Goal: Task Accomplishment & Management: Manage account settings

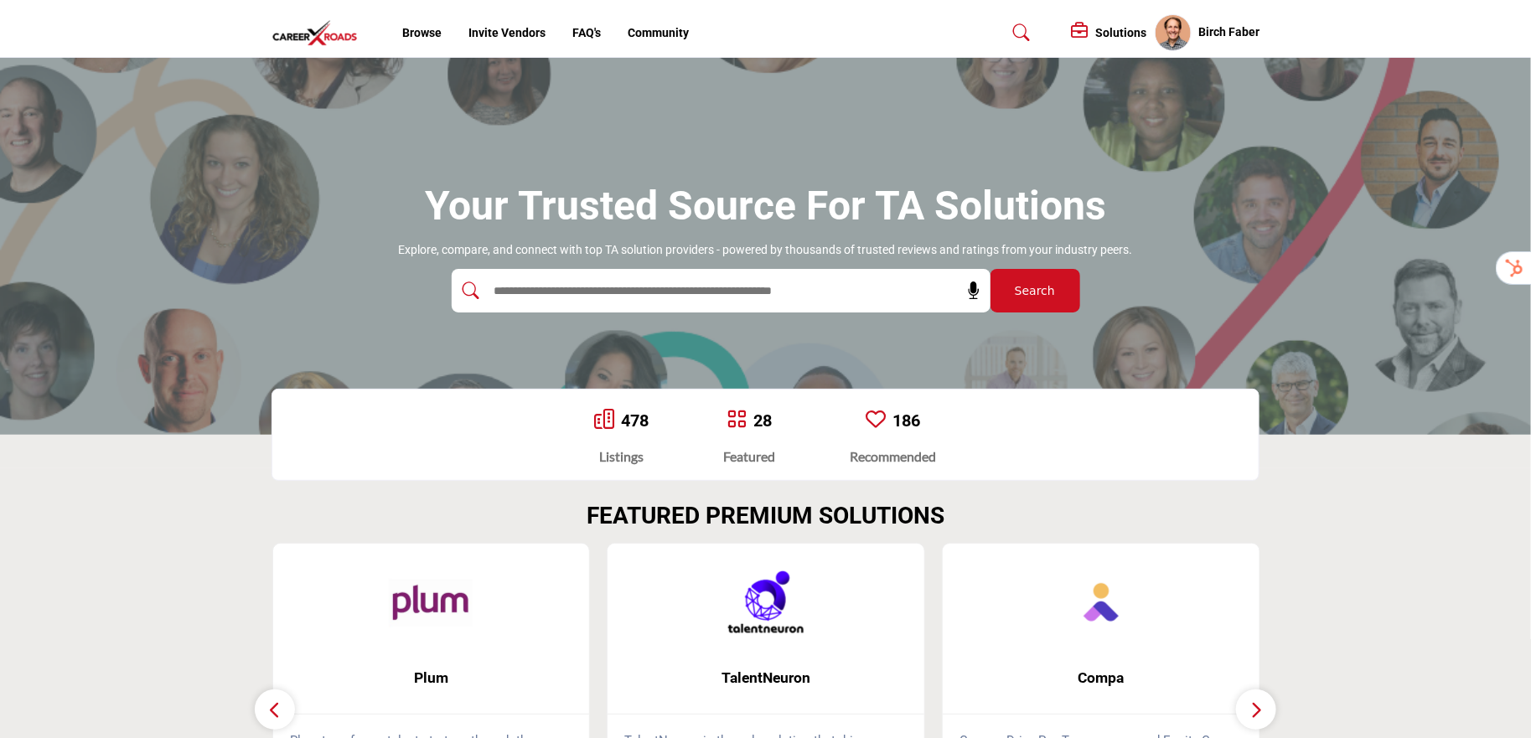
click at [1107, 34] on h5 "Solutions" at bounding box center [1120, 32] width 51 height 15
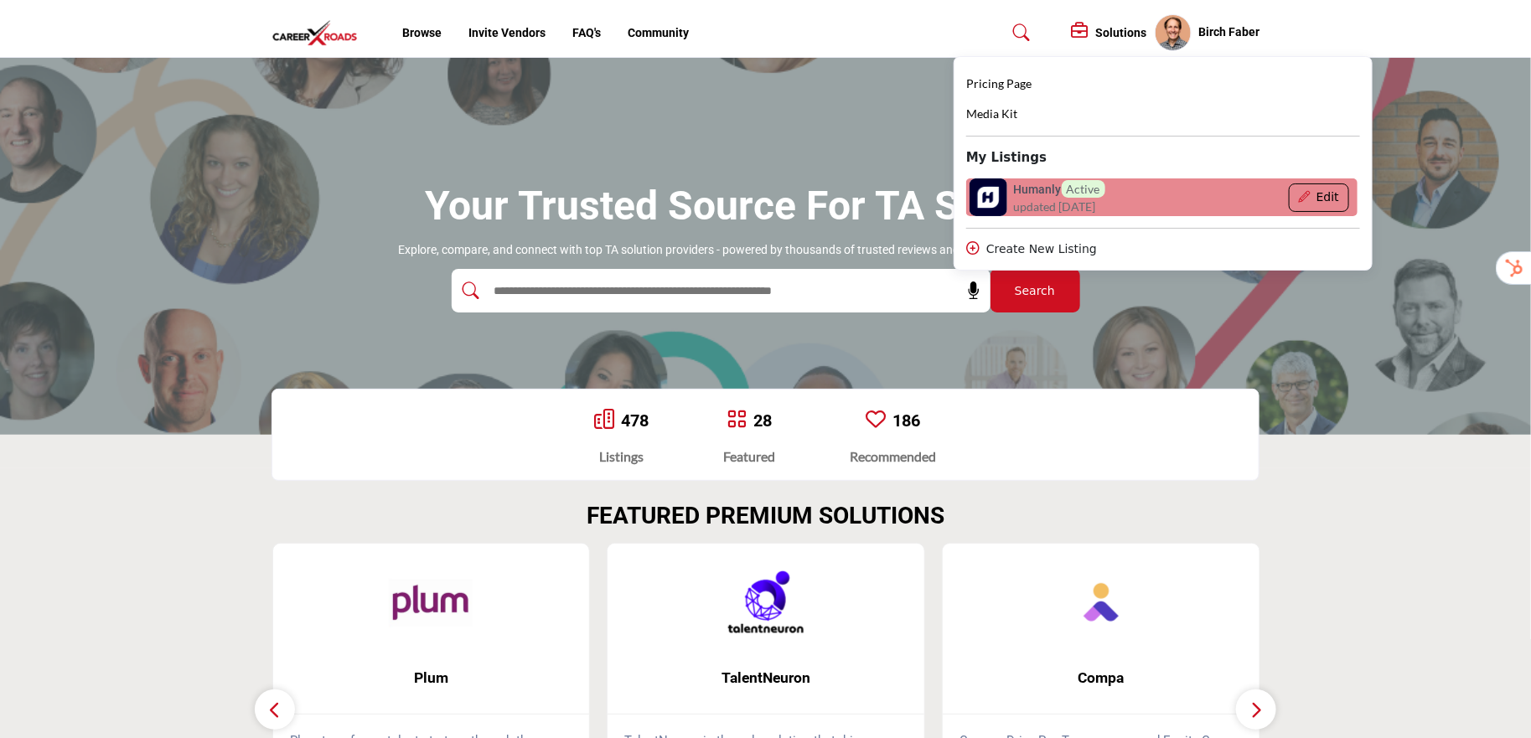
click at [1312, 199] on button "Edit" at bounding box center [1317, 197] width 59 height 28
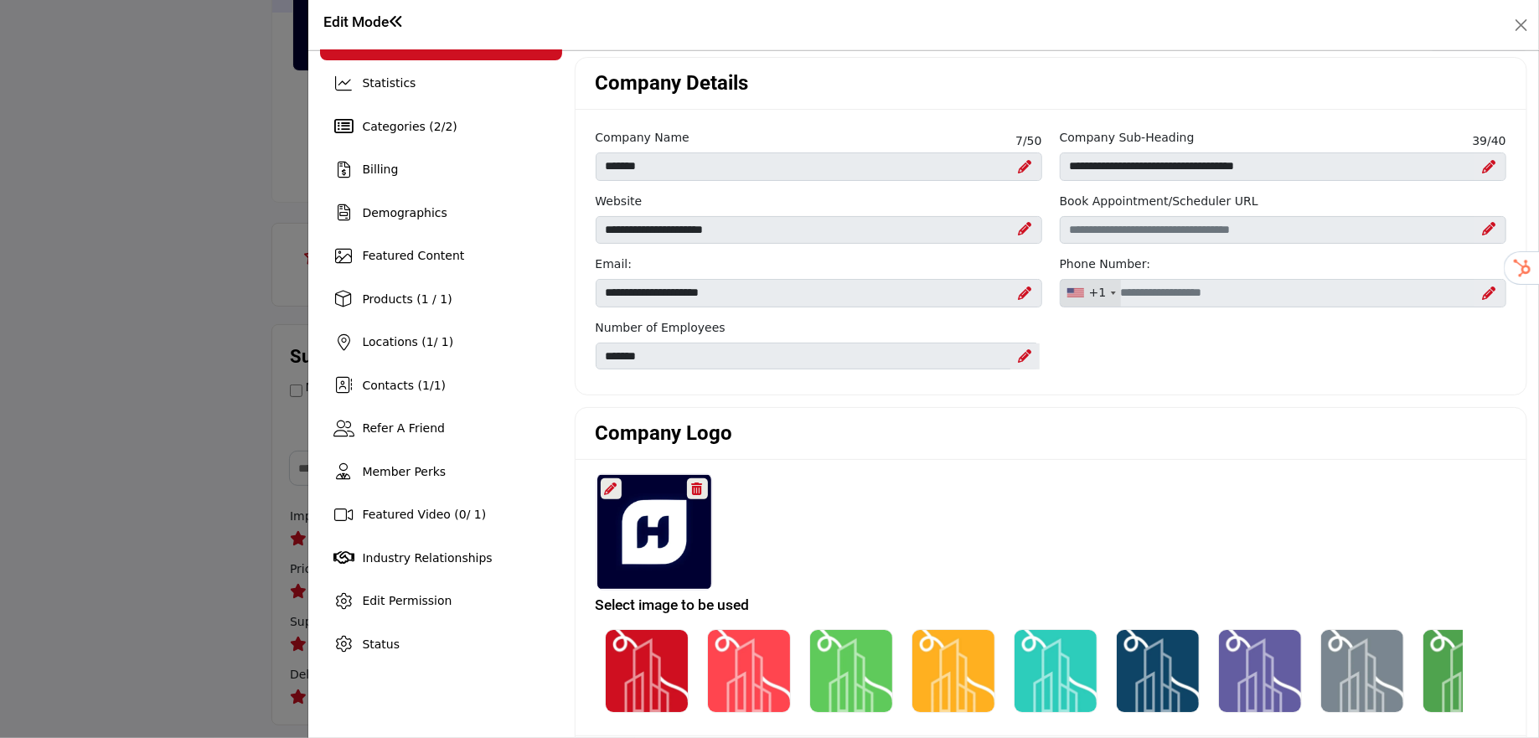
scroll to position [47, 0]
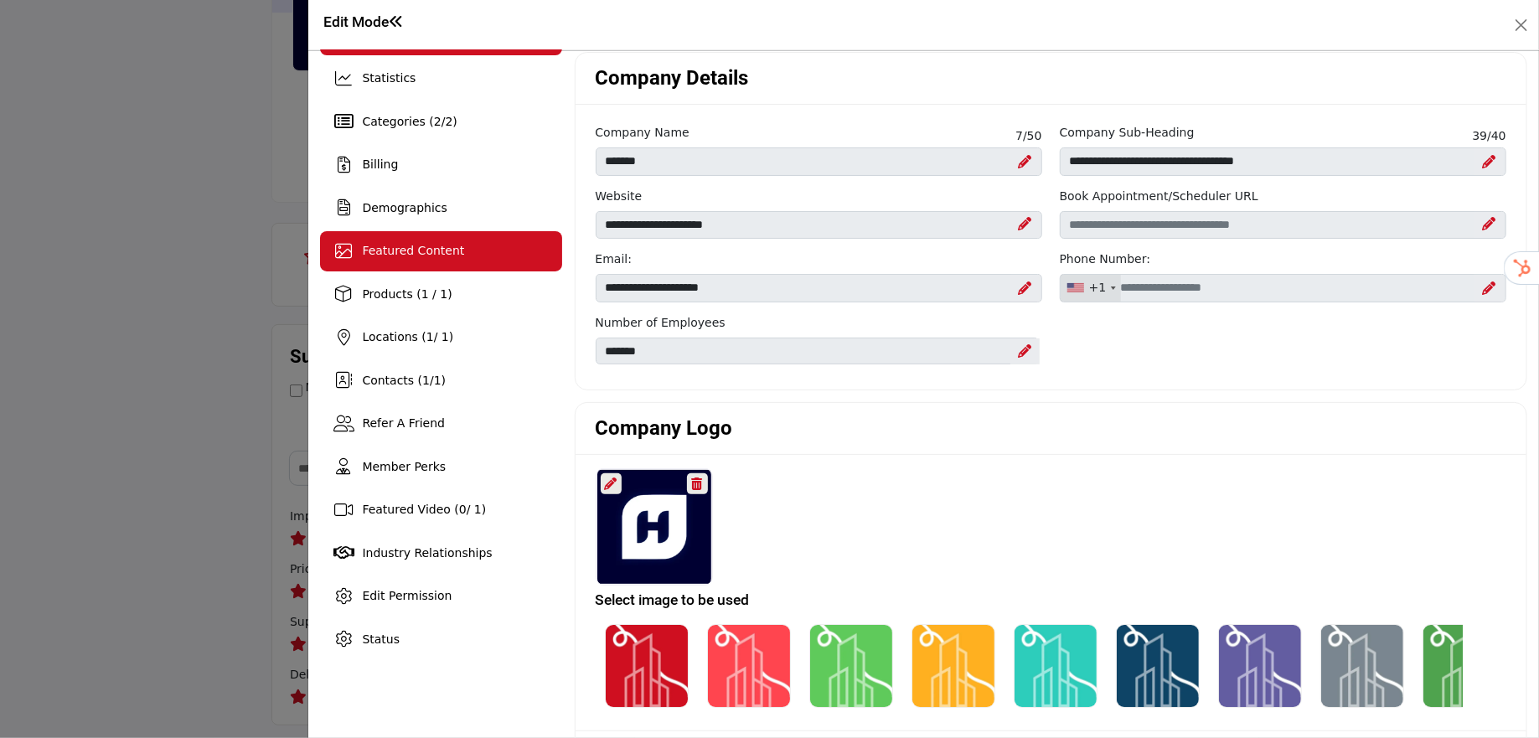
click at [396, 262] on div "Featured Content" at bounding box center [440, 251] width 241 height 40
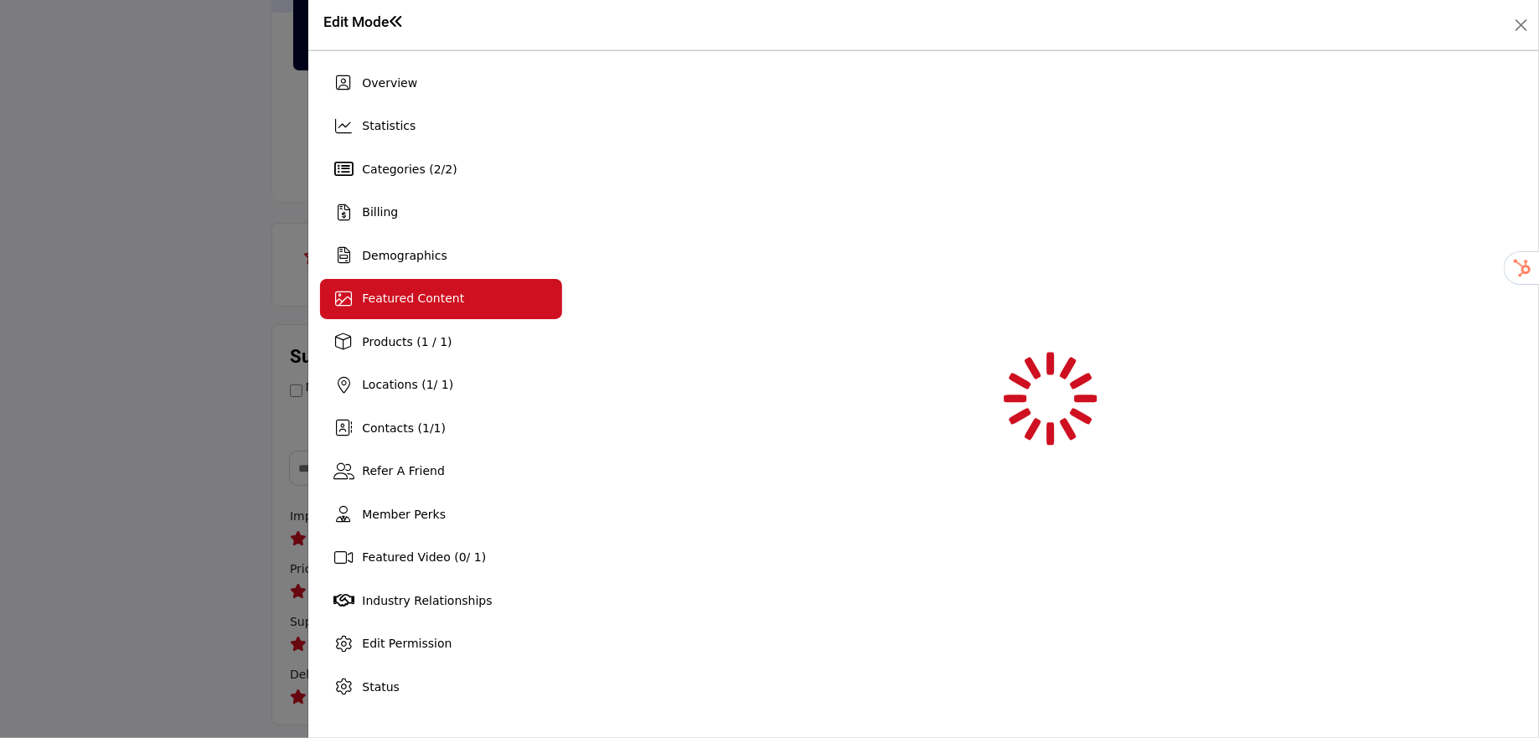
scroll to position [0, 0]
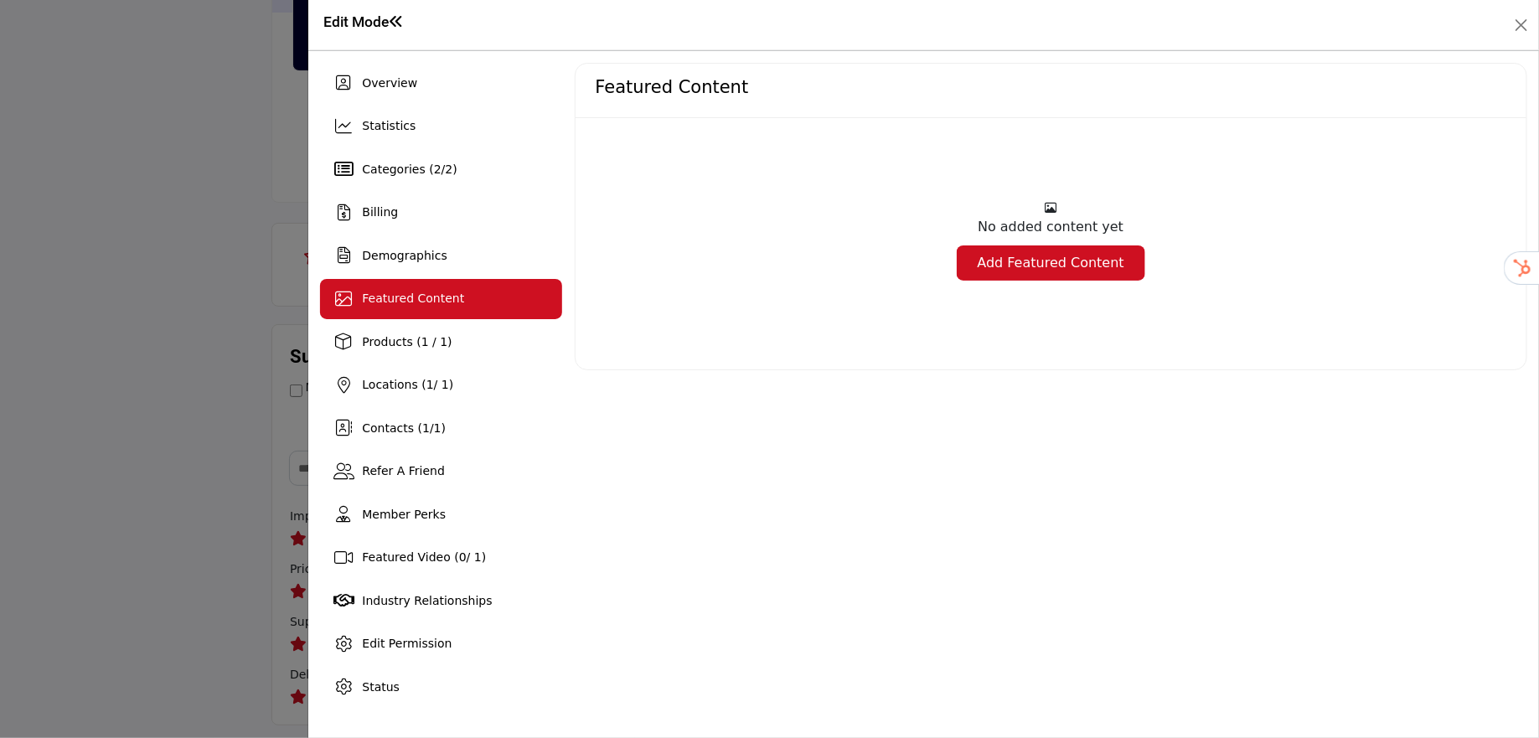
click at [1020, 261] on link "Add Featured Content" at bounding box center [1051, 262] width 188 height 35
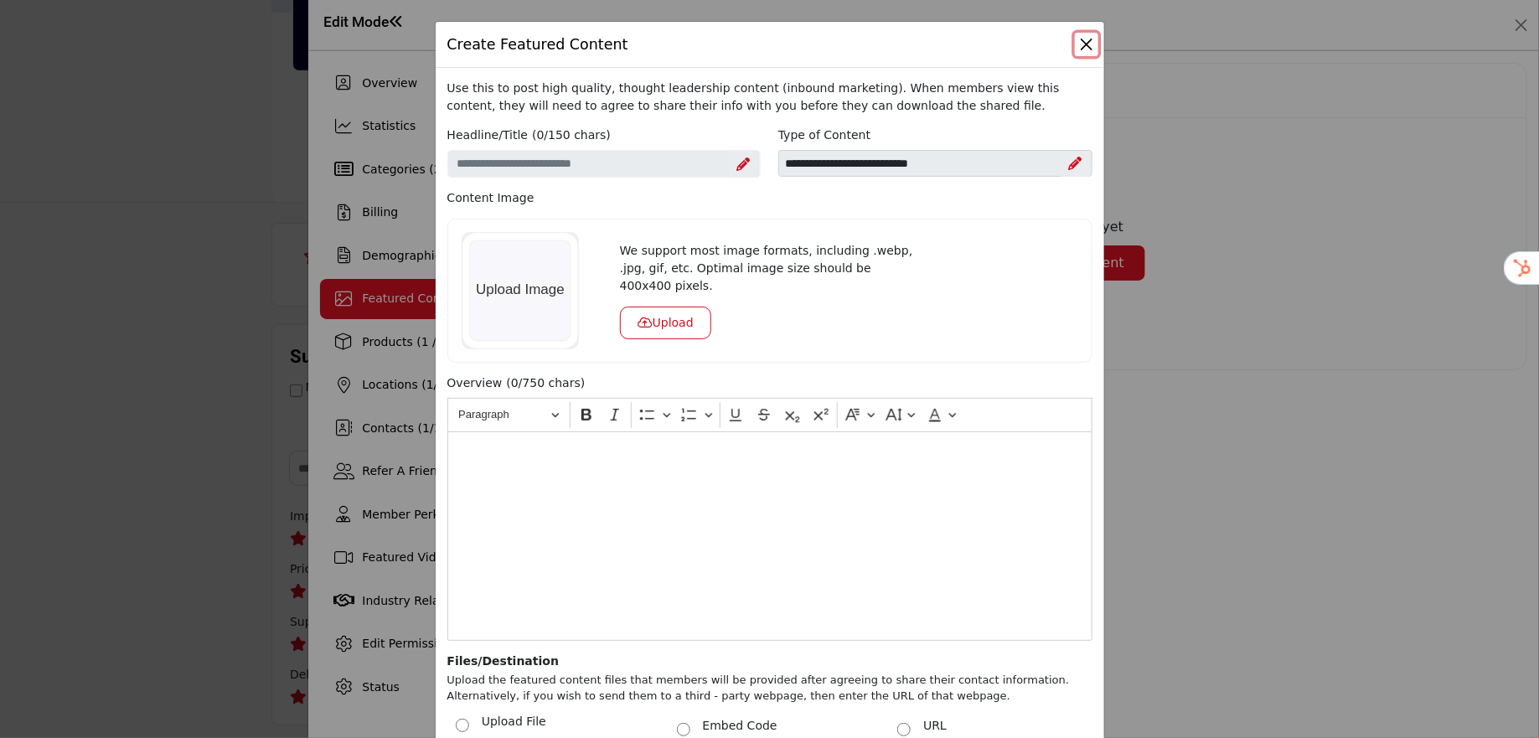
click at [1083, 35] on button "Close" at bounding box center [1086, 44] width 23 height 23
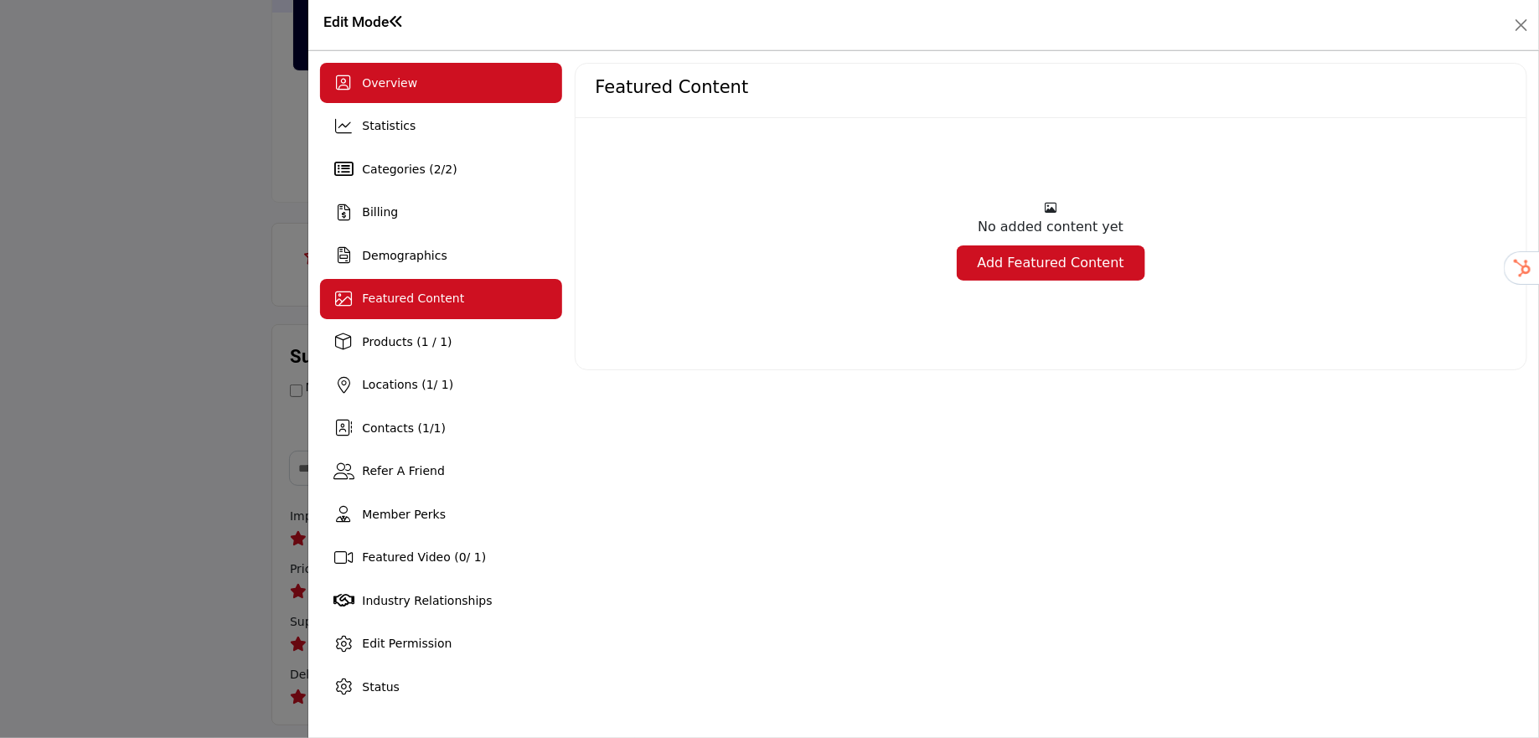
click at [390, 97] on div "Overview" at bounding box center [440, 83] width 241 height 40
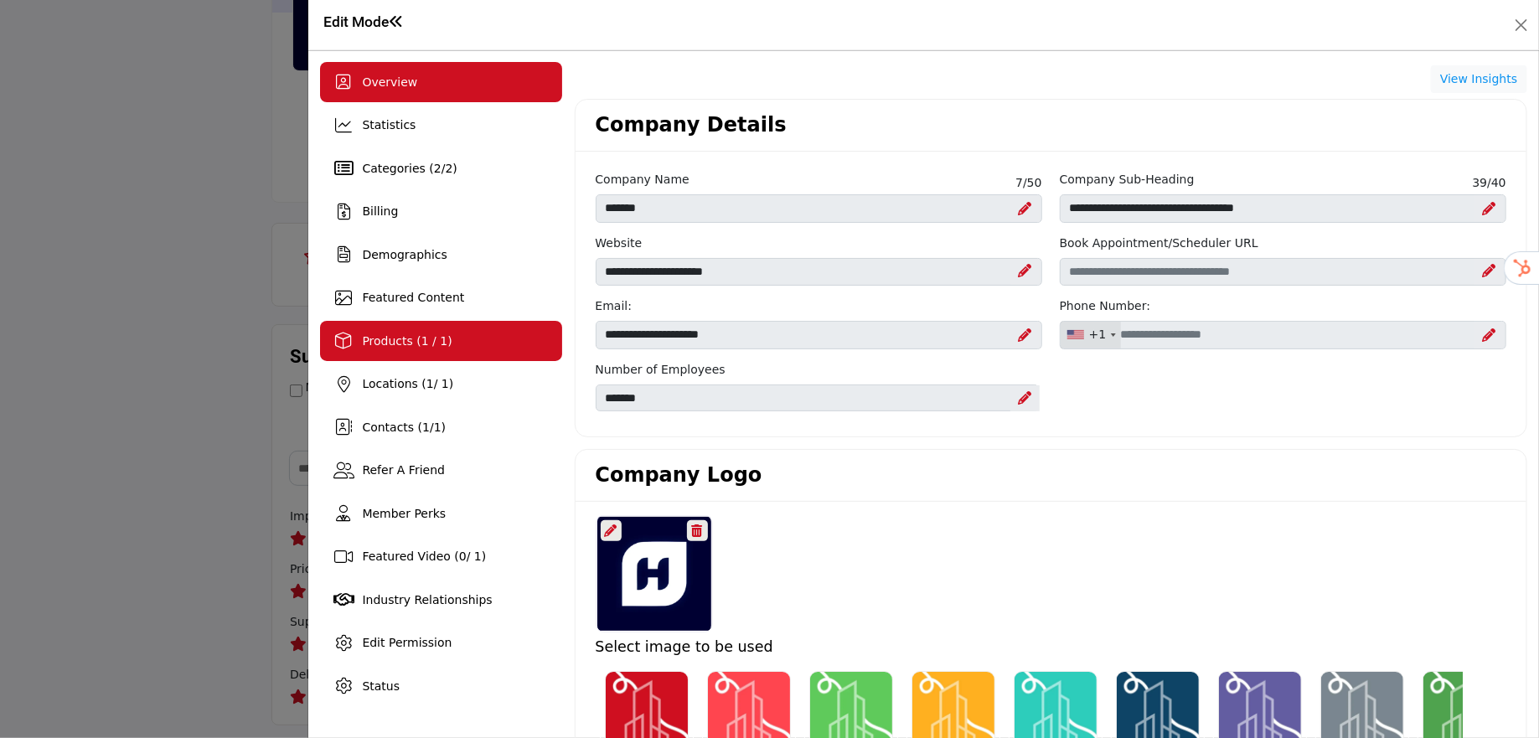
click at [388, 343] on span "Products (1 / 1)" at bounding box center [407, 340] width 90 height 13
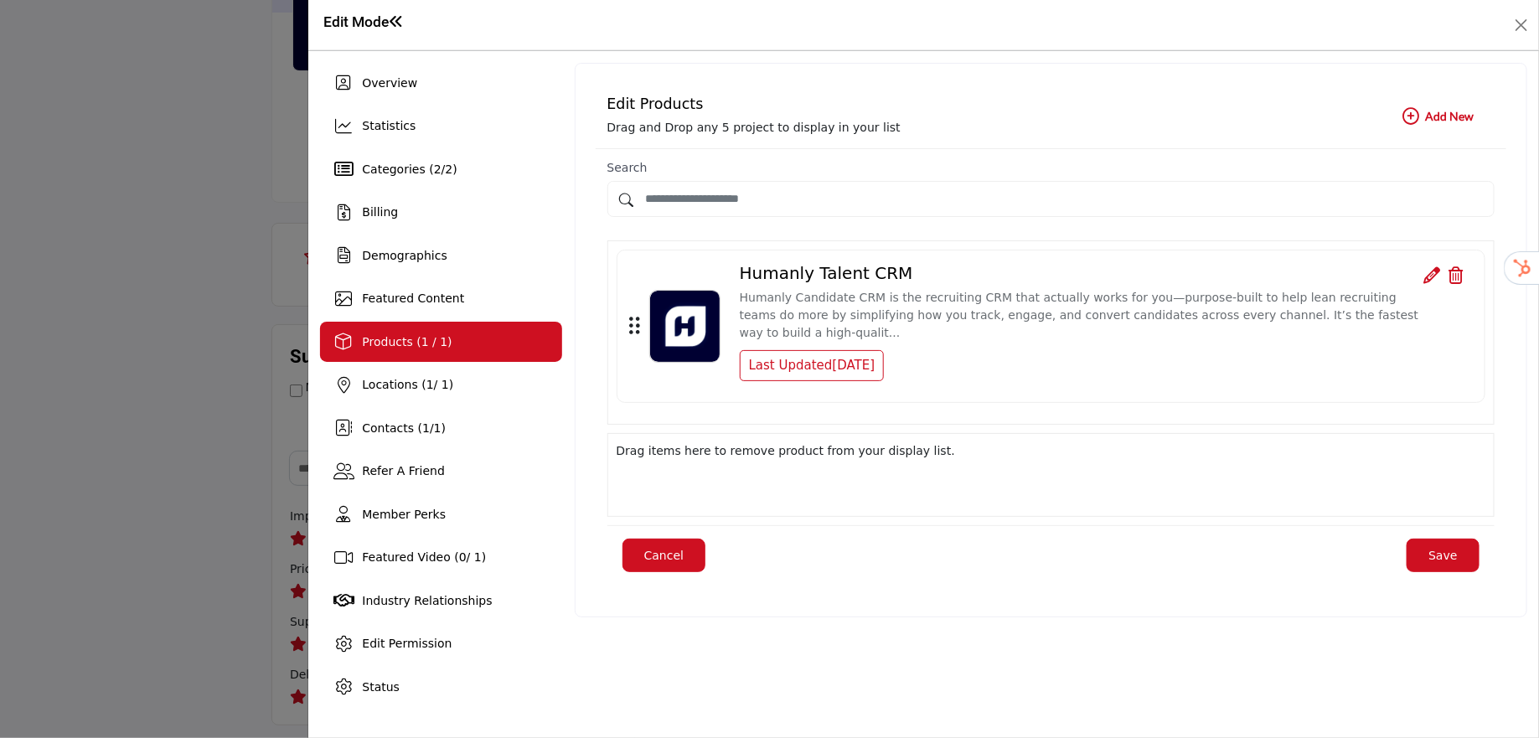
click at [1428, 273] on icon at bounding box center [1431, 275] width 17 height 17
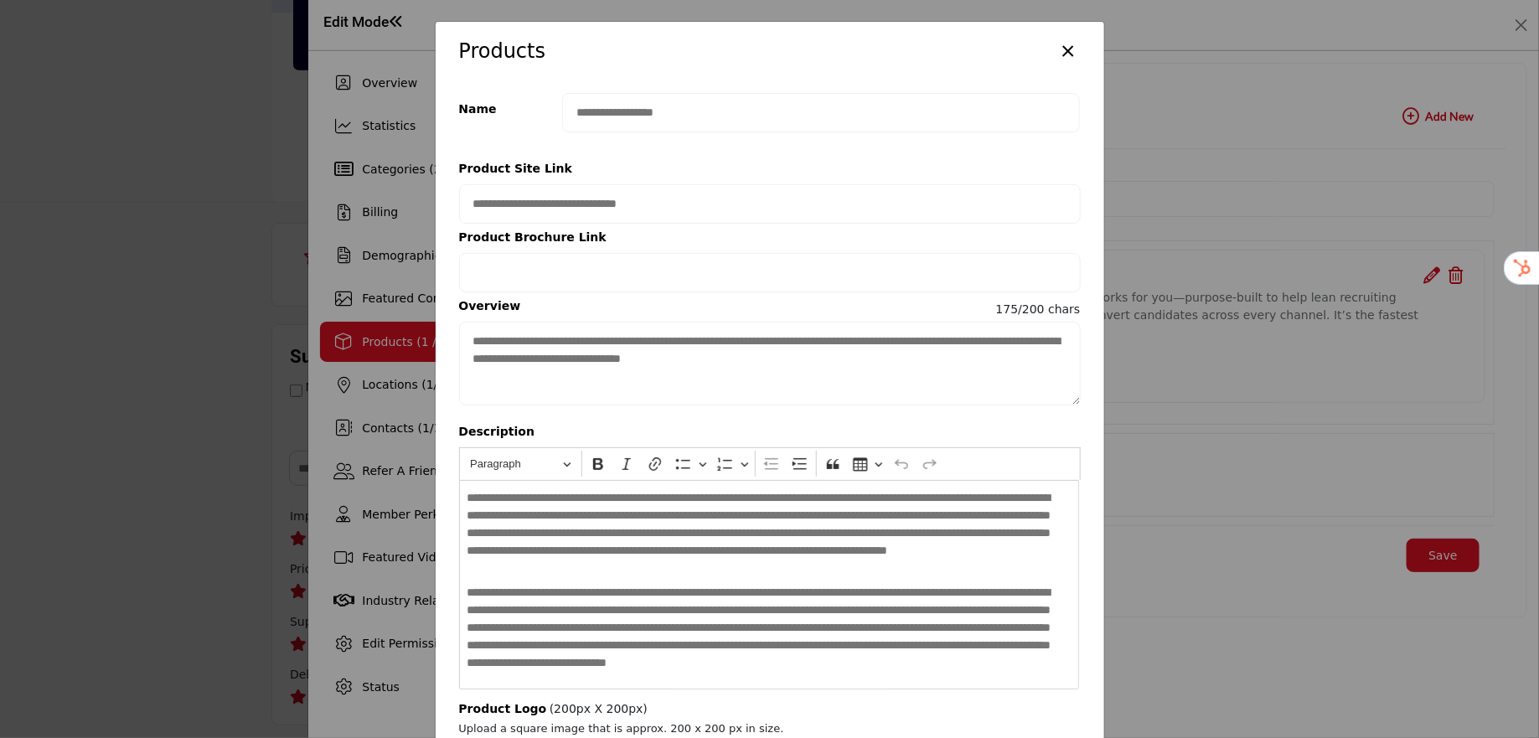
click at [1068, 60] on button "×" at bounding box center [1068, 50] width 24 height 32
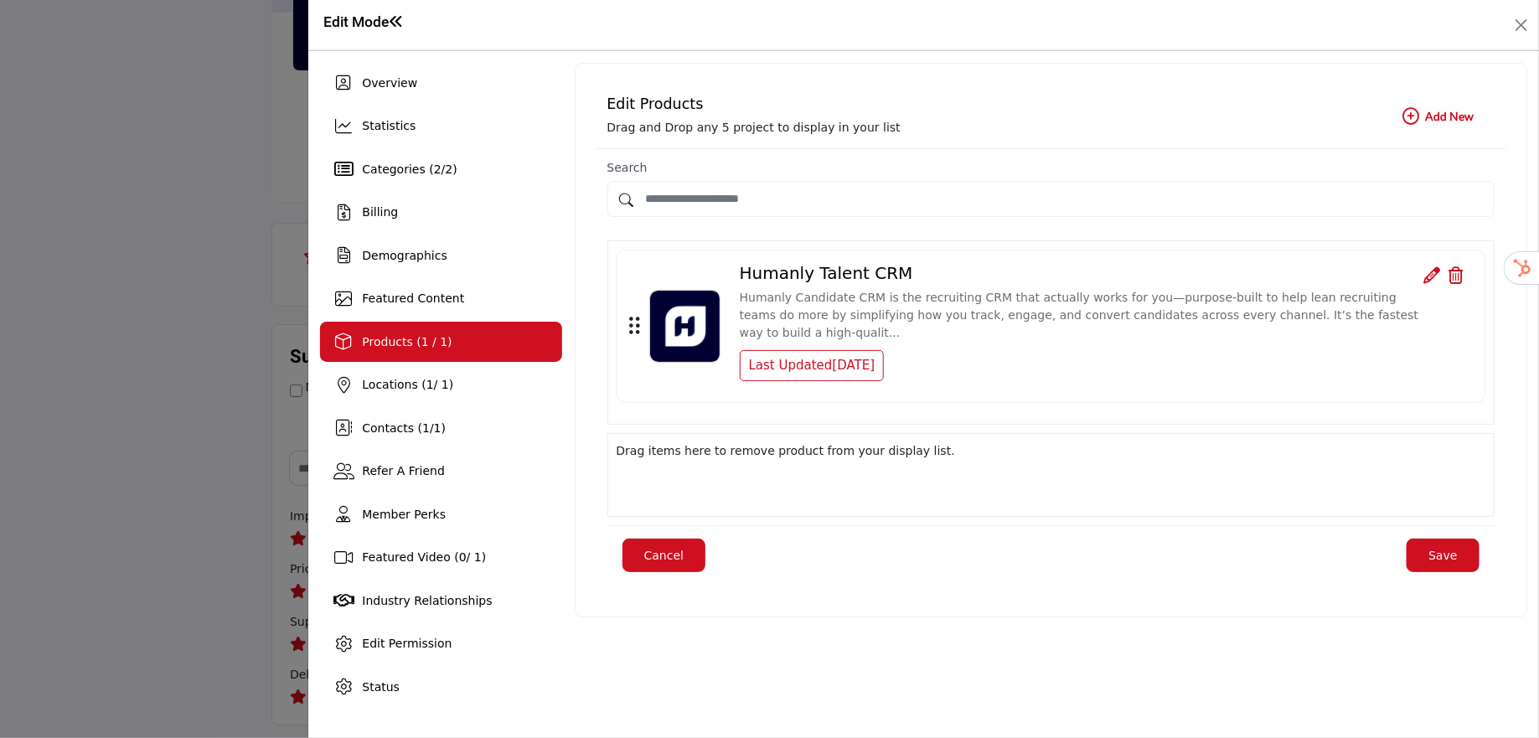
click at [653, 454] on div "Drag items here to remove product from your display list." at bounding box center [1050, 475] width 887 height 84
click at [393, 296] on span "Featured Content" at bounding box center [413, 298] width 102 height 13
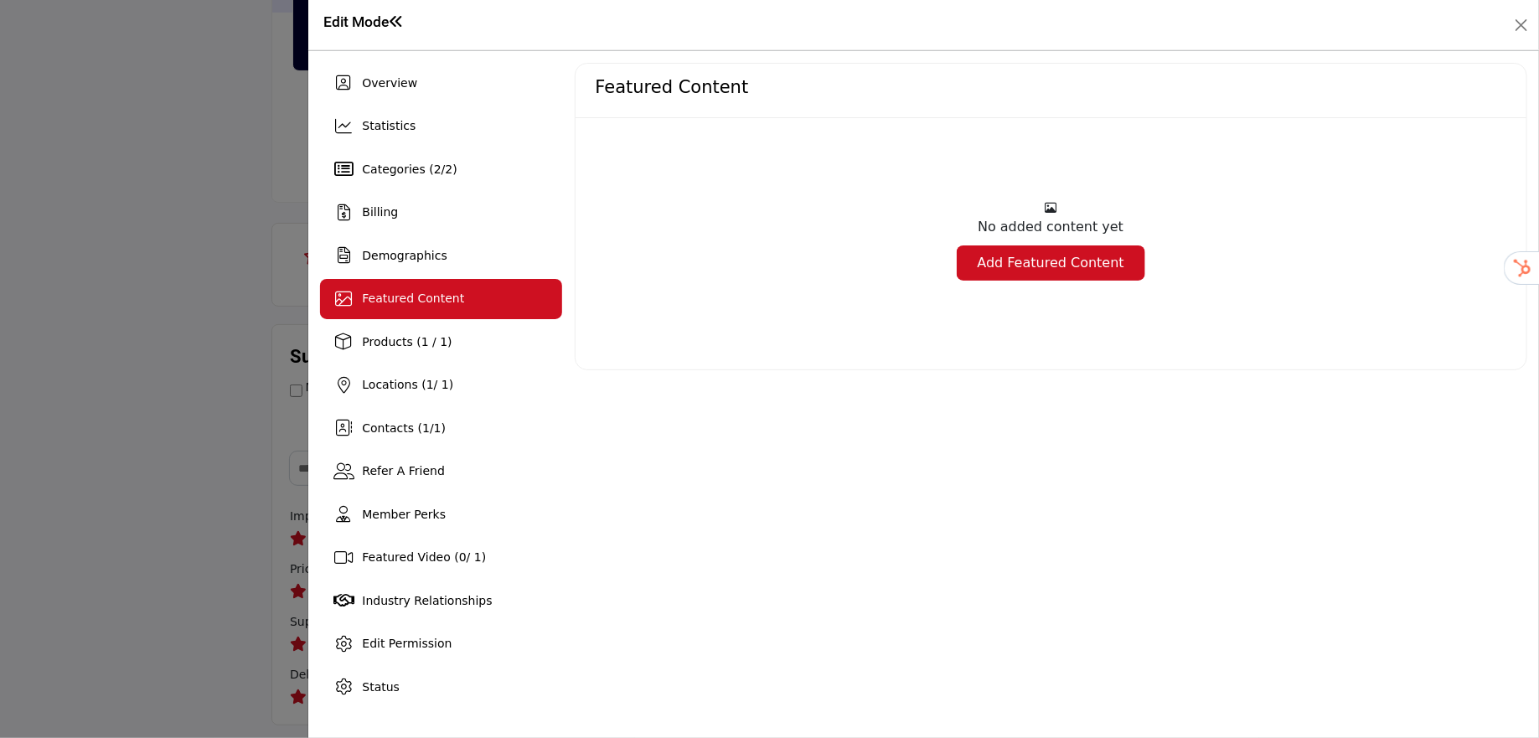
click at [1049, 266] on link "Add Featured Content" at bounding box center [1051, 262] width 188 height 35
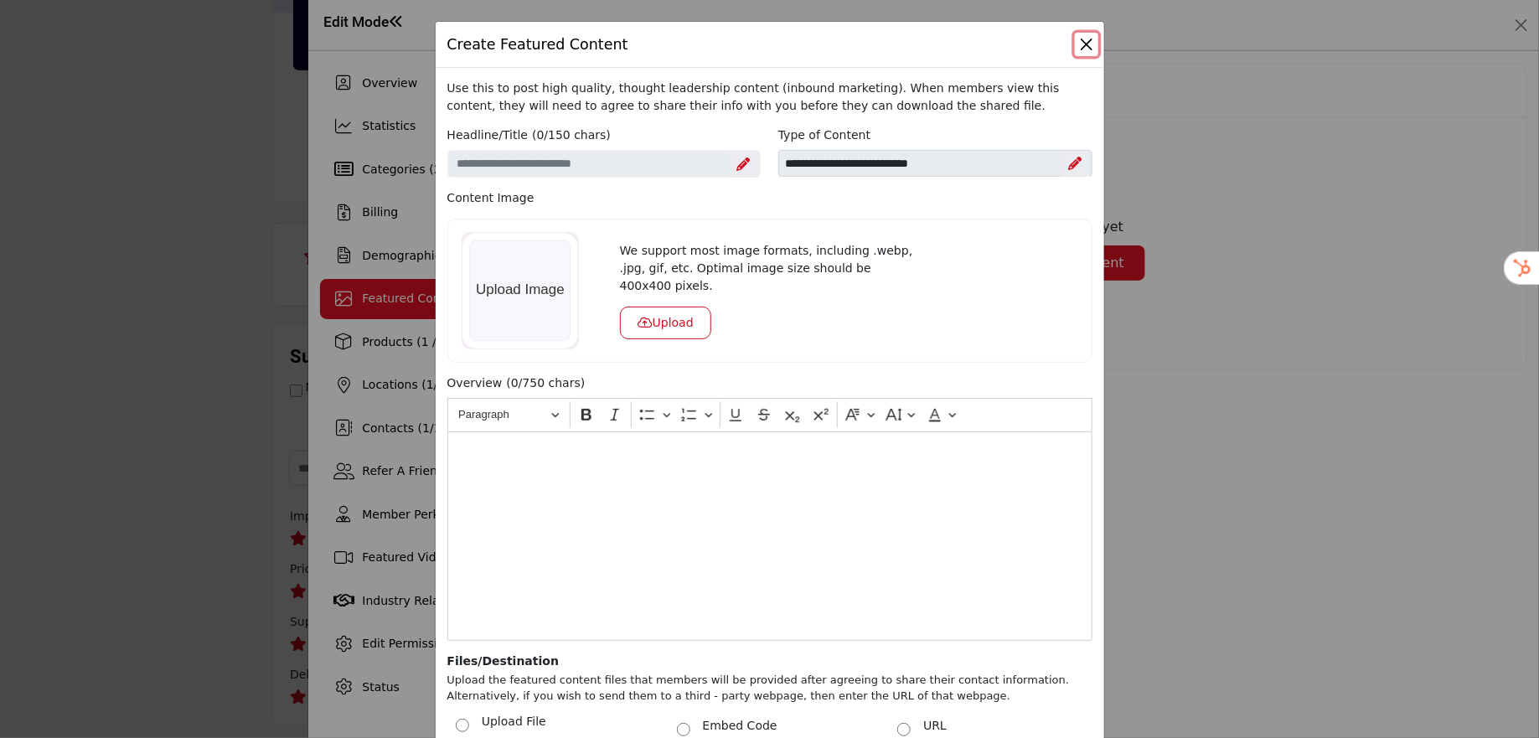
click at [1076, 40] on button "Close" at bounding box center [1086, 44] width 23 height 23
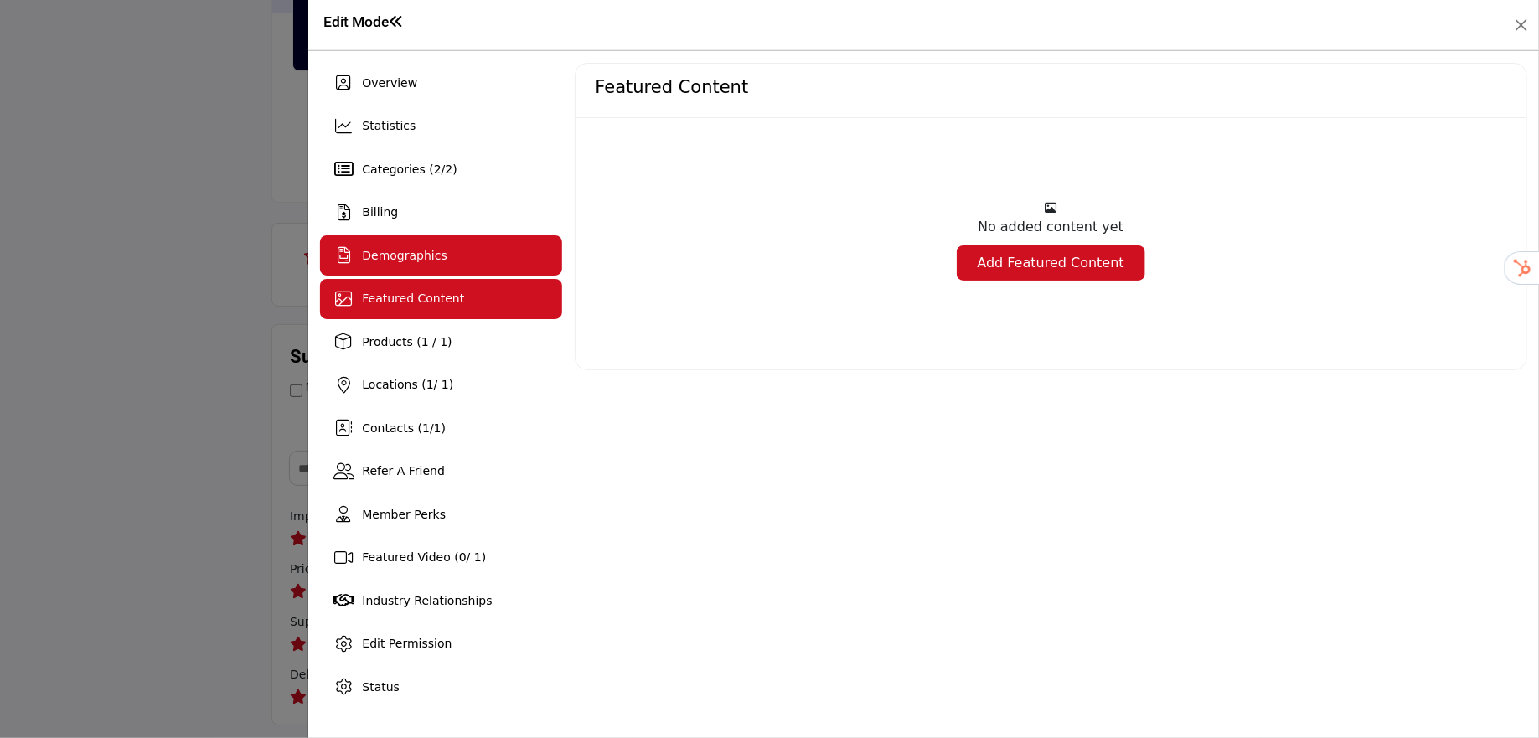
click at [430, 255] on span "Demographics" at bounding box center [404, 255] width 85 height 13
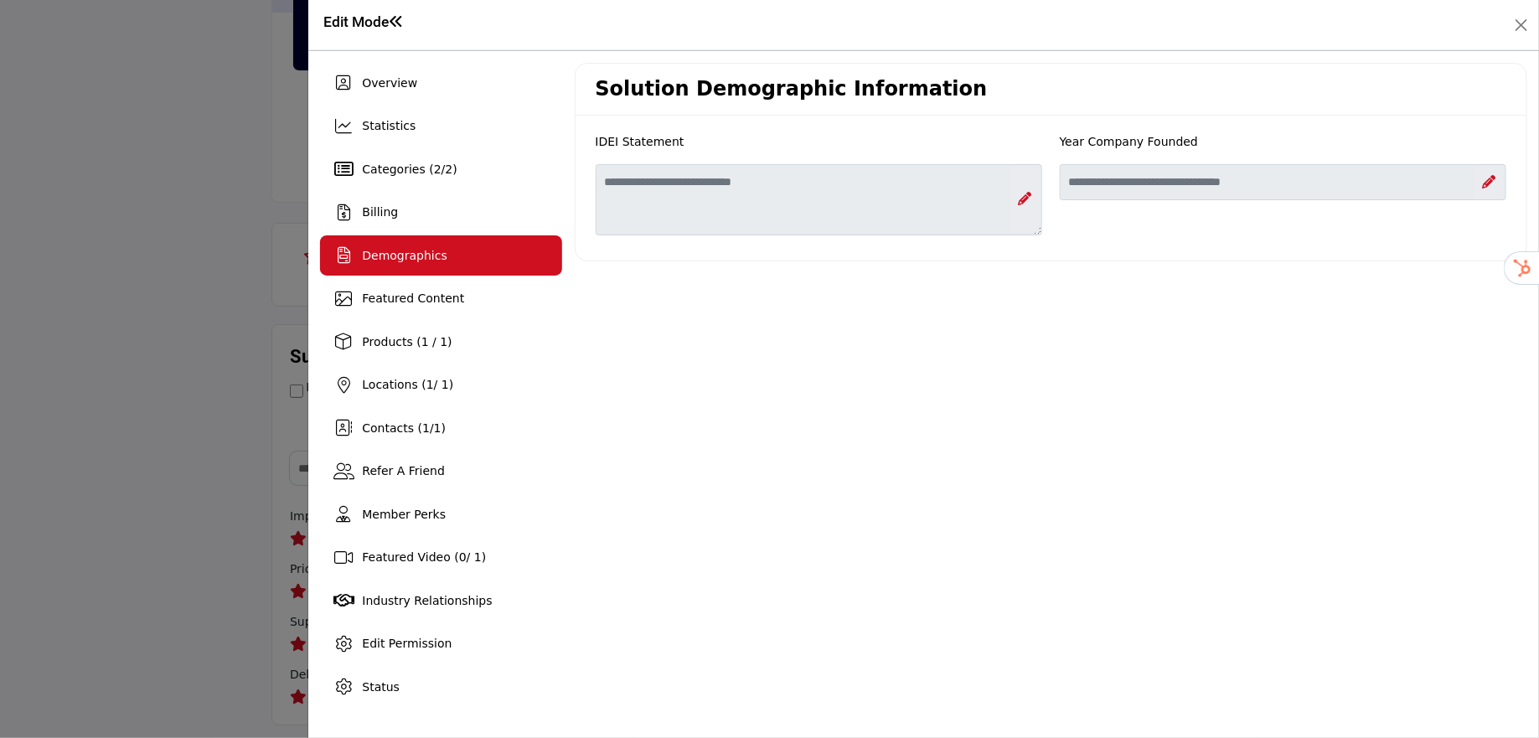
click at [1489, 181] on icon at bounding box center [1488, 181] width 13 height 13
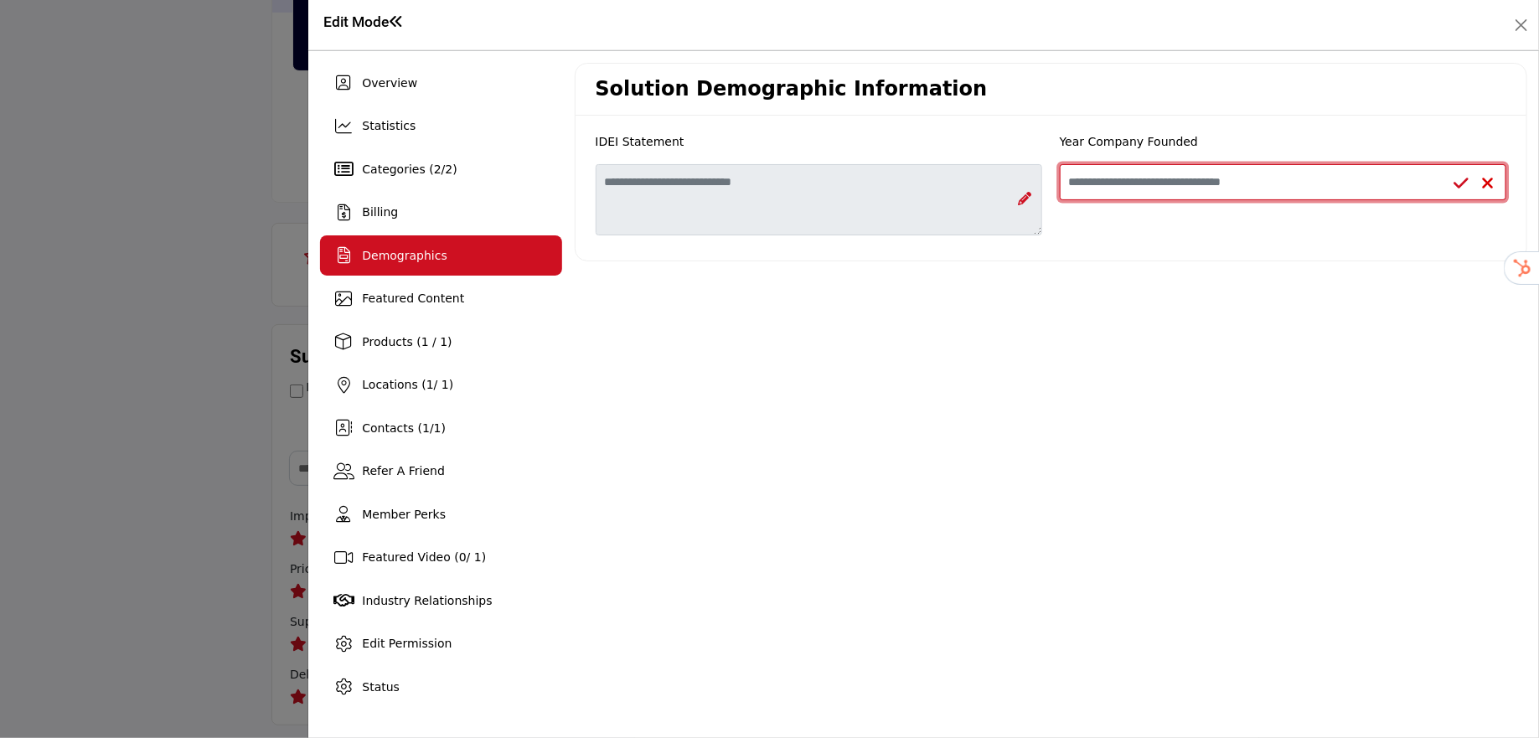
click at [1274, 181] on input "Enter value for Year Company Founded" at bounding box center [1283, 182] width 447 height 36
type input "****"
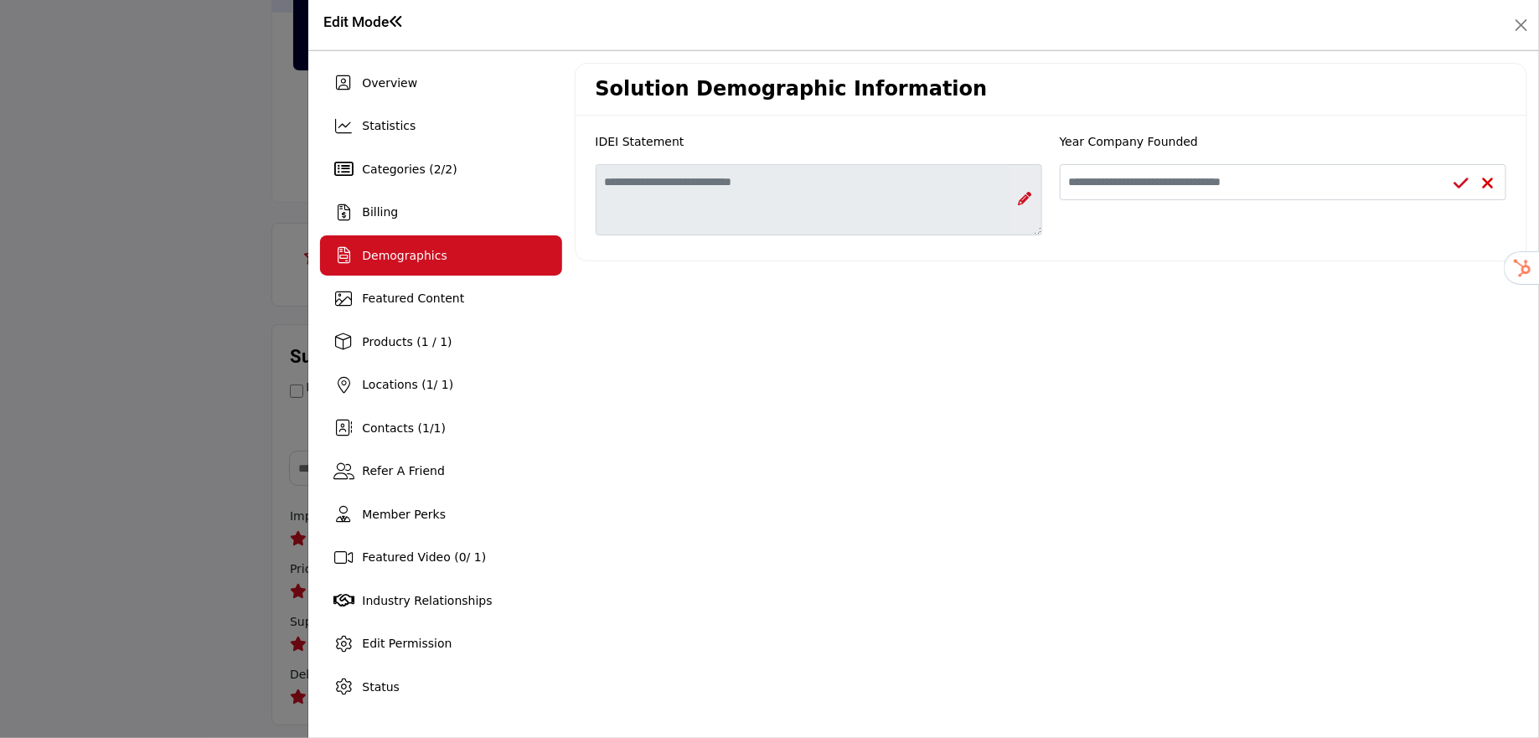
click at [1076, 423] on div "Solution Demographic Information IDEI Statement *Not visible to listing admins" at bounding box center [1051, 385] width 953 height 644
click at [1459, 187] on icon at bounding box center [1460, 183] width 15 height 17
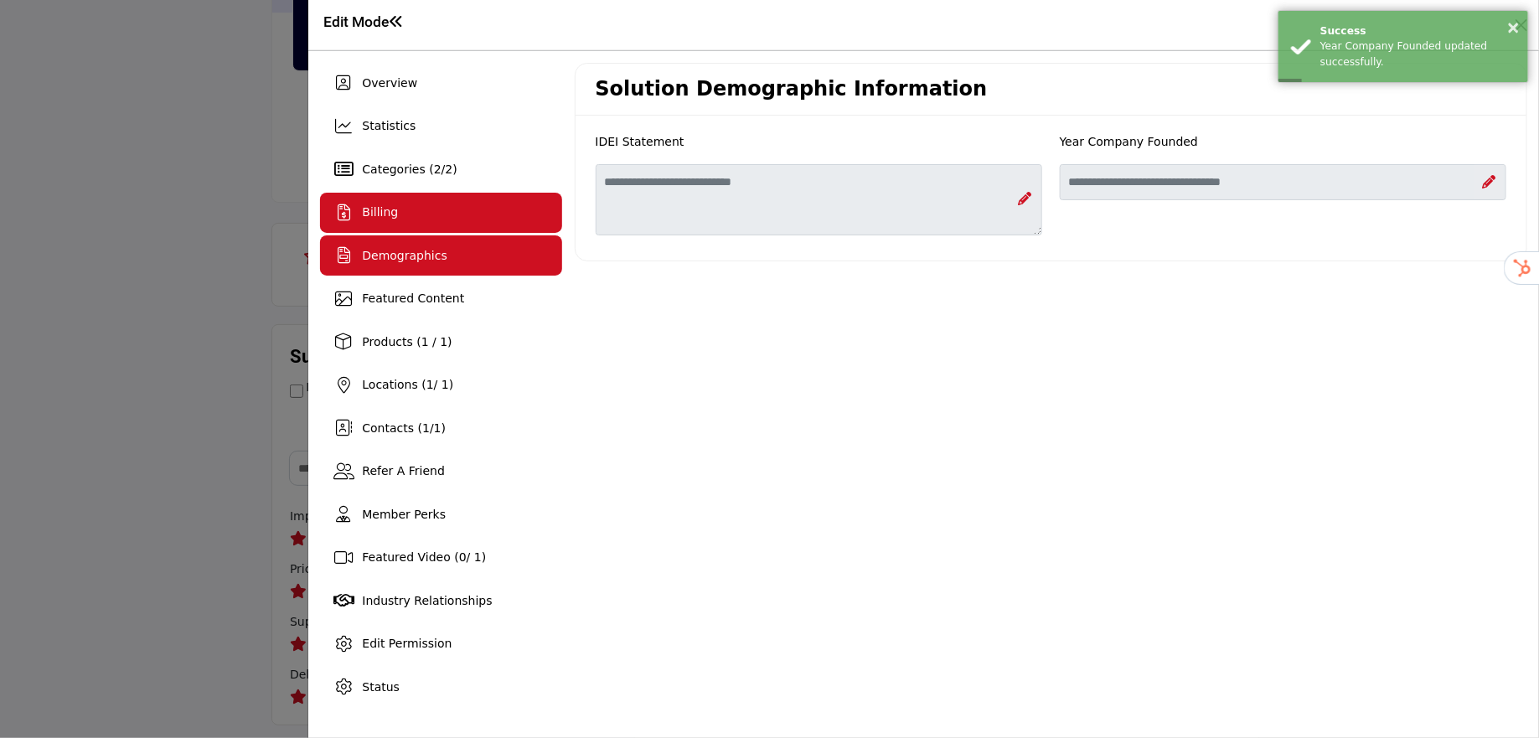
click at [420, 199] on div "Billing" at bounding box center [440, 213] width 241 height 40
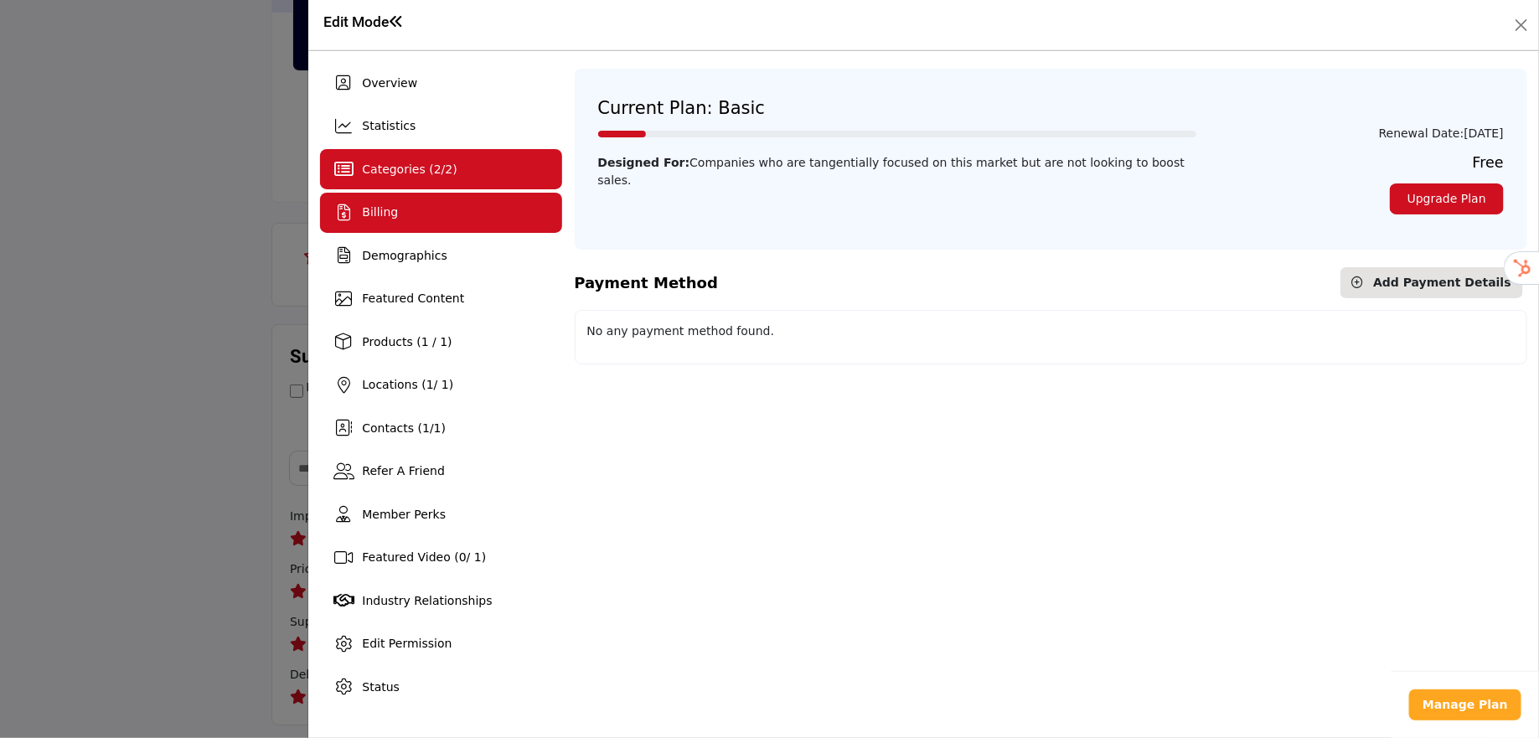
click at [403, 172] on span "Categories ( 2 / 2 )" at bounding box center [409, 169] width 95 height 13
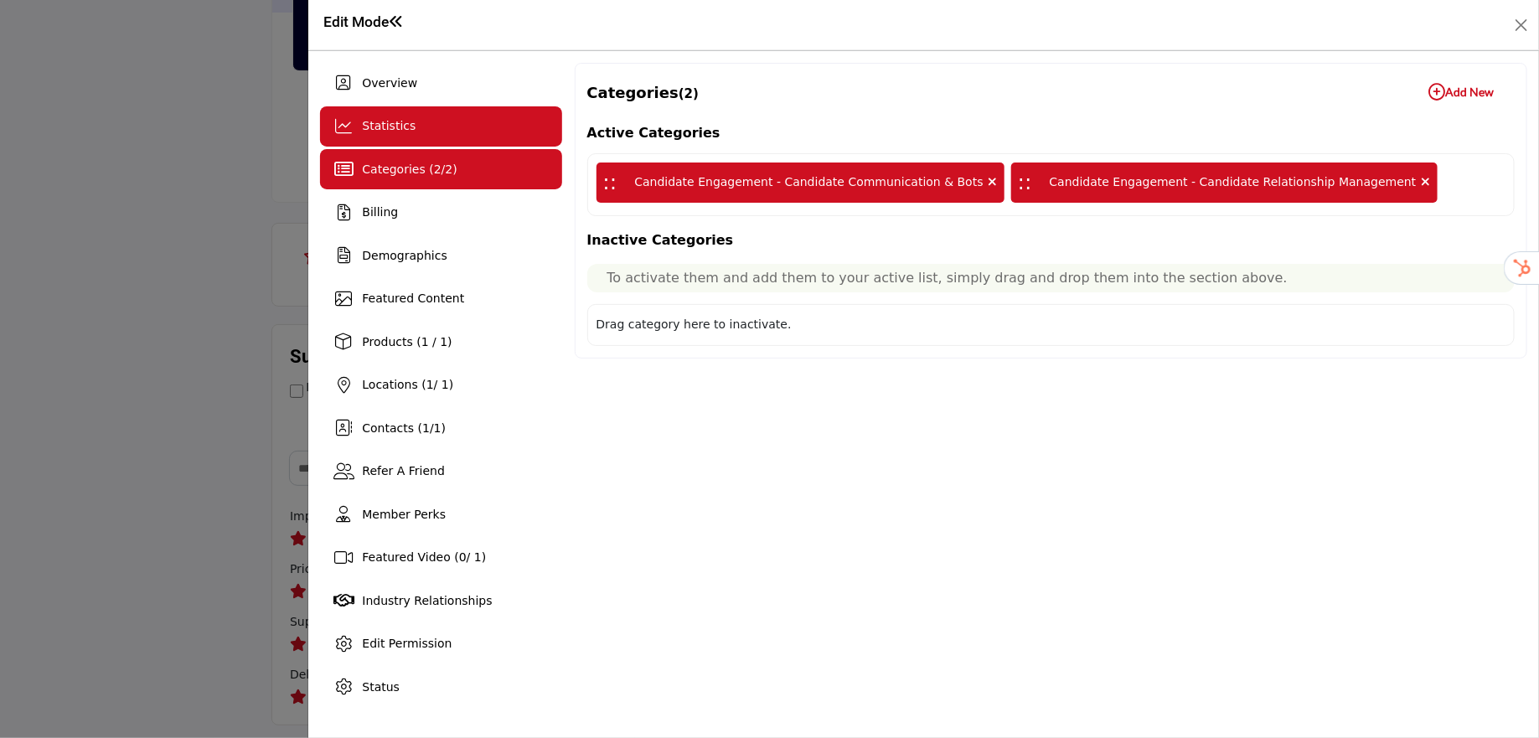
click at [392, 133] on div "Statistics" at bounding box center [389, 126] width 54 height 18
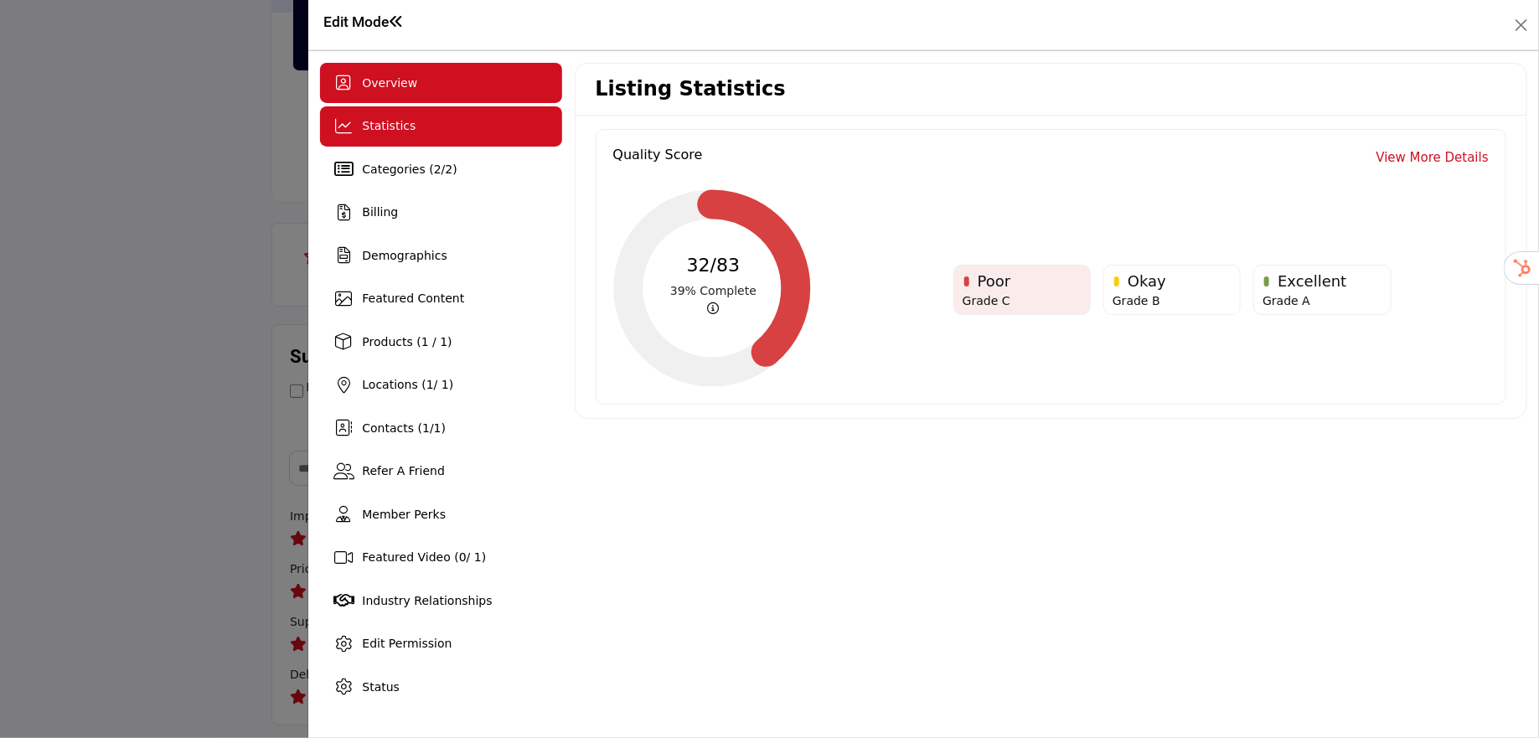
click at [372, 84] on span "Overview" at bounding box center [389, 82] width 55 height 13
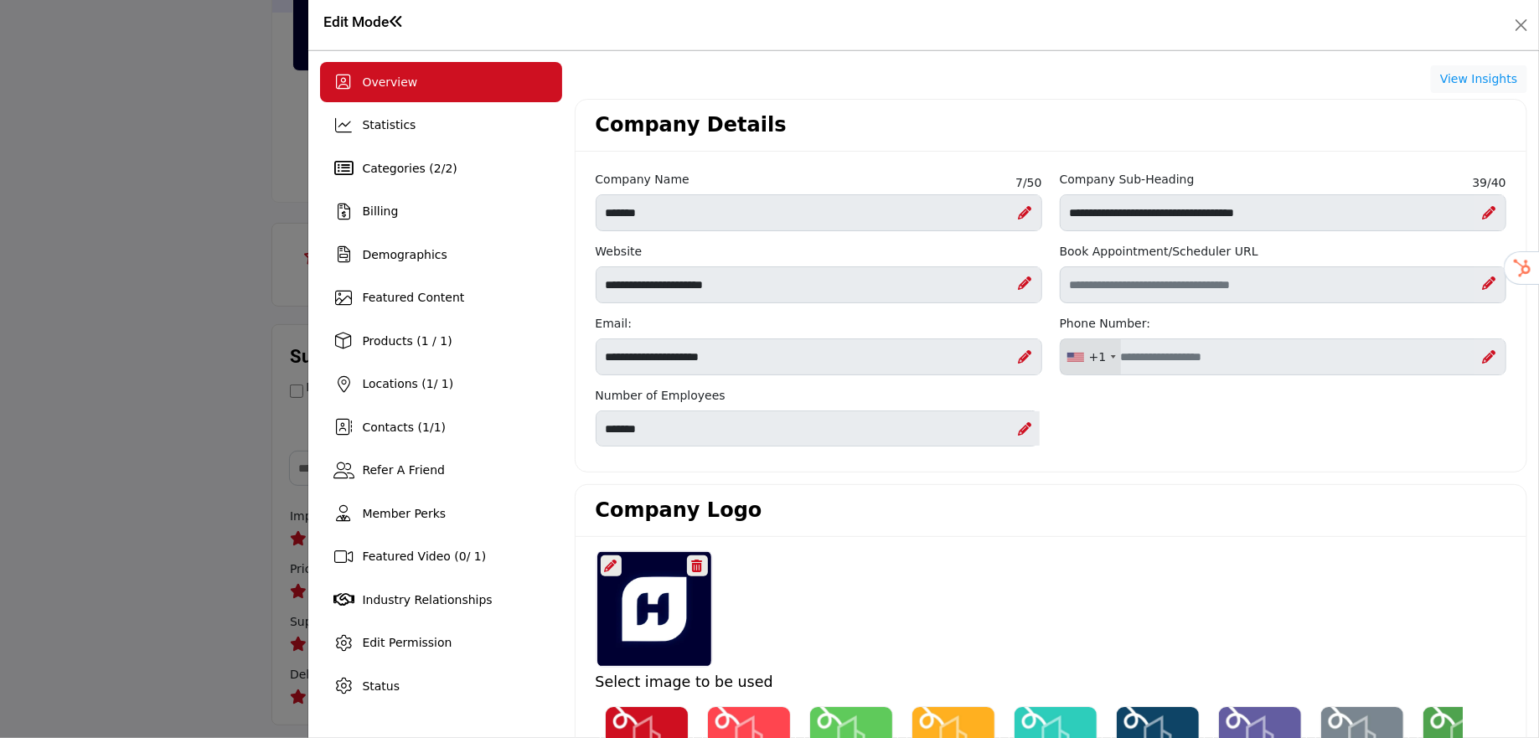
click at [1482, 284] on icon "Upgrade Scheduler" at bounding box center [1488, 282] width 13 height 13
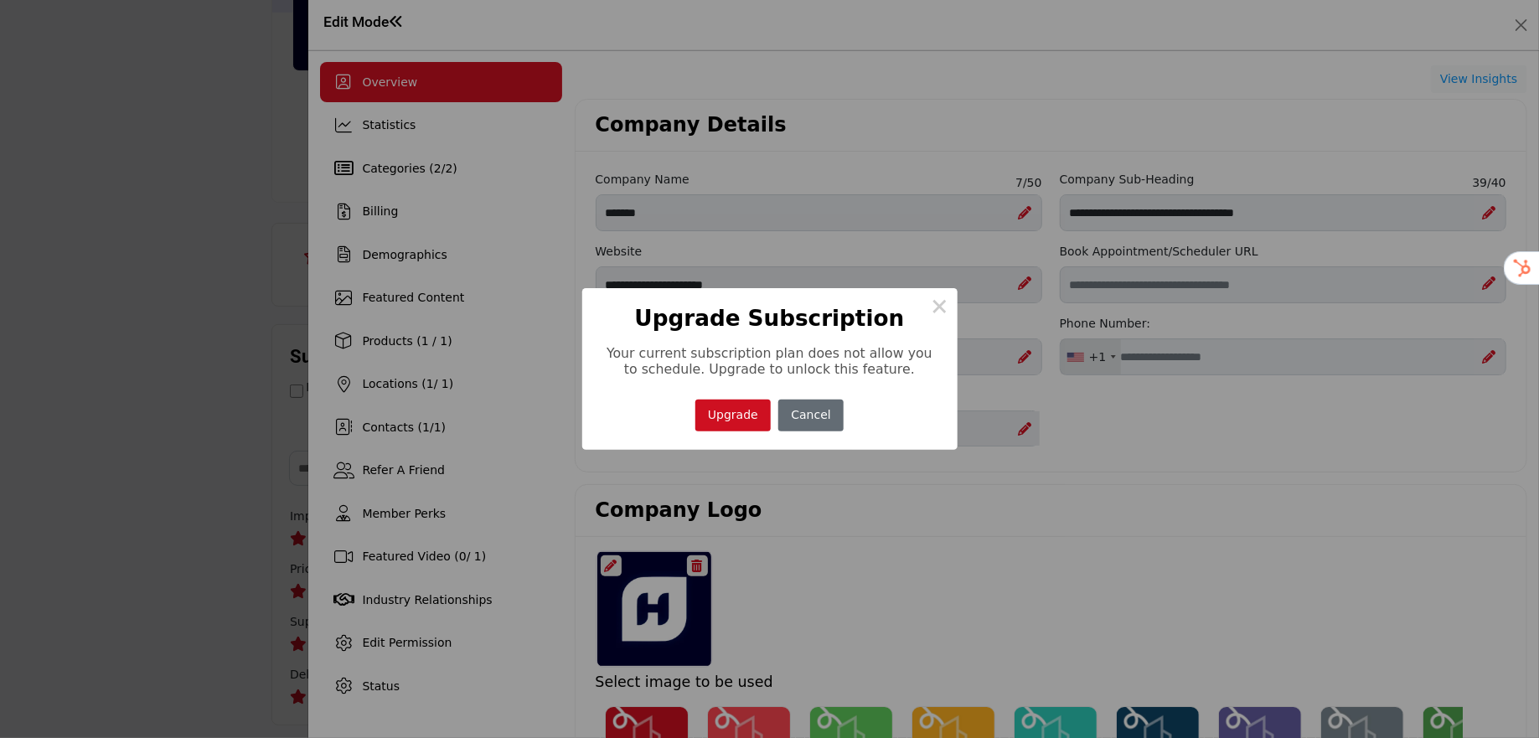
click at [829, 426] on button "Cancel" at bounding box center [810, 416] width 65 height 33
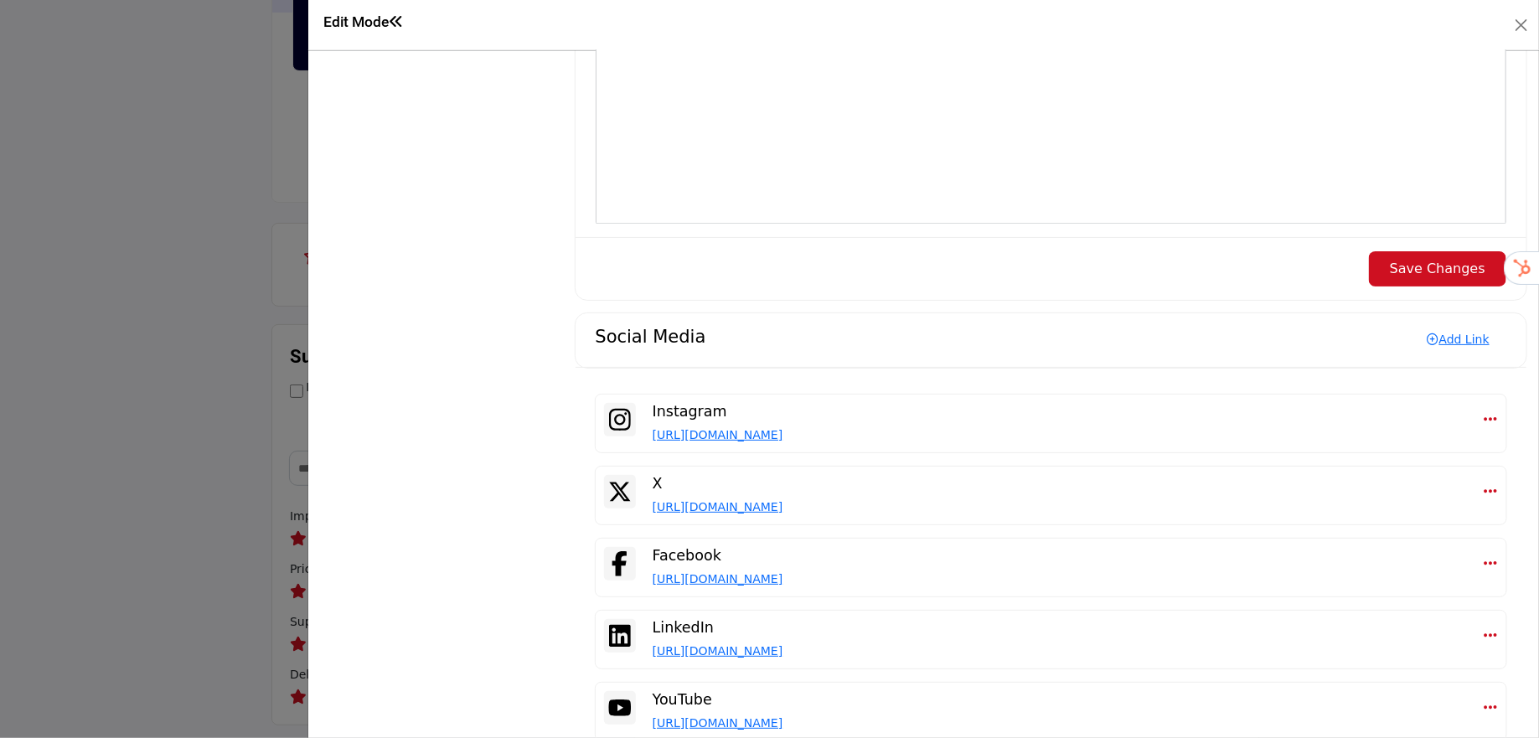
scroll to position [2062, 0]
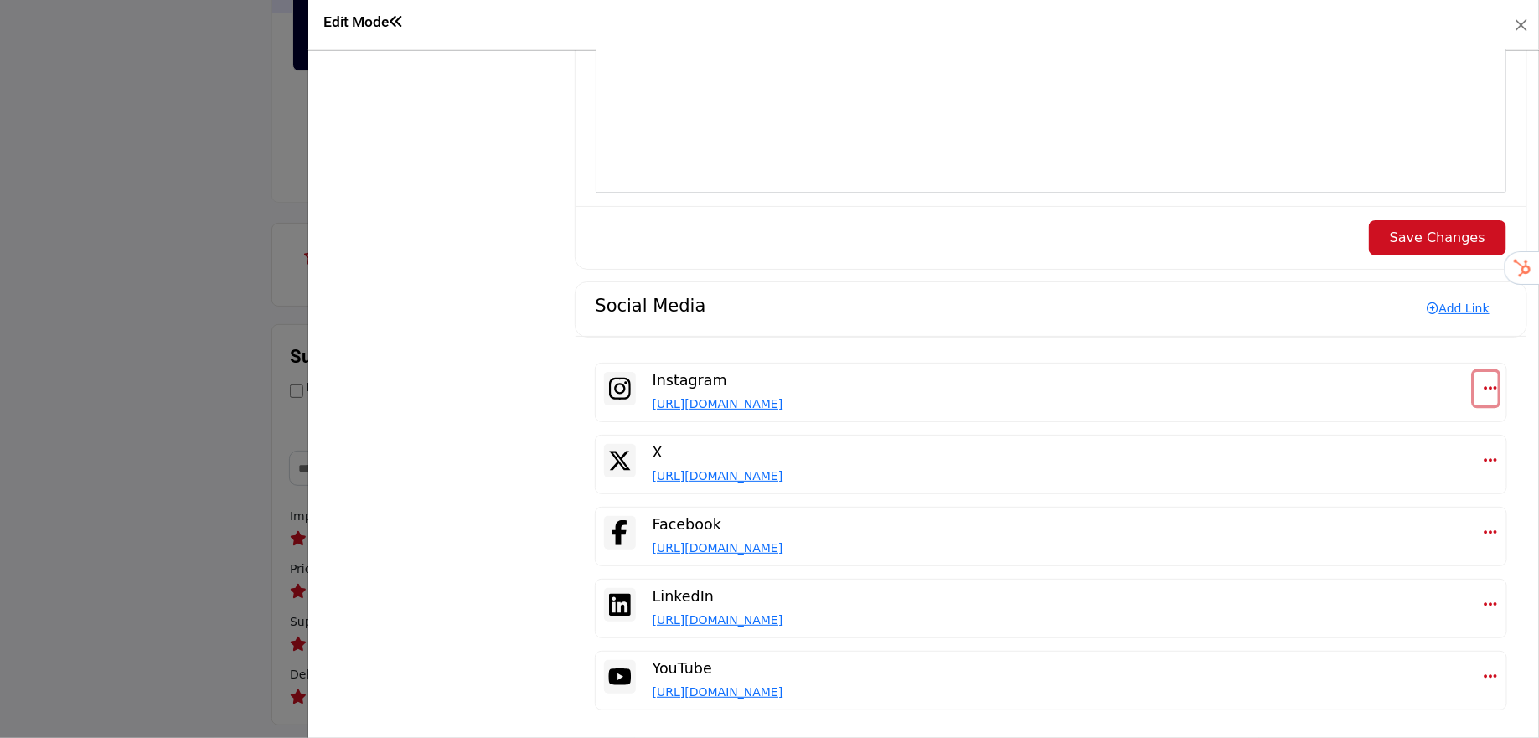
click at [1484, 388] on icon "Select Dropdown Options" at bounding box center [1490, 387] width 13 height 15
click at [1438, 453] on link "Delete" at bounding box center [1410, 467] width 163 height 30
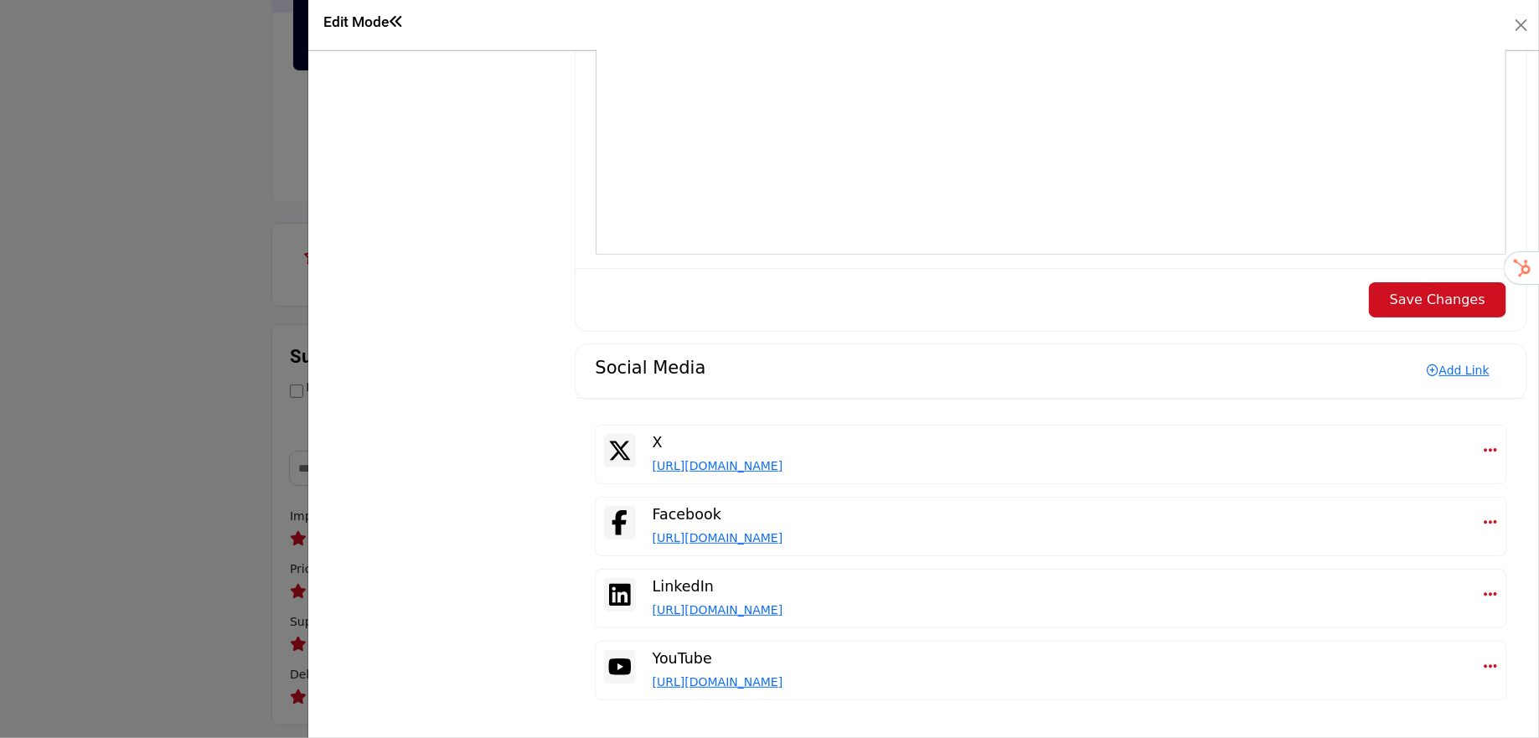
scroll to position [1990, 0]
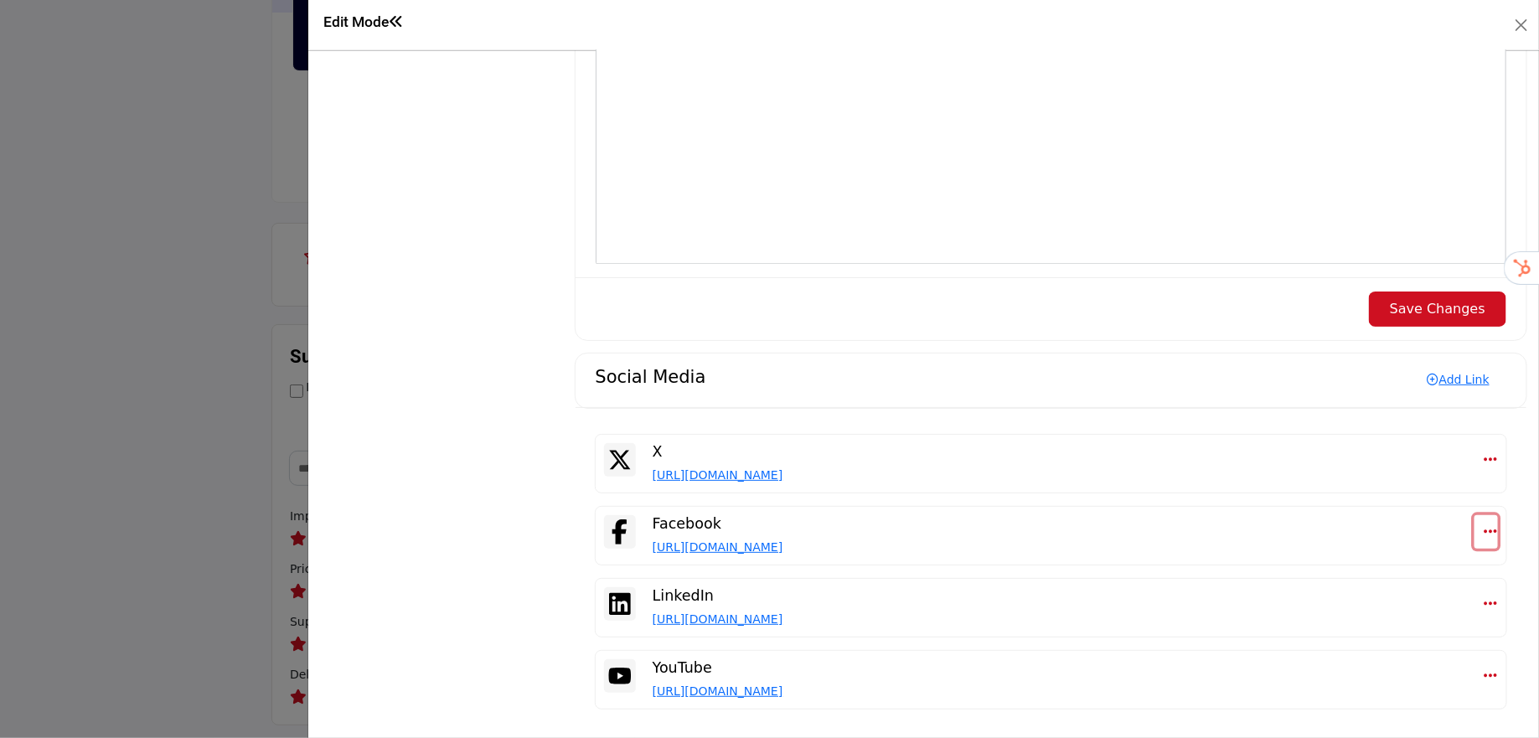
click at [1484, 524] on icon "Select Dropdown Options" at bounding box center [1490, 531] width 13 height 15
click at [1425, 599] on link "Delete" at bounding box center [1410, 611] width 163 height 30
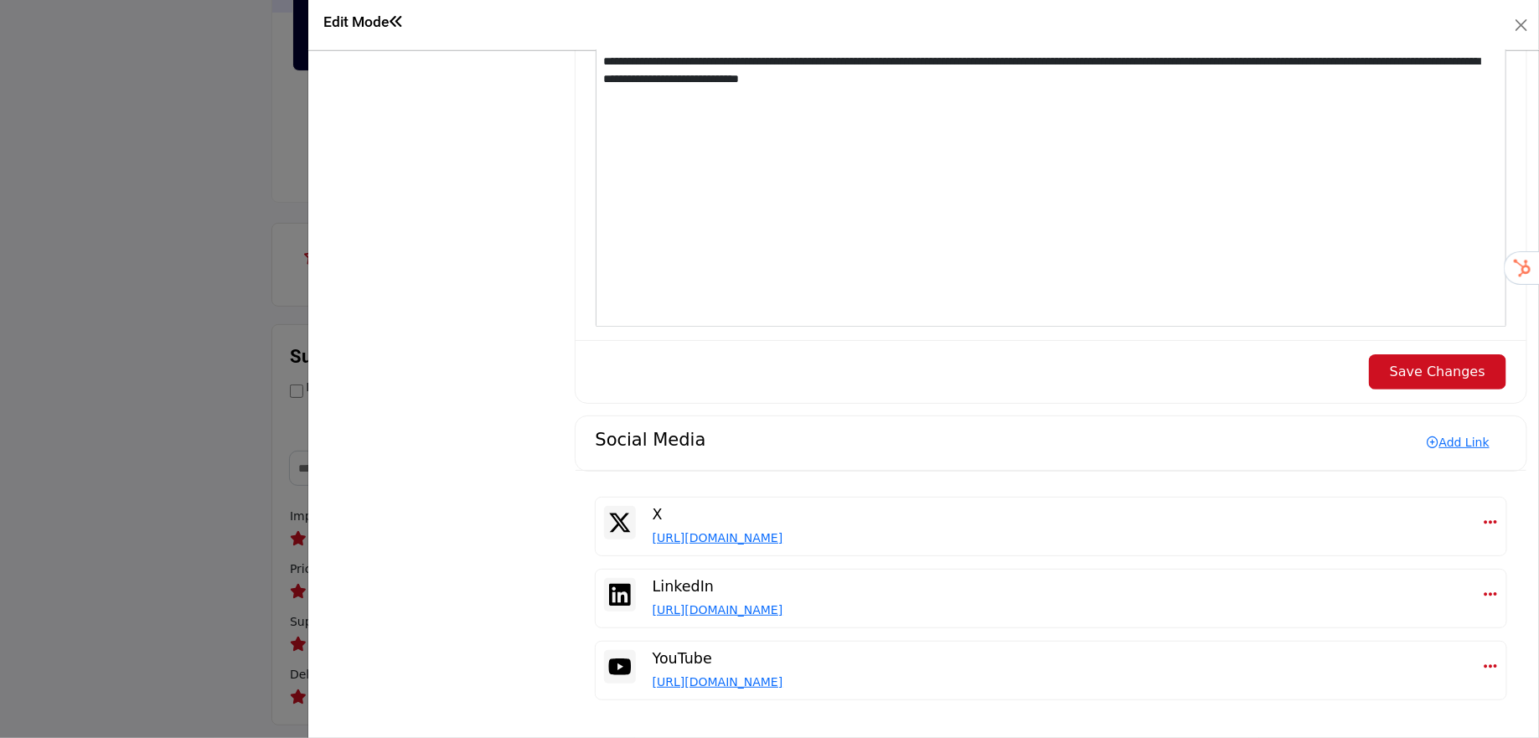
scroll to position [1919, 0]
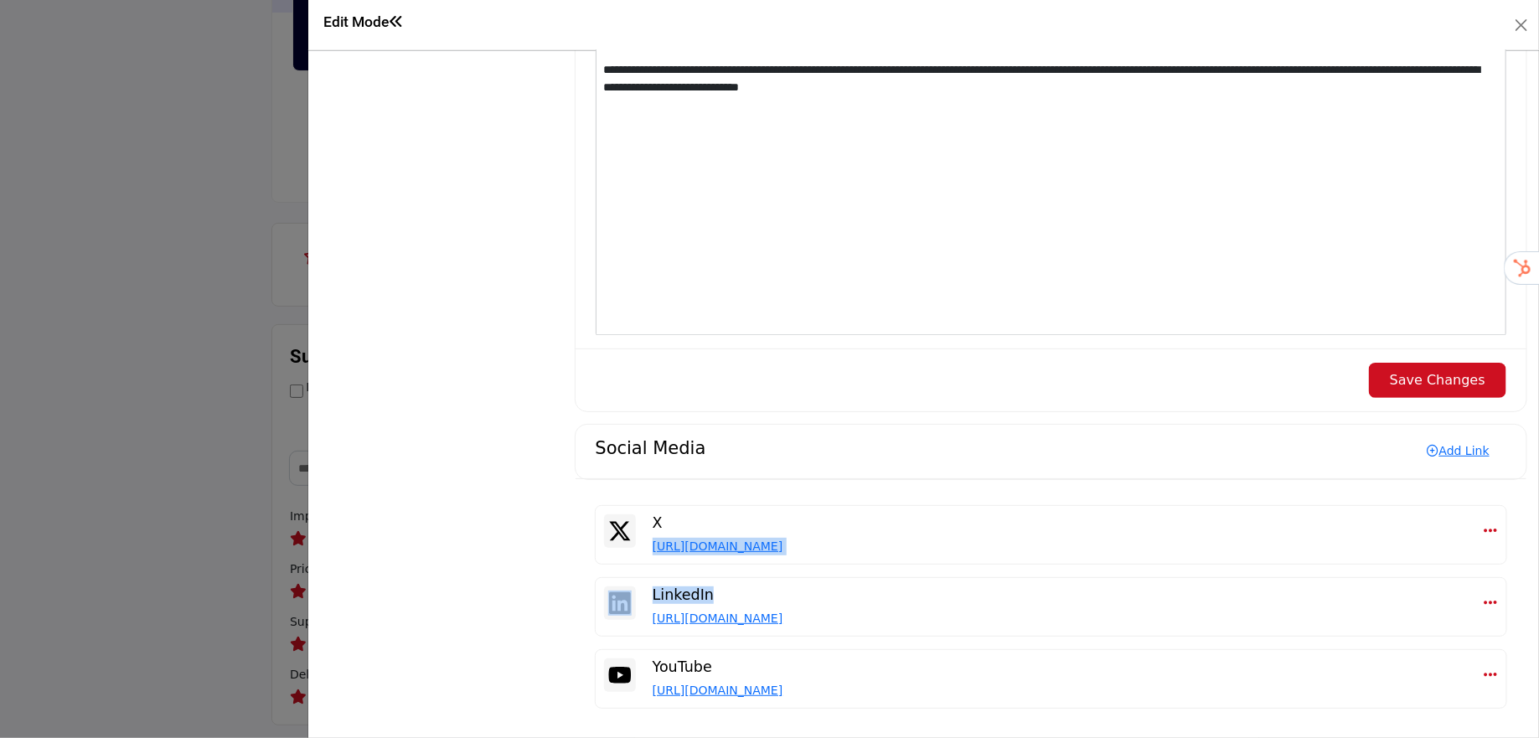
drag, startPoint x: 1387, startPoint y: 596, endPoint x: 1387, endPoint y: 513, distance: 82.9
click at [1387, 513] on div "X https://facebook.com/HumanlyHR Edit Delete LinkedIn https://linkedin.com/comp…" at bounding box center [1051, 613] width 953 height 243
click at [1436, 523] on h5 "X" at bounding box center [1055, 523] width 805 height 18
click at [1484, 525] on icon "Select Dropdown Options" at bounding box center [1490, 530] width 13 height 15
click at [1411, 600] on link "Delete" at bounding box center [1410, 610] width 163 height 30
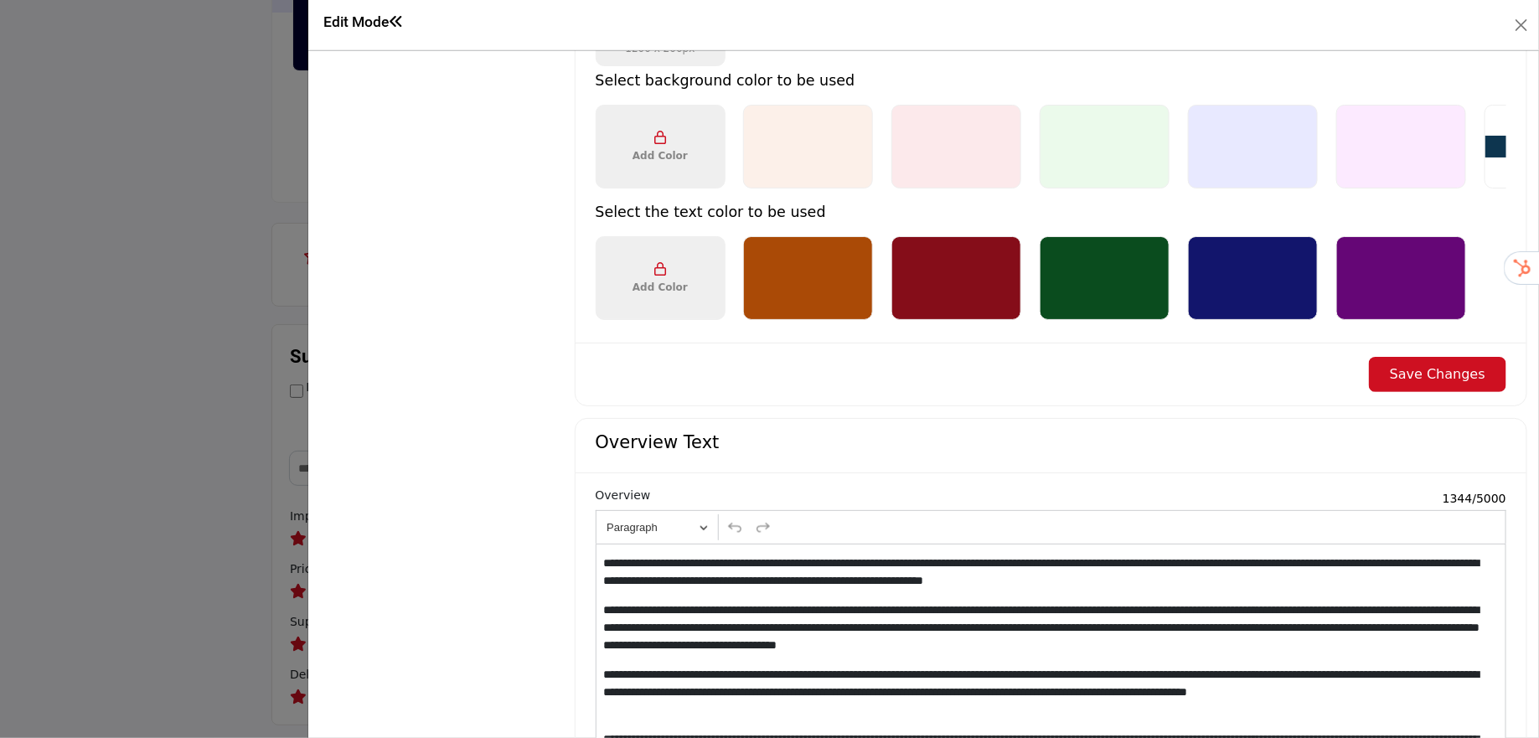
scroll to position [1848, 0]
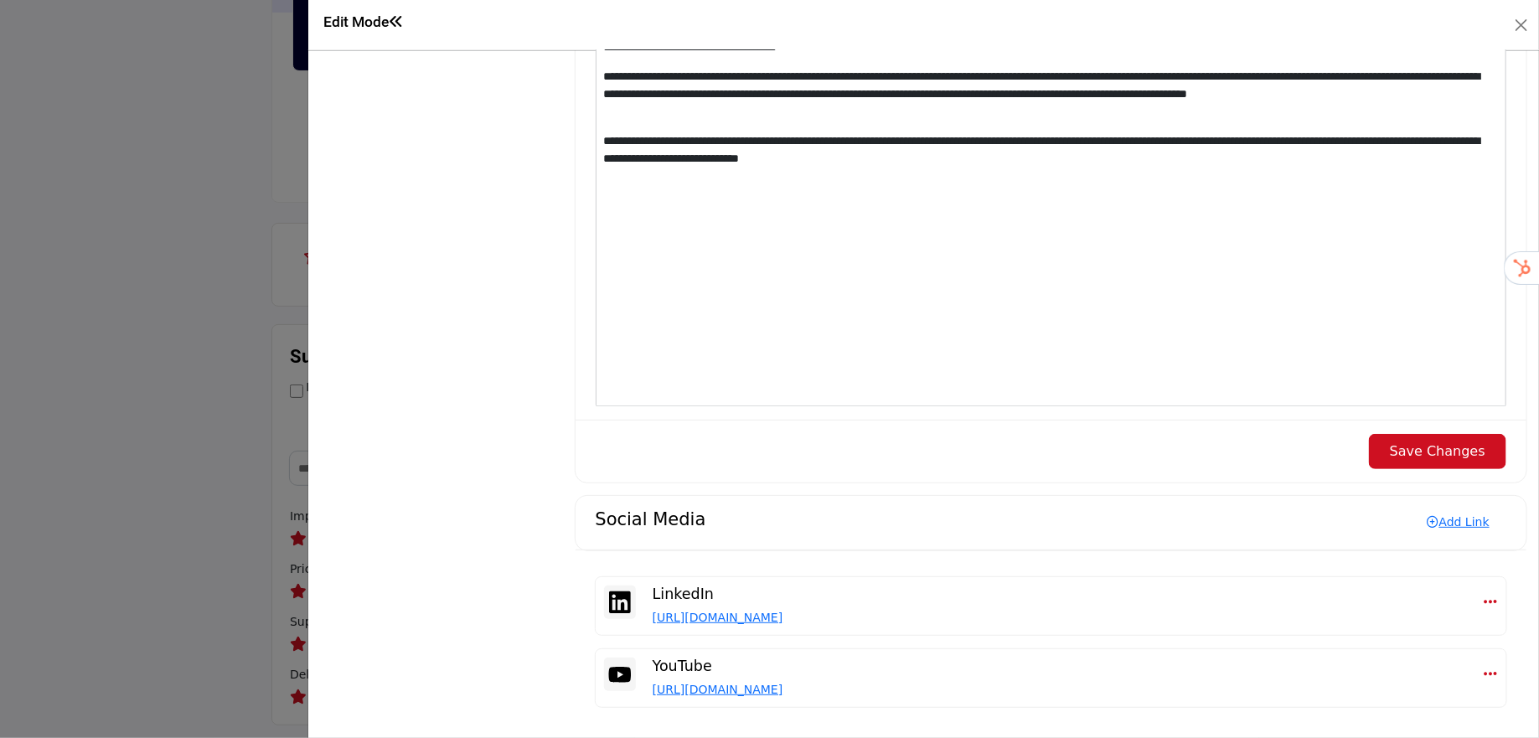
click at [1464, 457] on button "Save Changes" at bounding box center [1437, 451] width 137 height 35
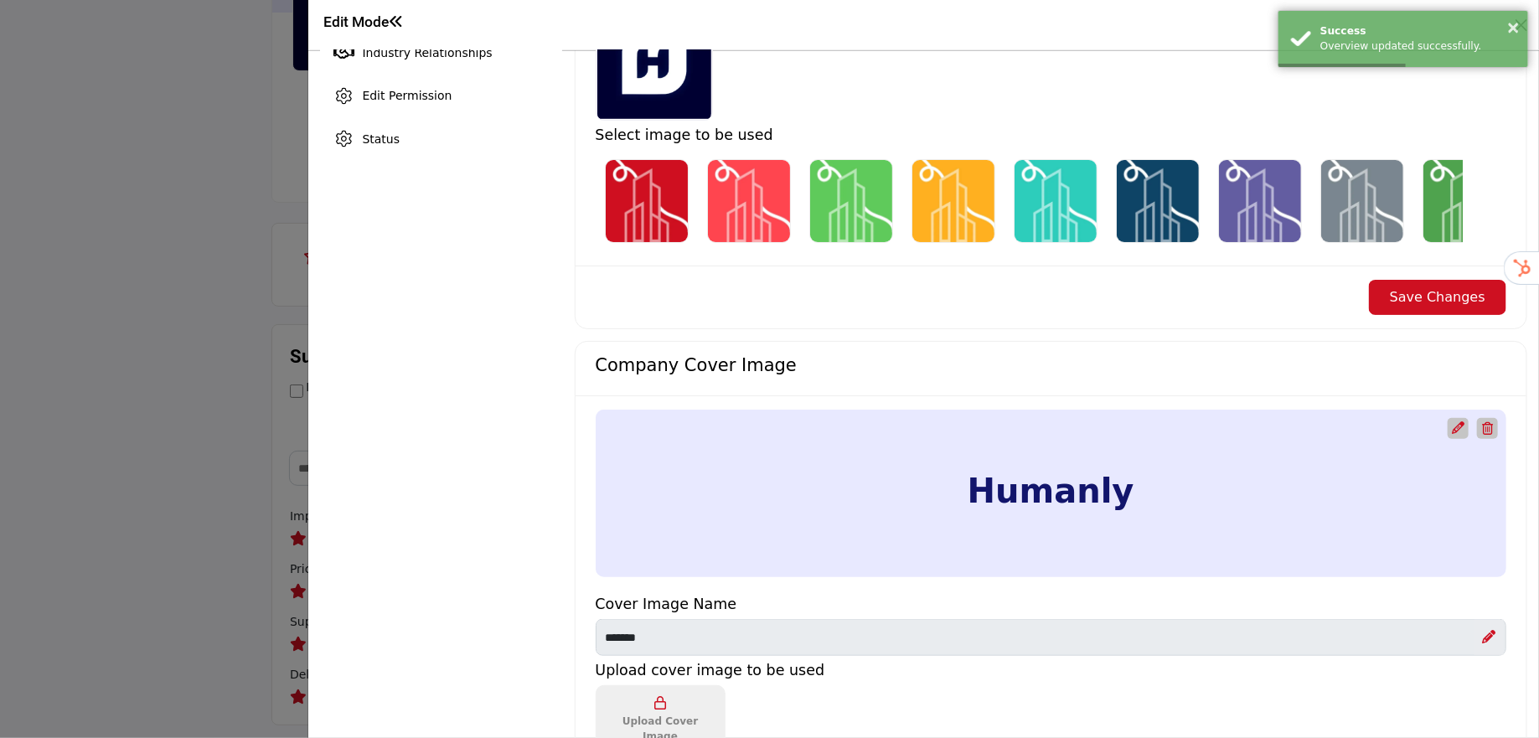
scroll to position [319, 0]
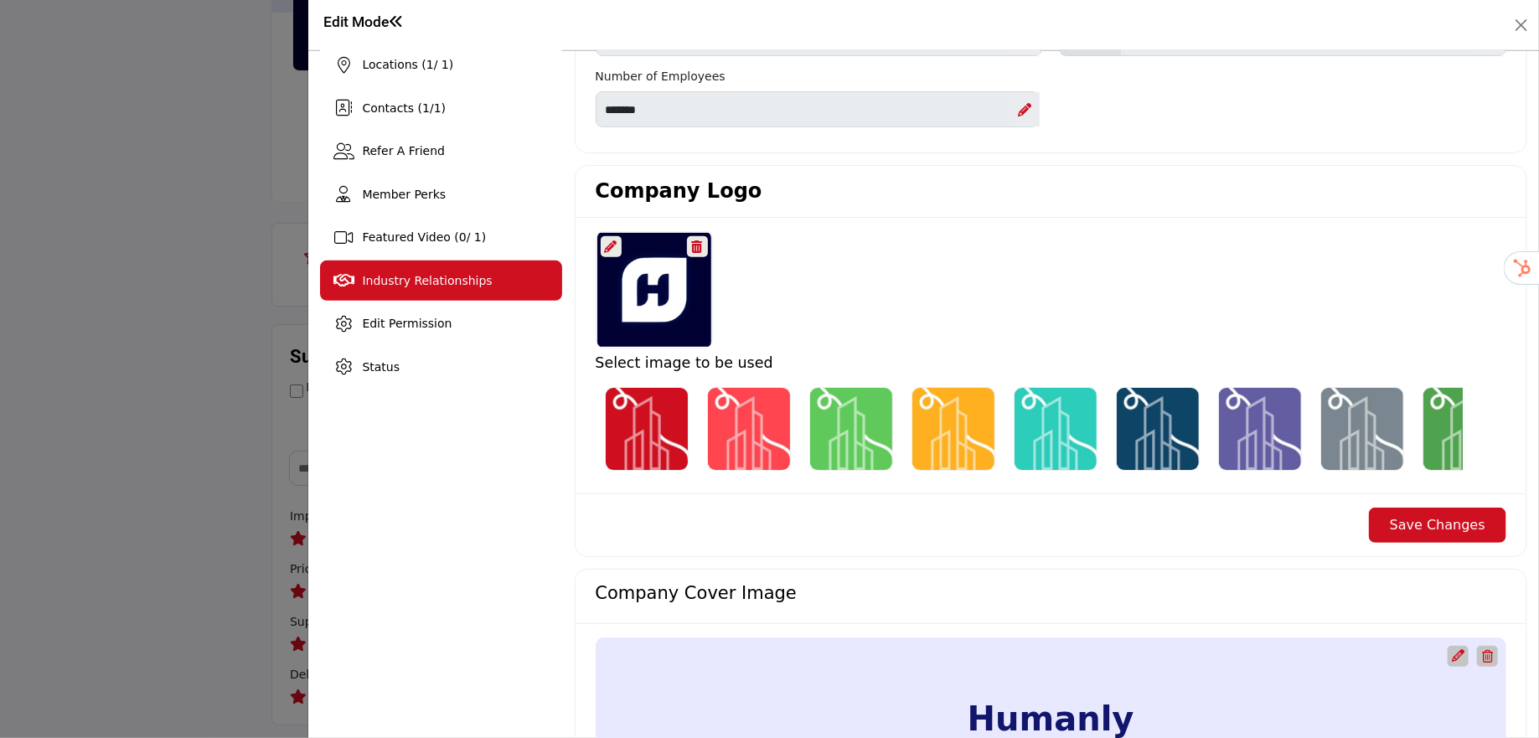
click at [398, 297] on div "Industry Relationships" at bounding box center [440, 281] width 241 height 40
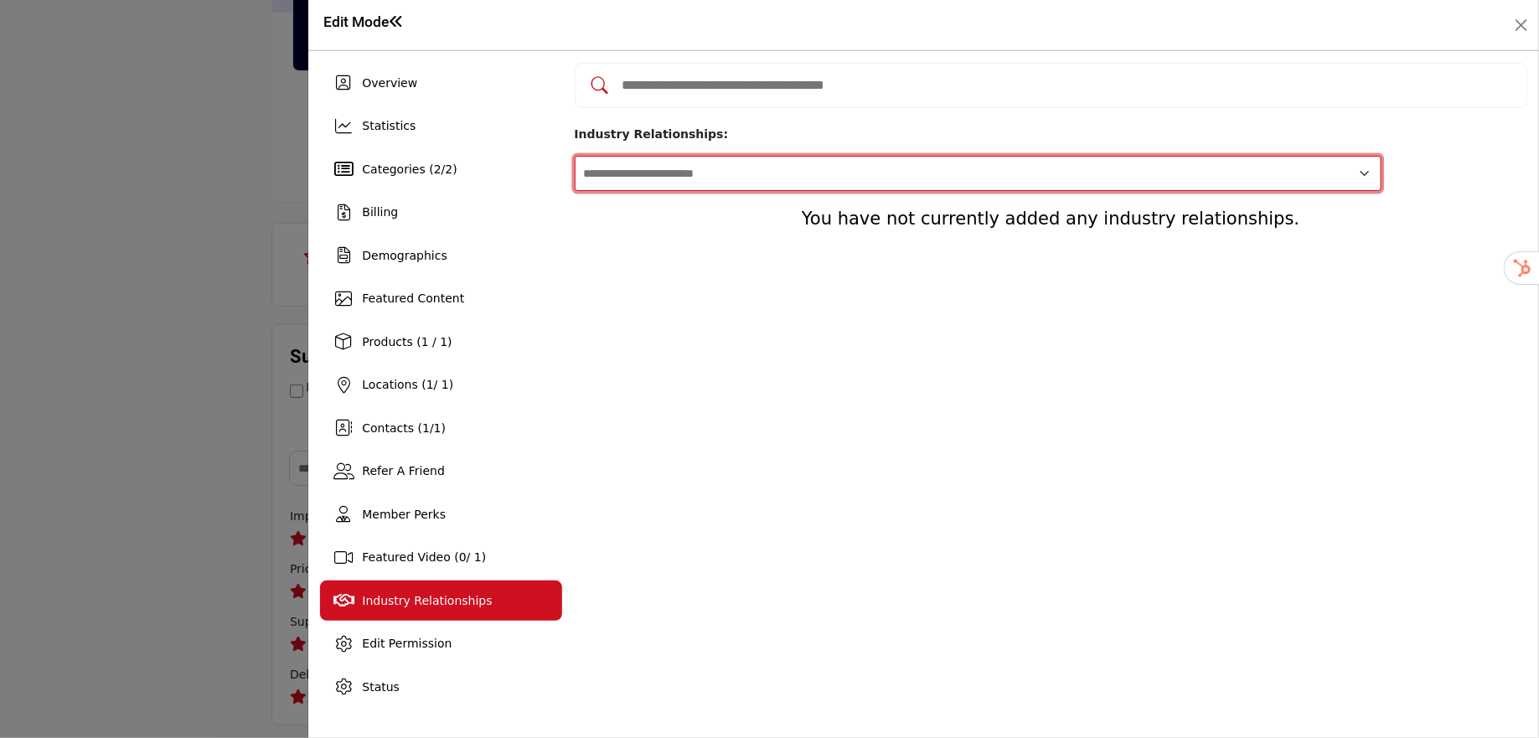
click at [873, 156] on select "**********" at bounding box center [978, 173] width 807 height 35
select select "**********"
click select "**********" at bounding box center [978, 173] width 807 height 35
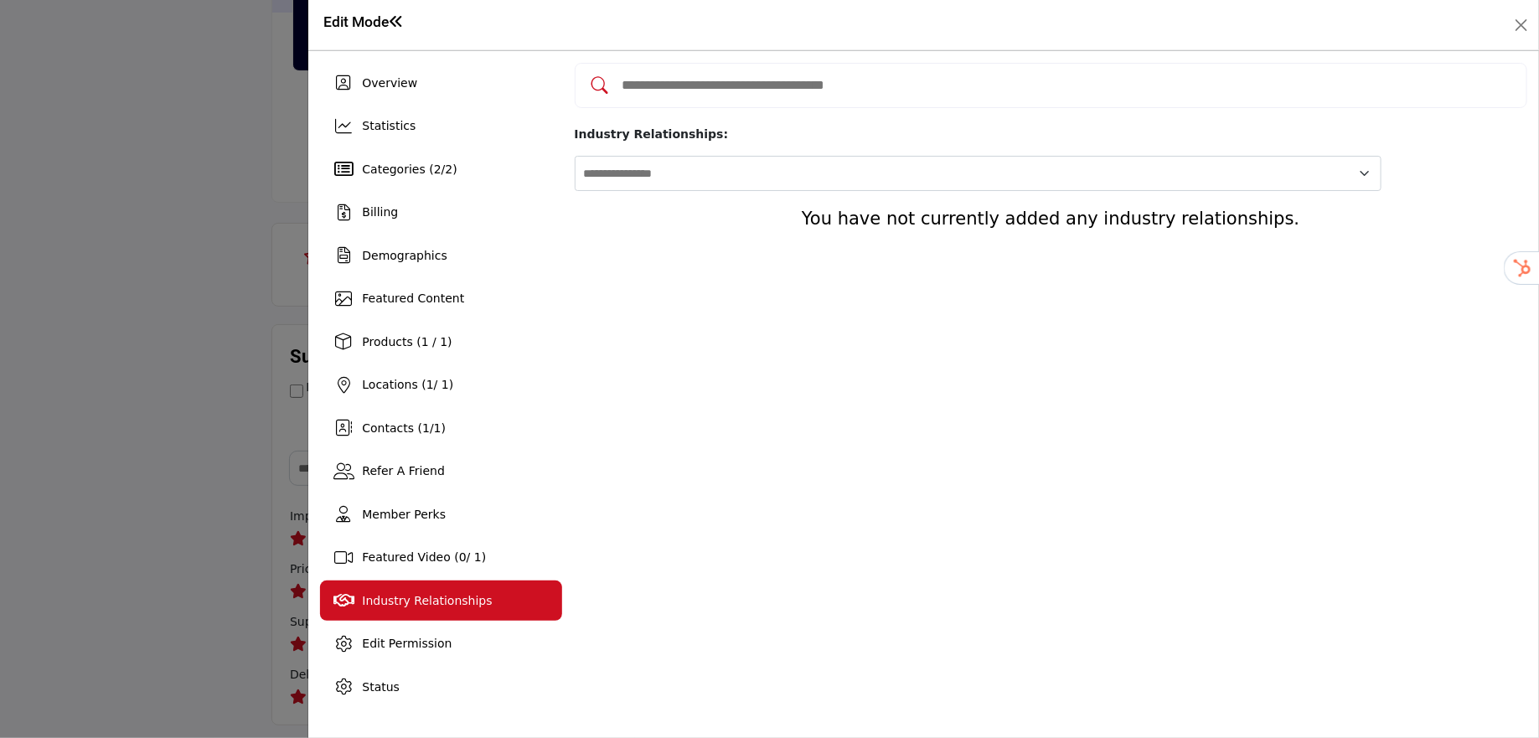
click at [932, 209] on h4 "You have not currently added any industry relationships." at bounding box center [1051, 219] width 953 height 21
click at [957, 75] on input "Add and rate your industry relationships" at bounding box center [1068, 86] width 895 height 22
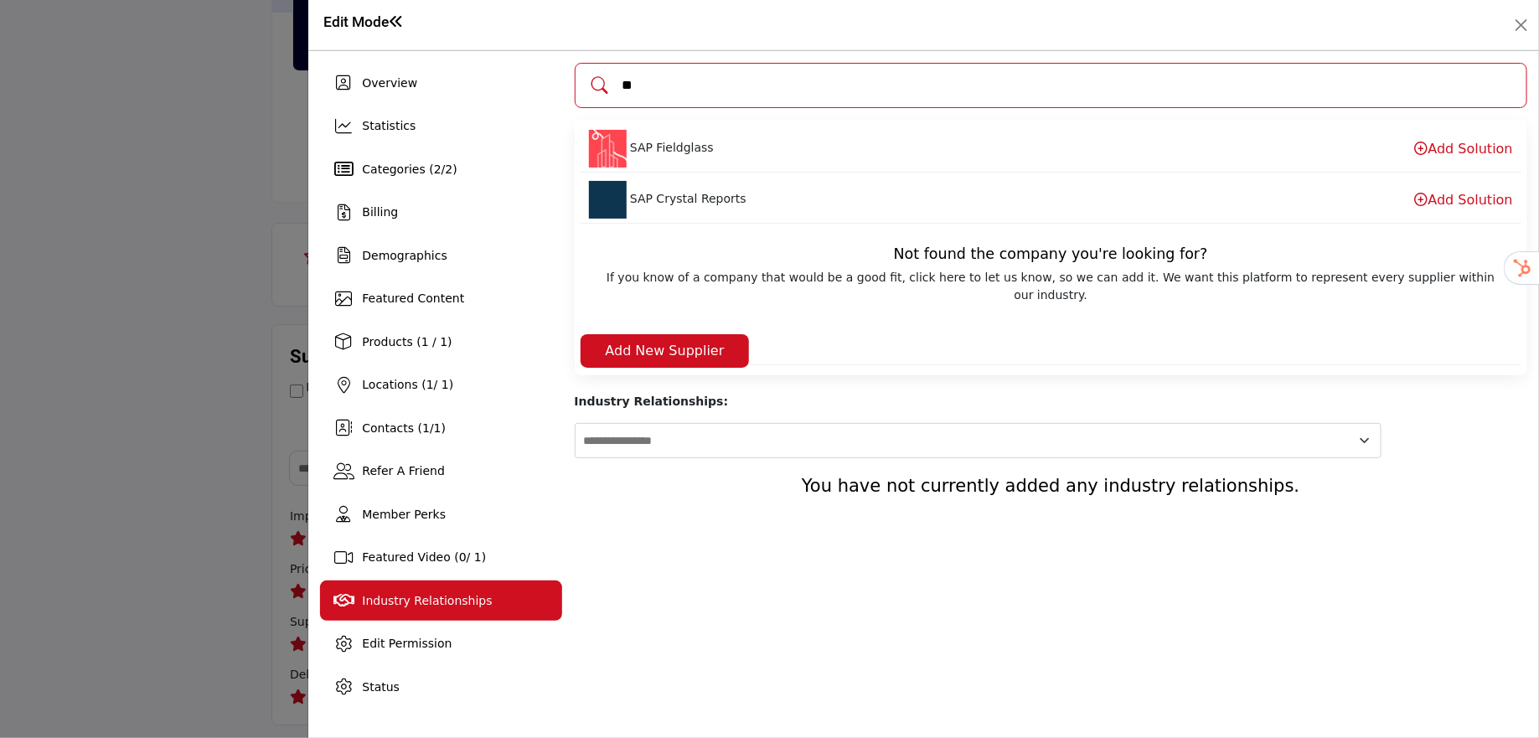
type input "*"
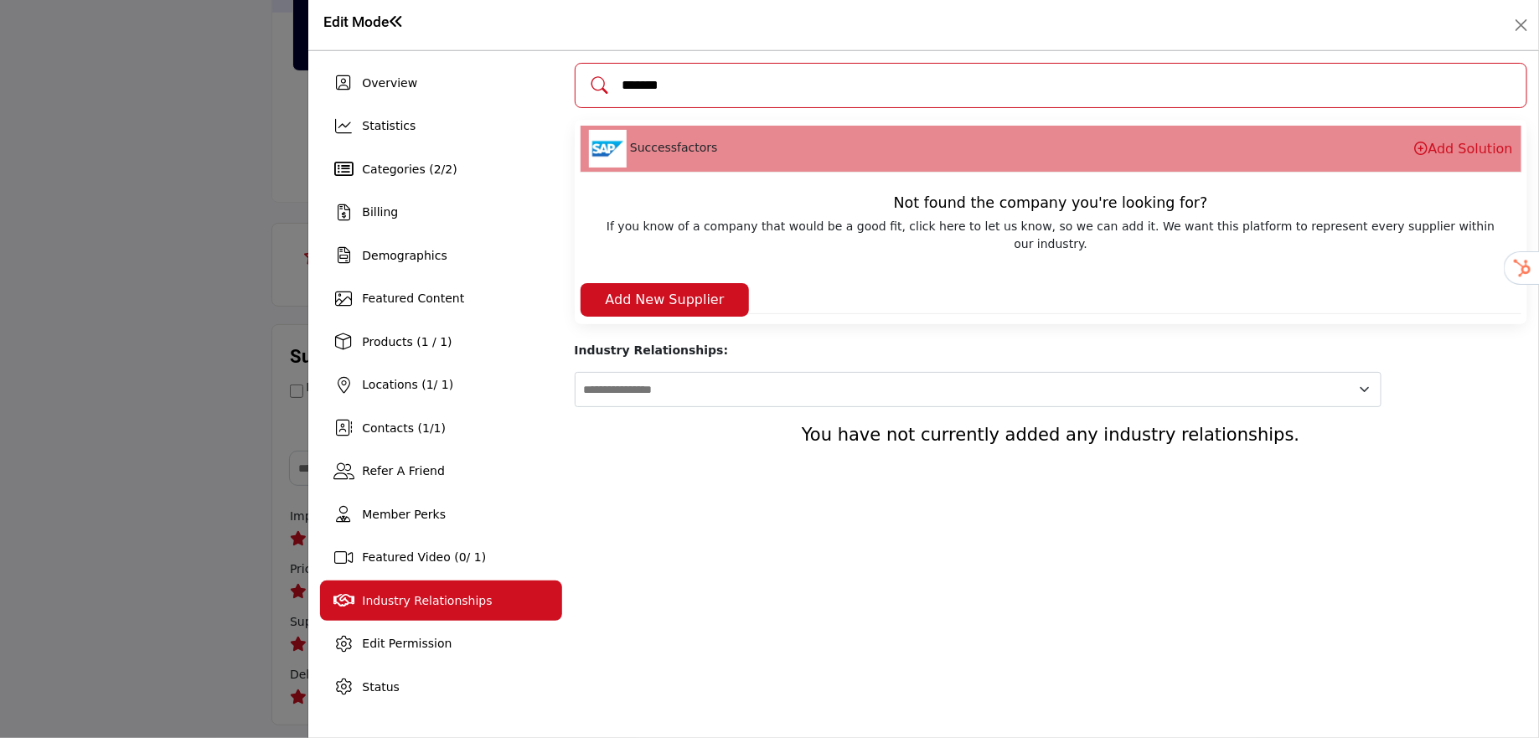
type input "*******"
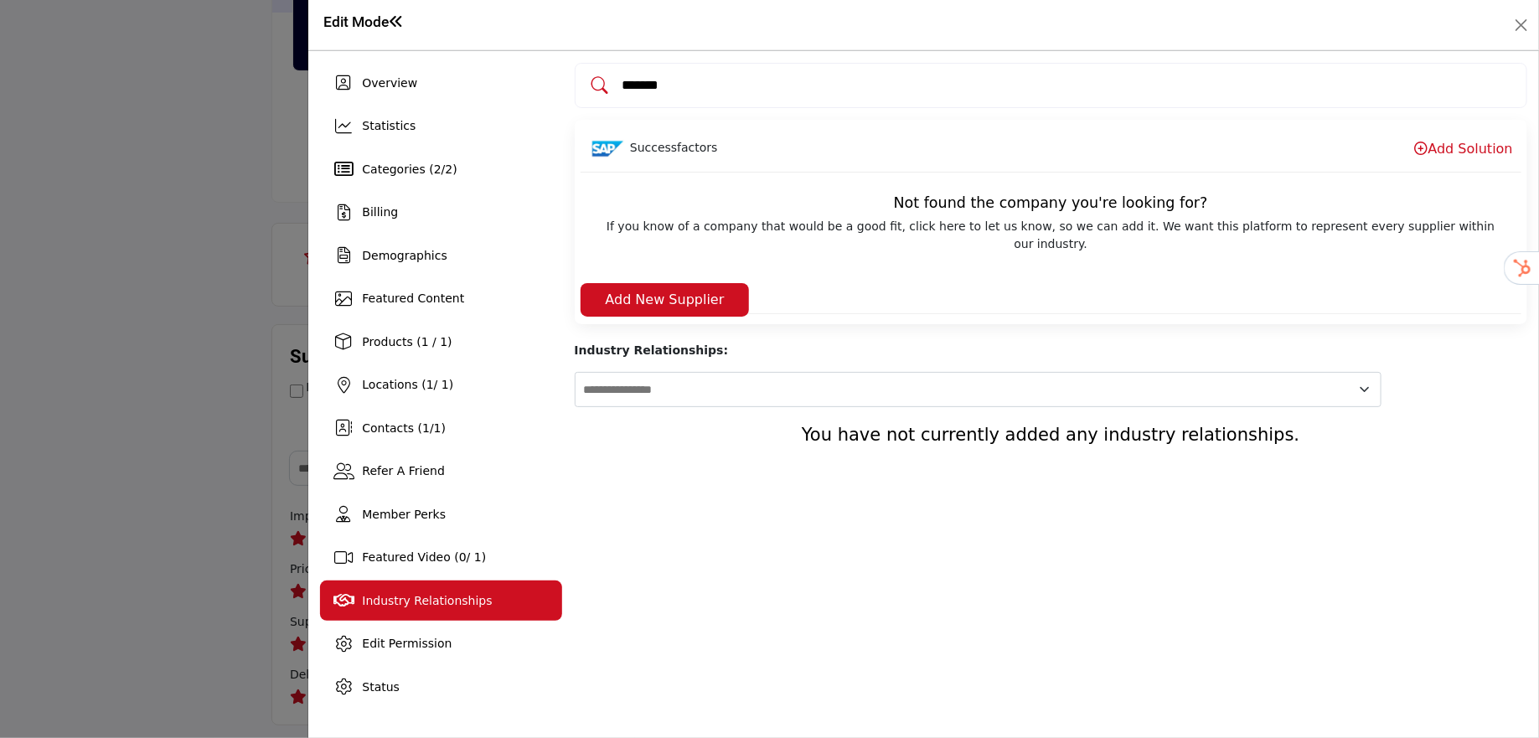
click at [1457, 142] on link "Add Solution" at bounding box center [1464, 149] width 98 height 16
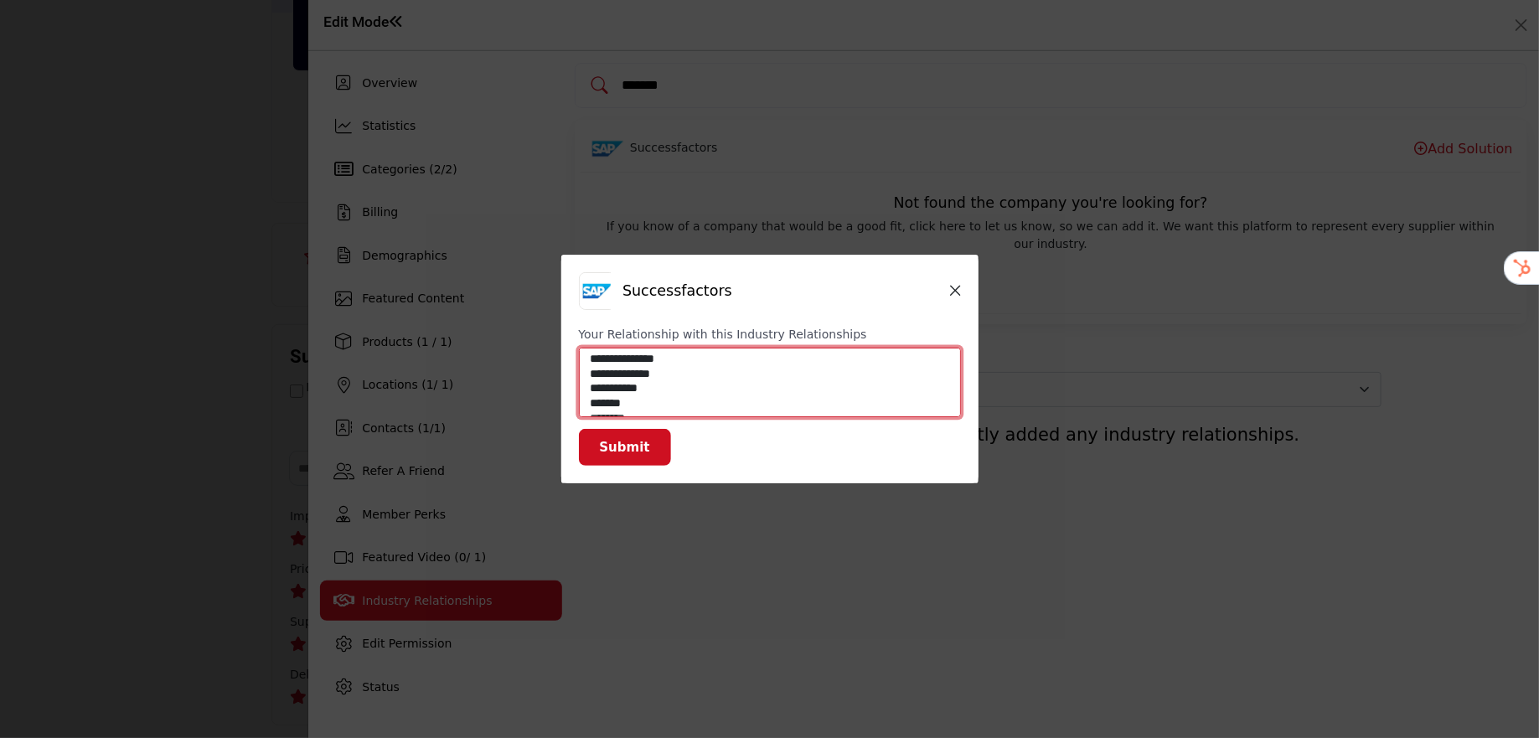
select select "**********"
click at [668, 364] on option "**********" at bounding box center [766, 360] width 356 height 15
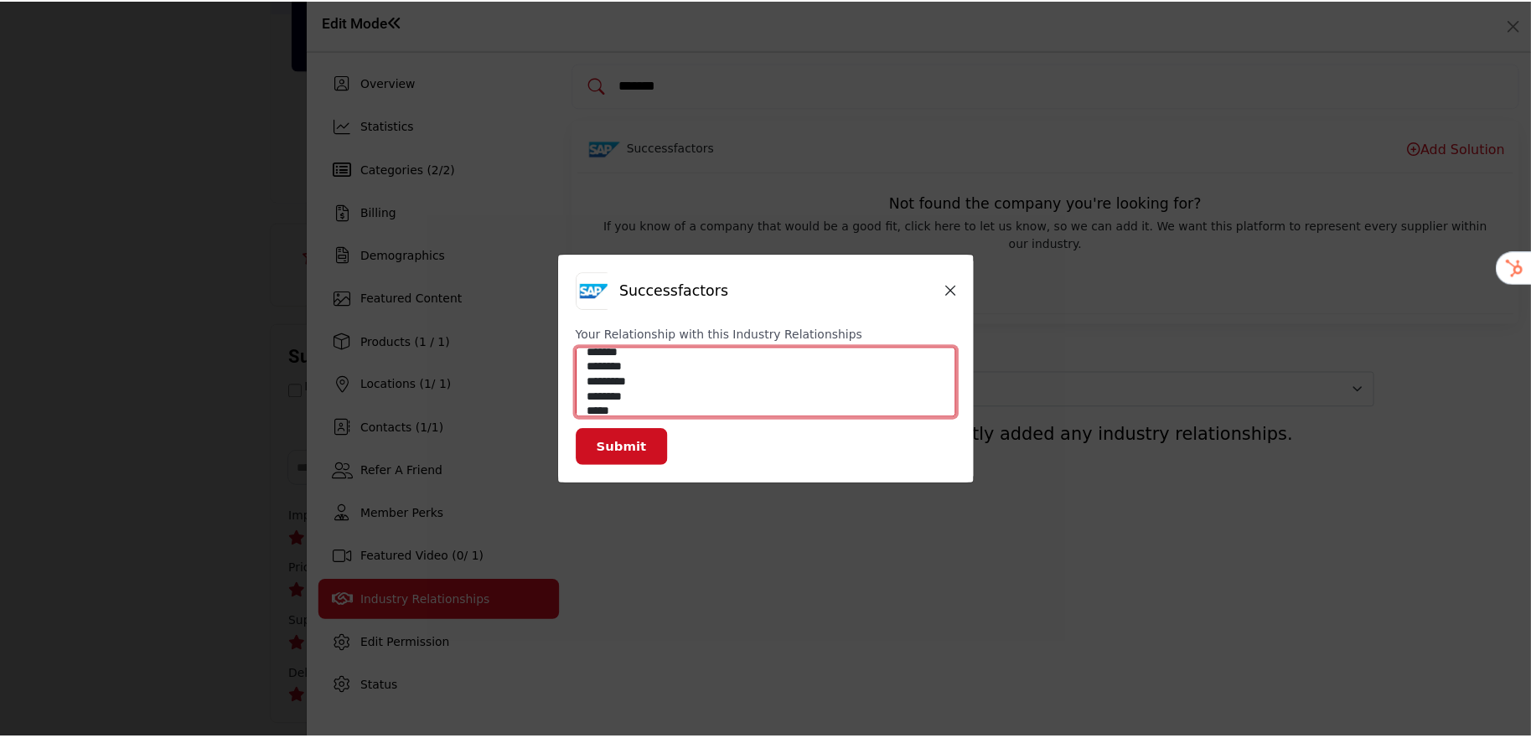
scroll to position [59, 0]
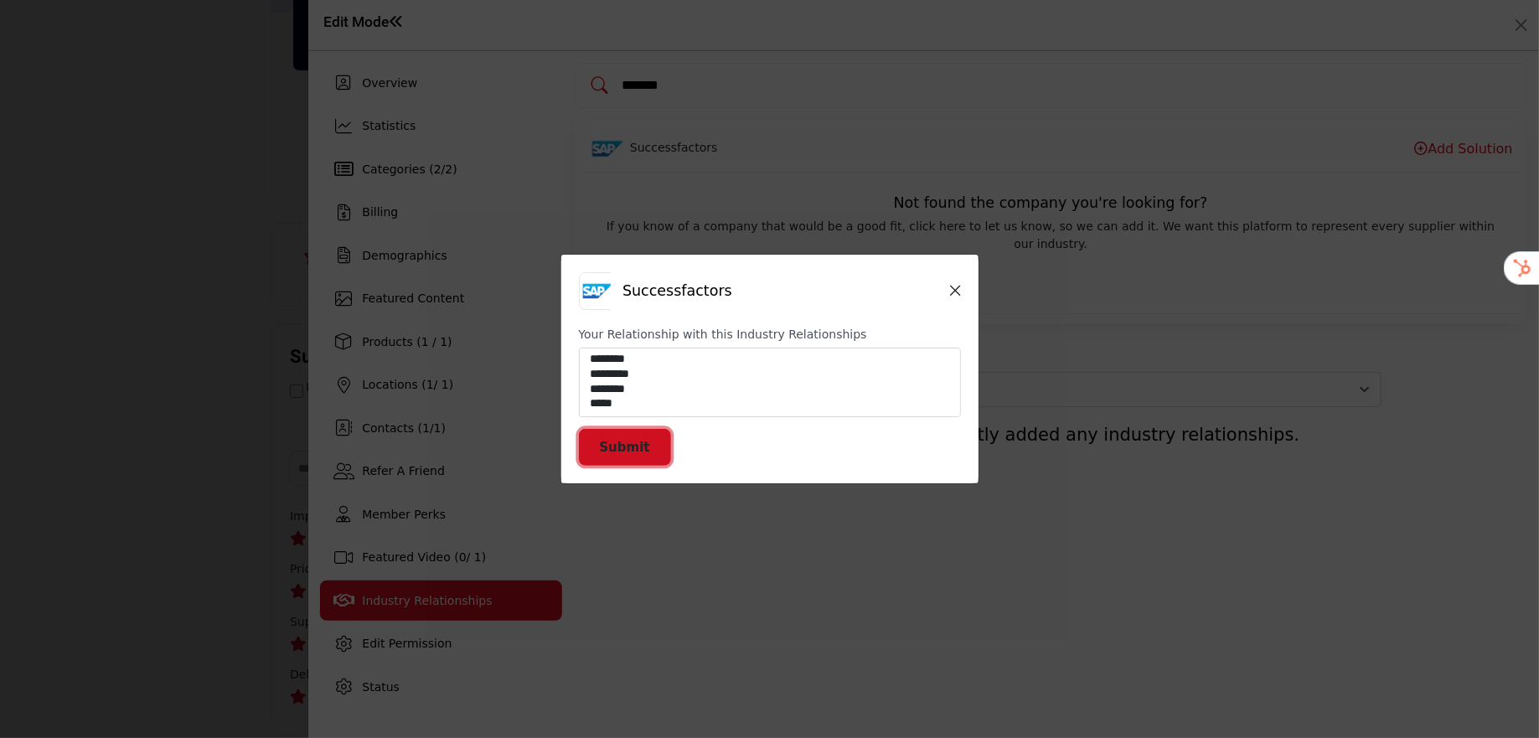
click at [624, 455] on button "Submit" at bounding box center [625, 448] width 92 height 38
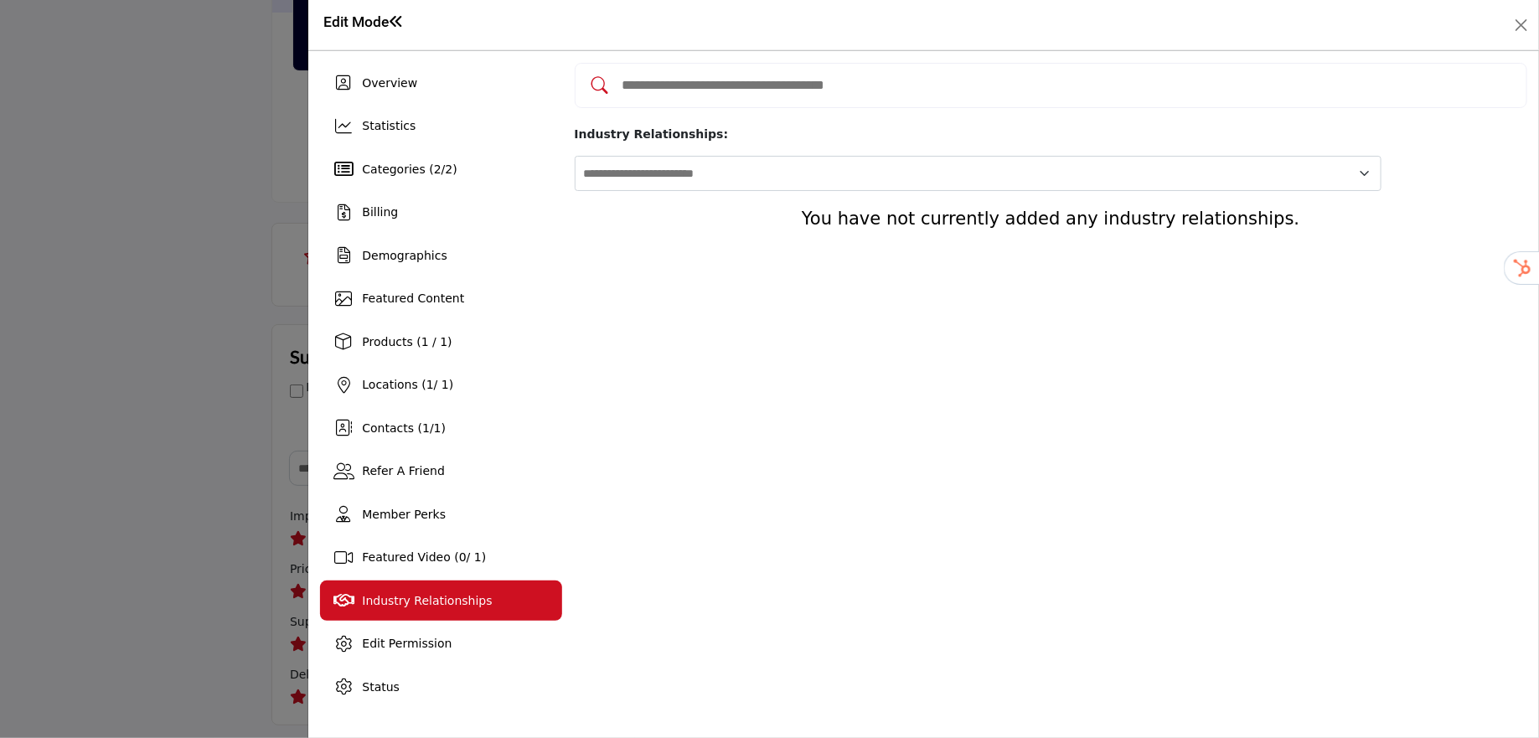
click at [800, 91] on input "Add and rate your industry relationships" at bounding box center [1068, 86] width 895 height 22
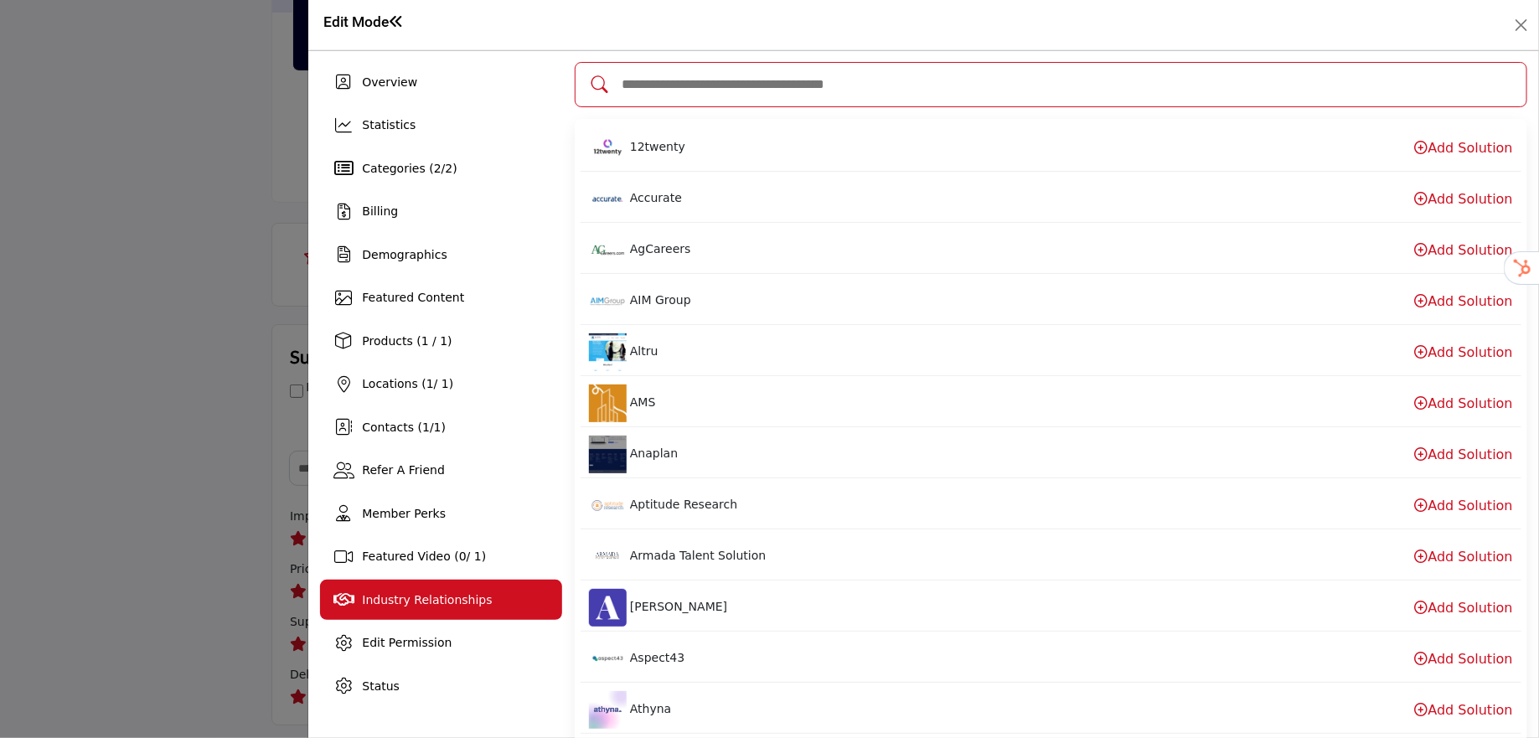
click at [916, 31] on div "Edit Mode" at bounding box center [923, 25] width 1207 height 26
click at [1517, 17] on button "Close" at bounding box center [1521, 24] width 23 height 23
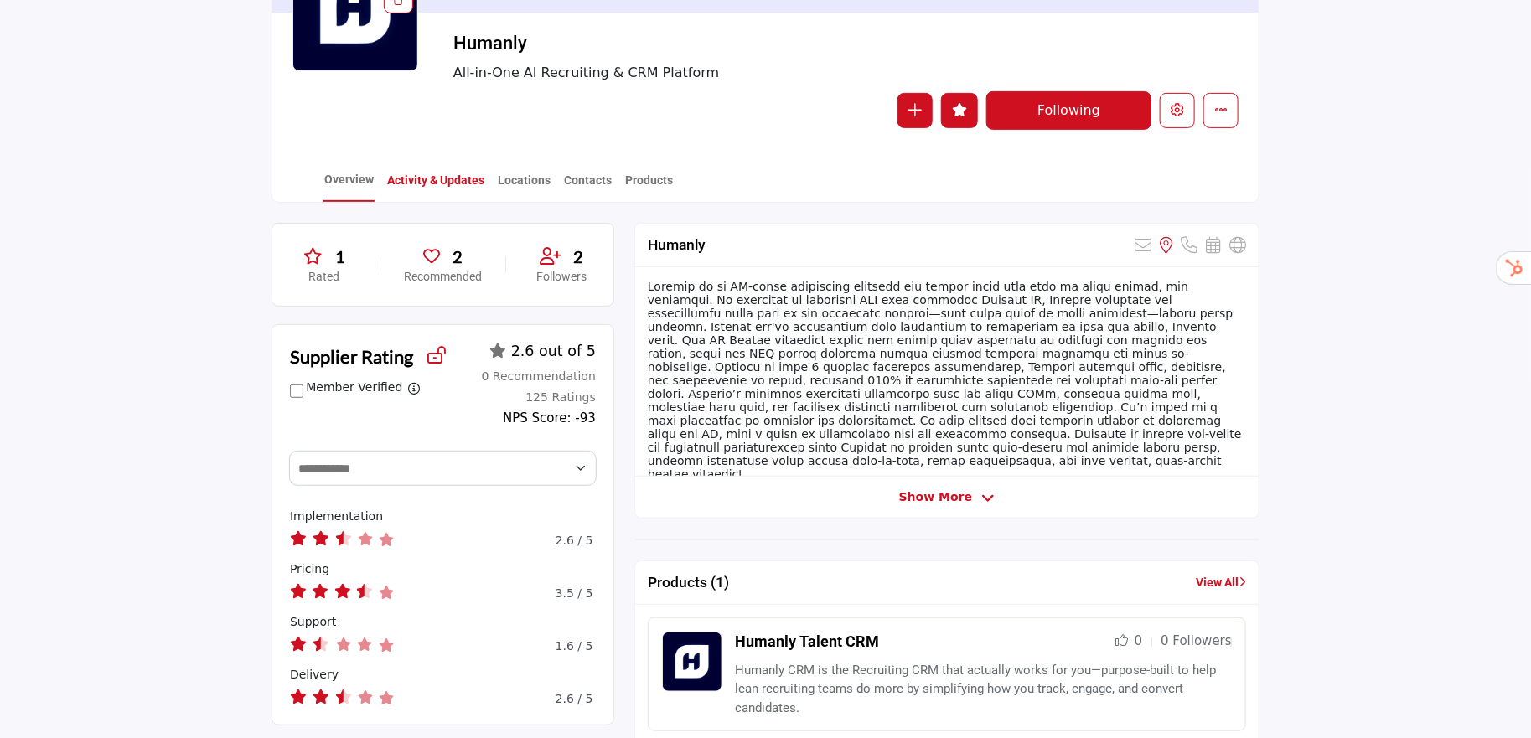
click at [435, 178] on link "Activity & Updates" at bounding box center [435, 186] width 99 height 29
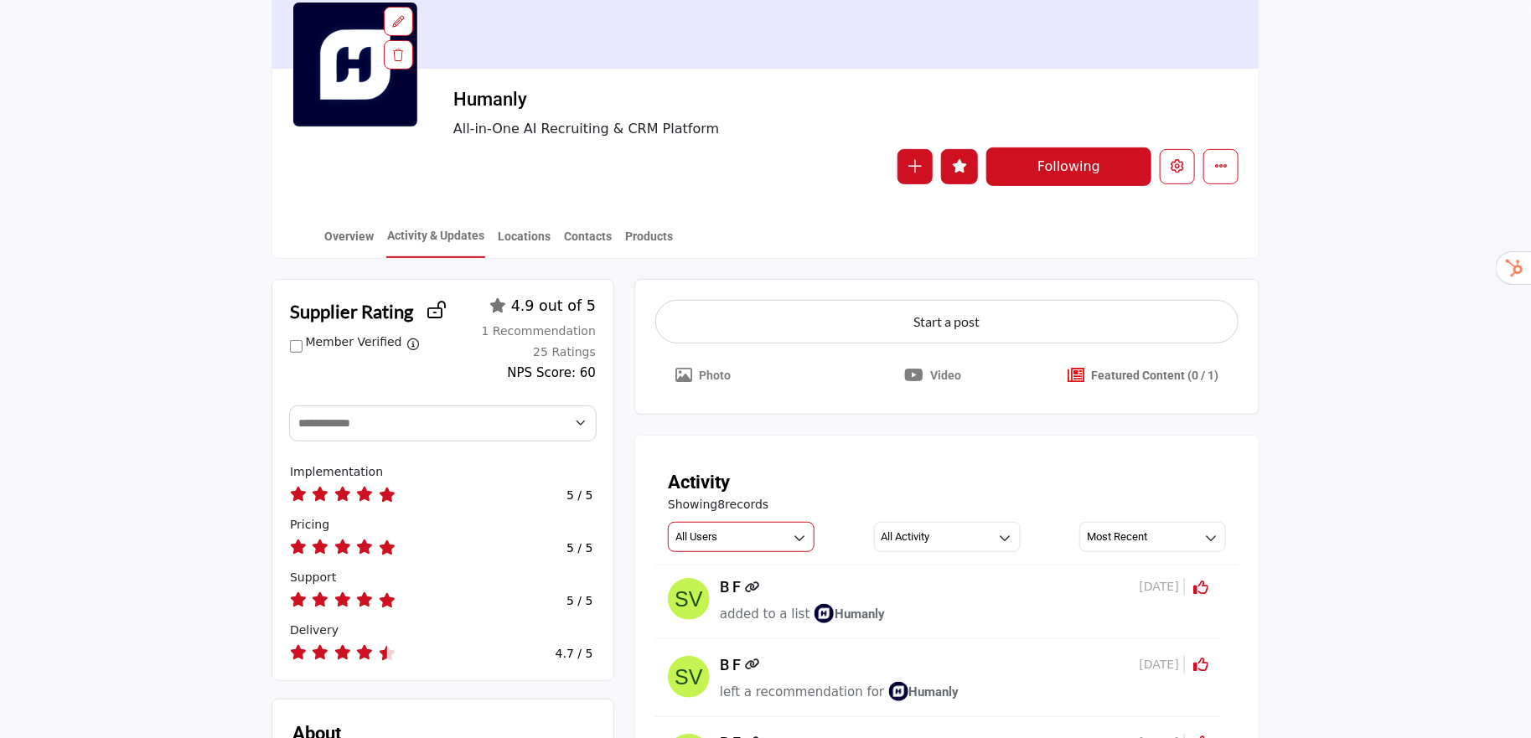
scroll to position [188, 0]
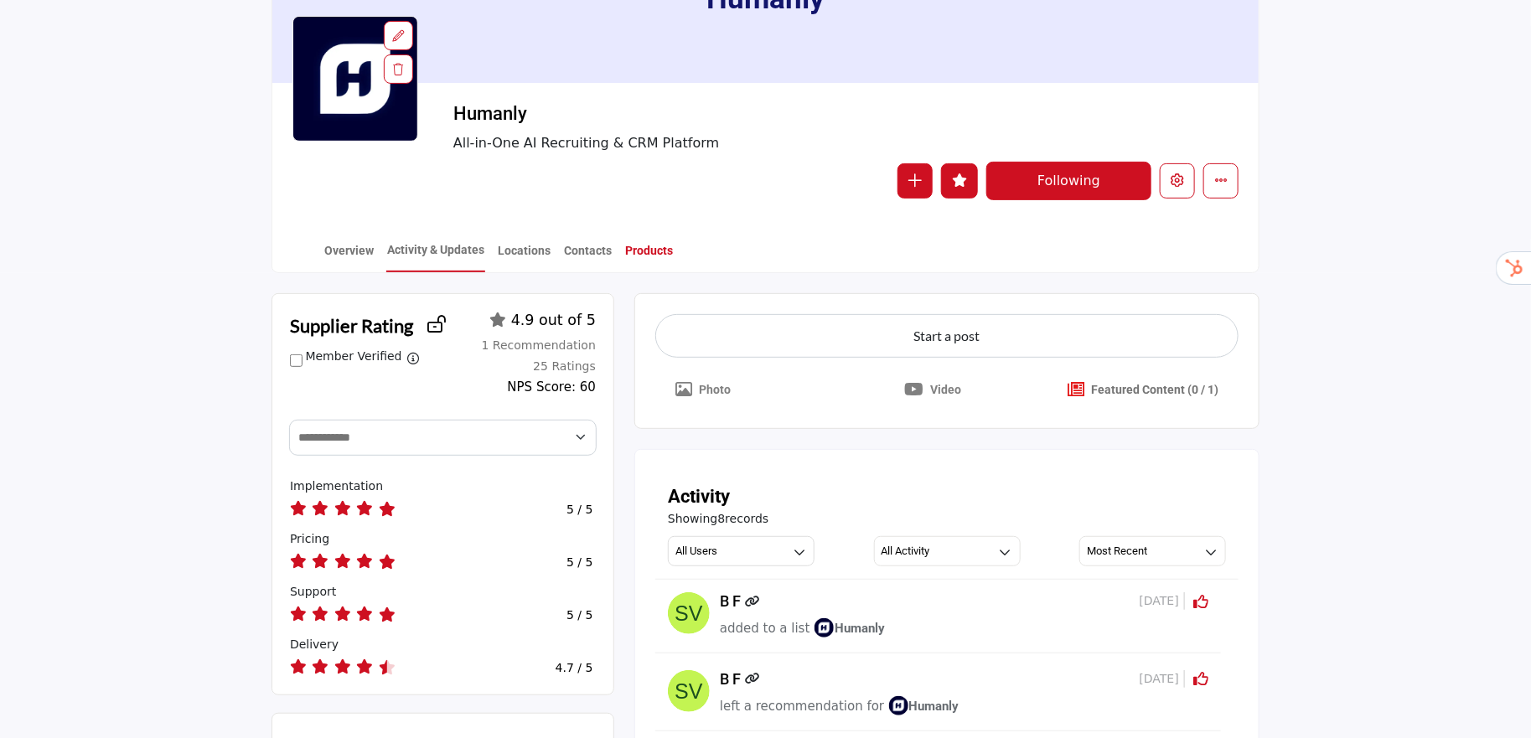
click at [648, 256] on link "Products" at bounding box center [648, 256] width 49 height 29
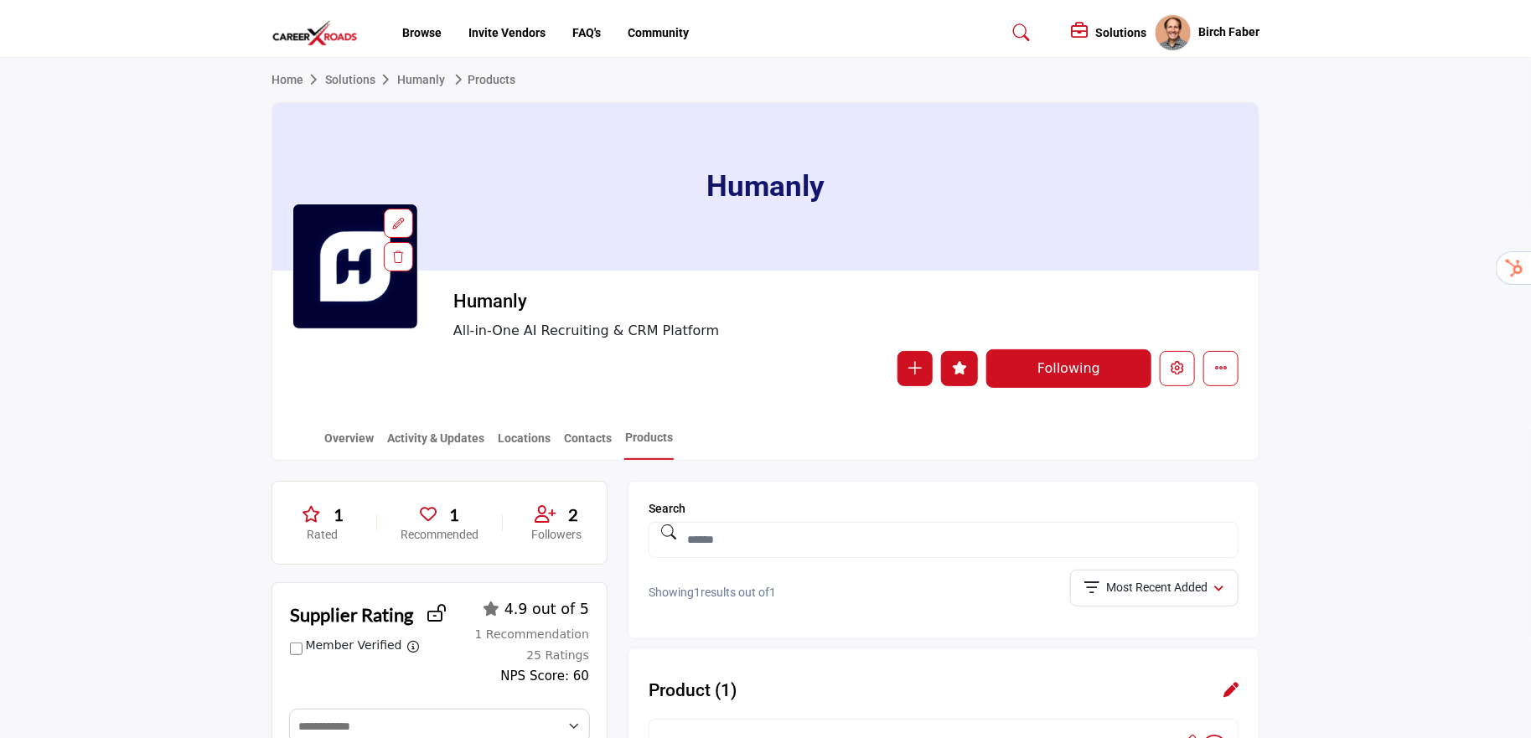
click at [1096, 26] on h5 "Solutions" at bounding box center [1120, 32] width 51 height 15
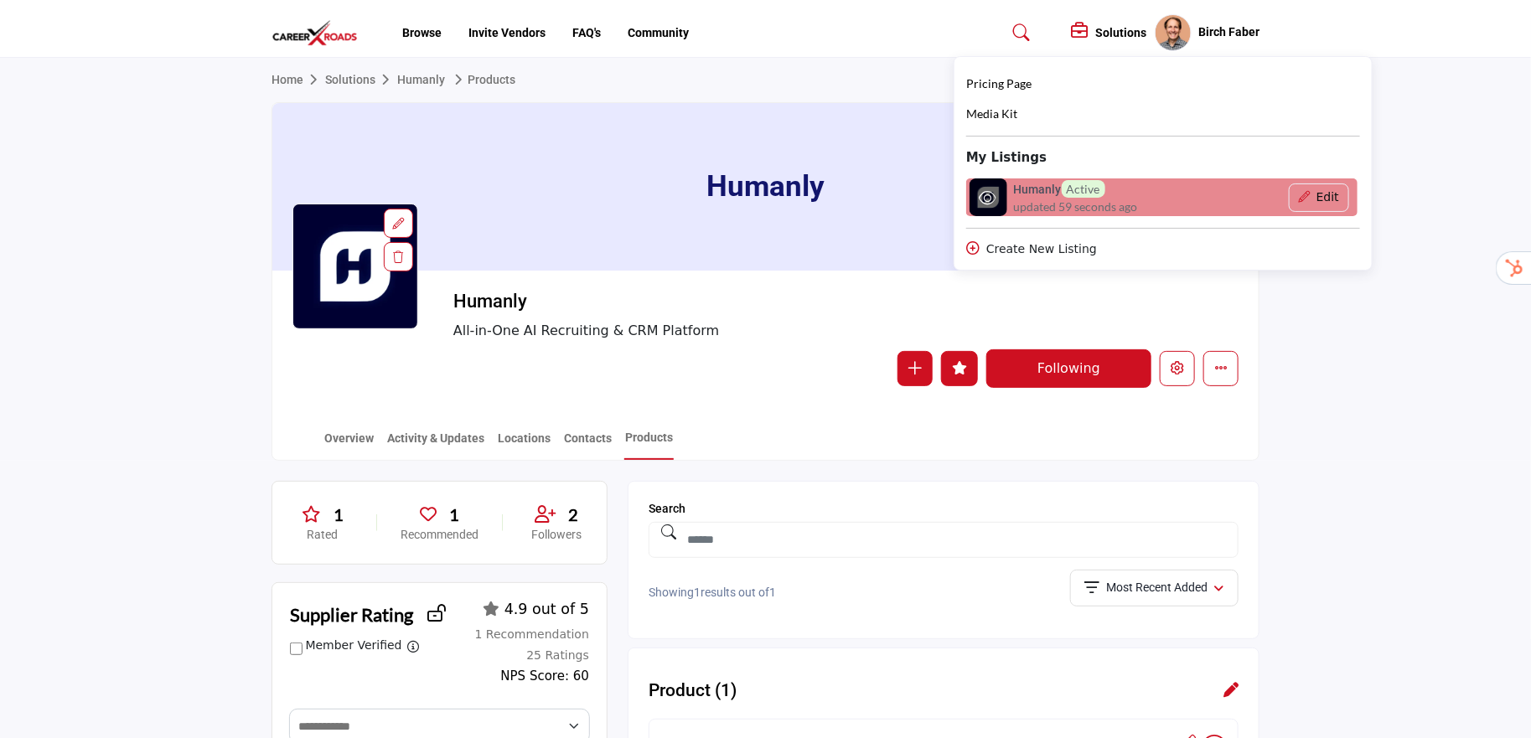
click at [1164, 198] on div "Humanly Active updated 59 seconds ago" at bounding box center [1069, 197] width 206 height 38
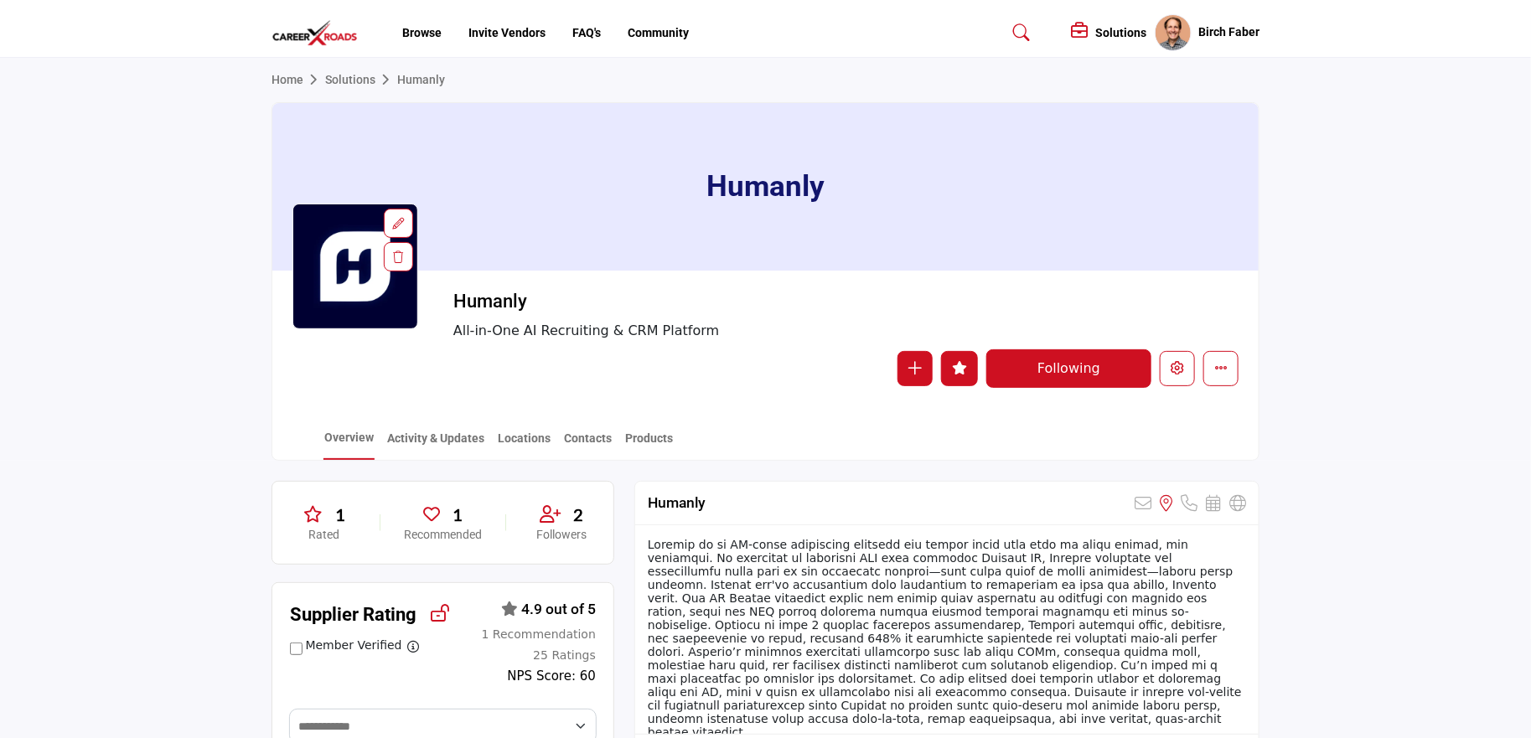
click at [1096, 29] on h5 "Solutions" at bounding box center [1120, 32] width 51 height 15
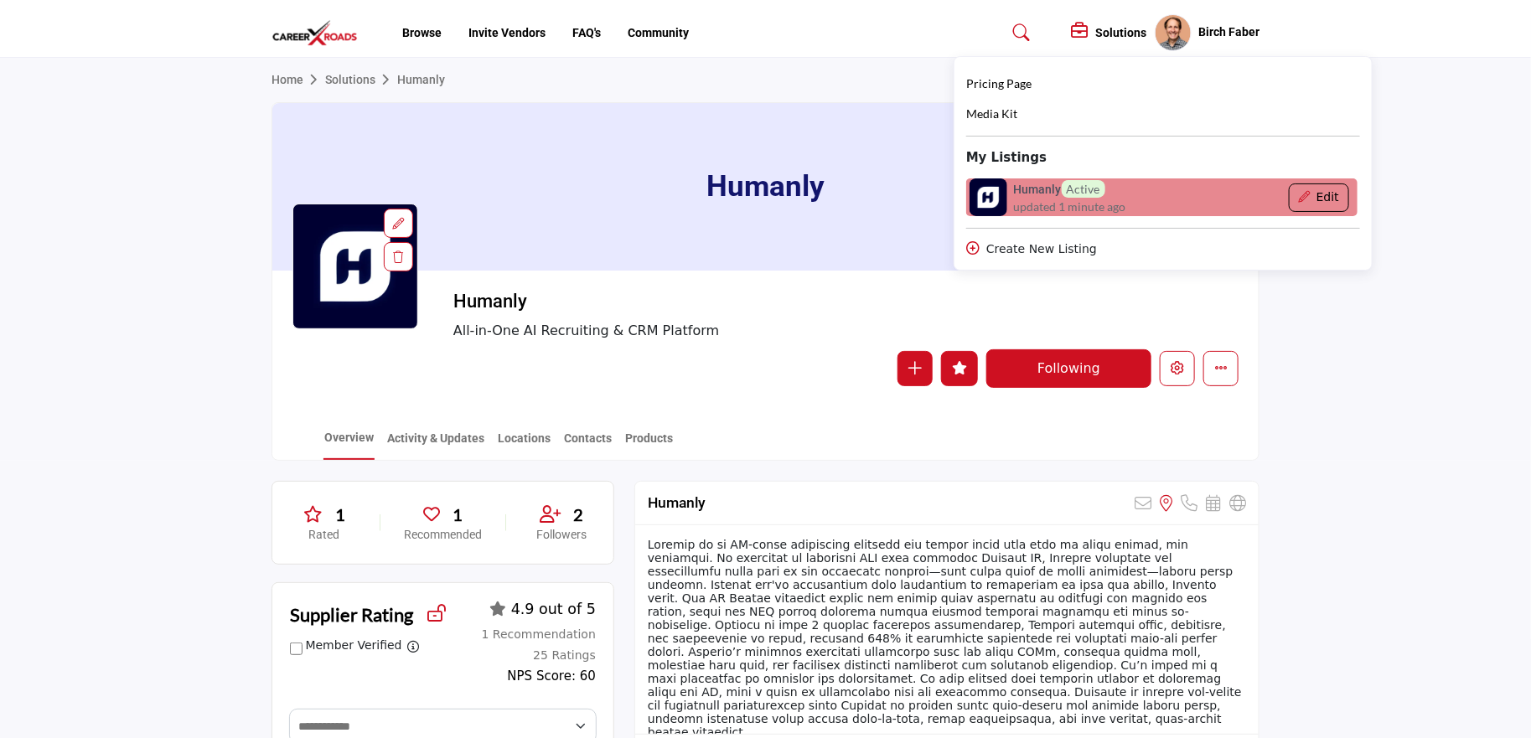
click at [1318, 191] on button "Edit" at bounding box center [1317, 197] width 59 height 28
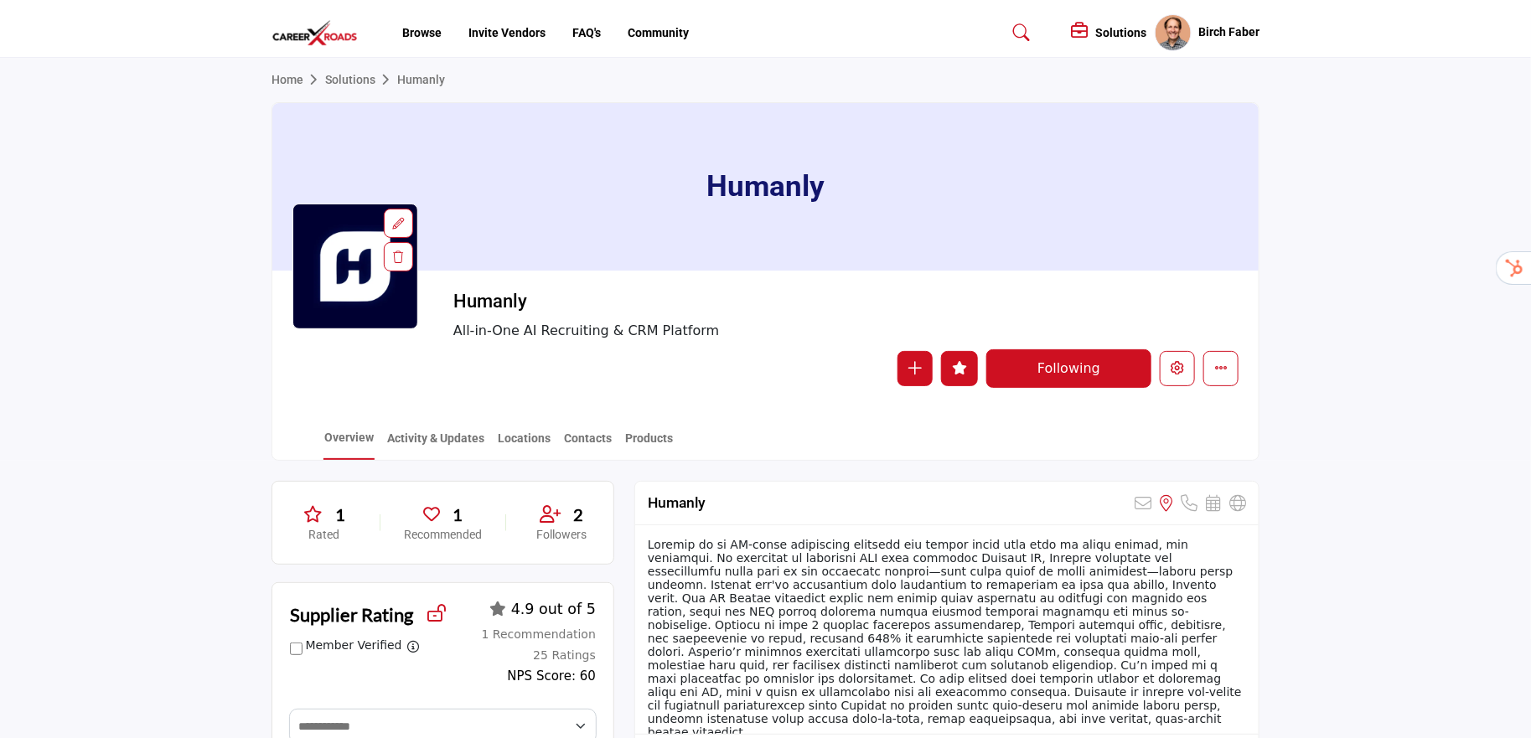
click at [1115, 35] on h5 "Solutions" at bounding box center [1120, 32] width 51 height 15
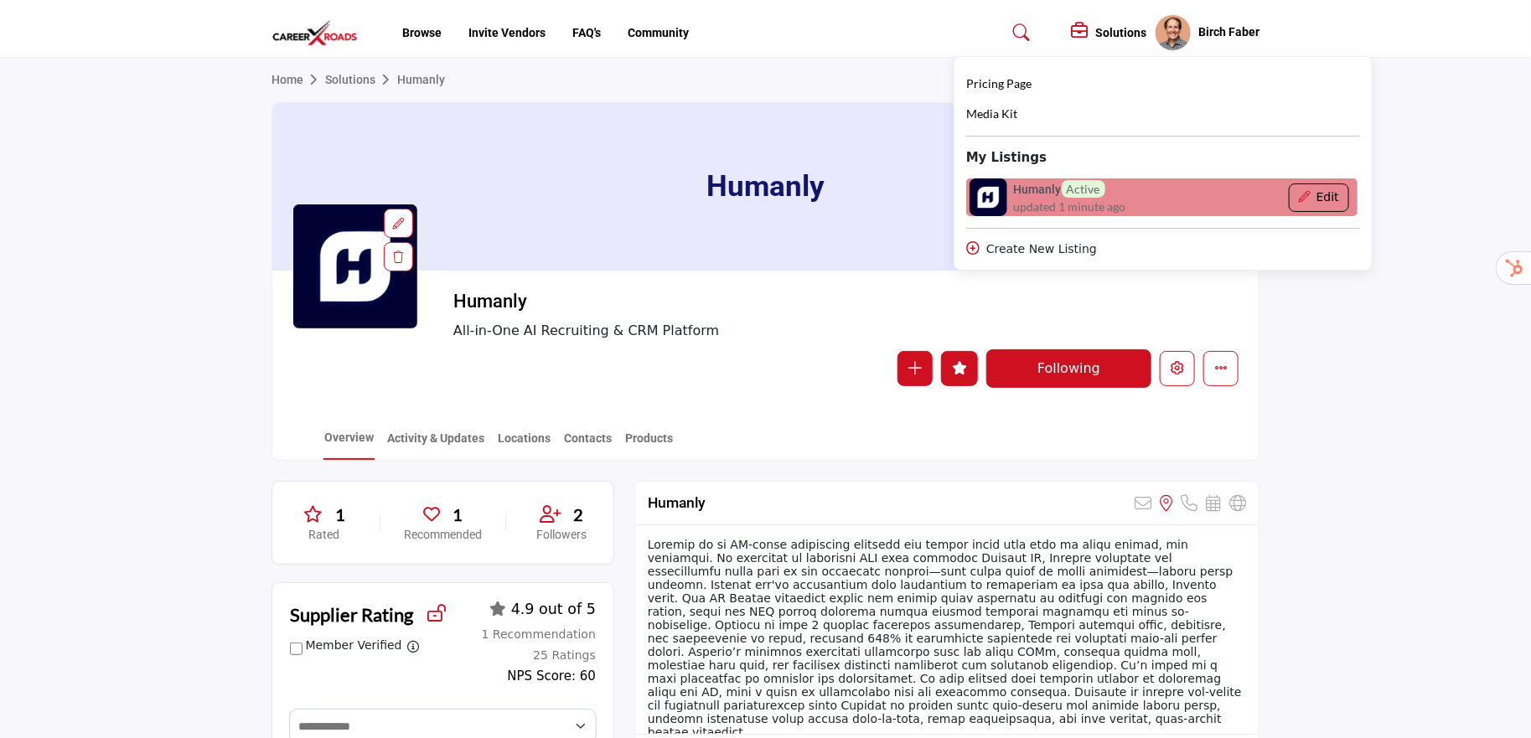
click at [1325, 201] on button "Edit" at bounding box center [1317, 197] width 59 height 28
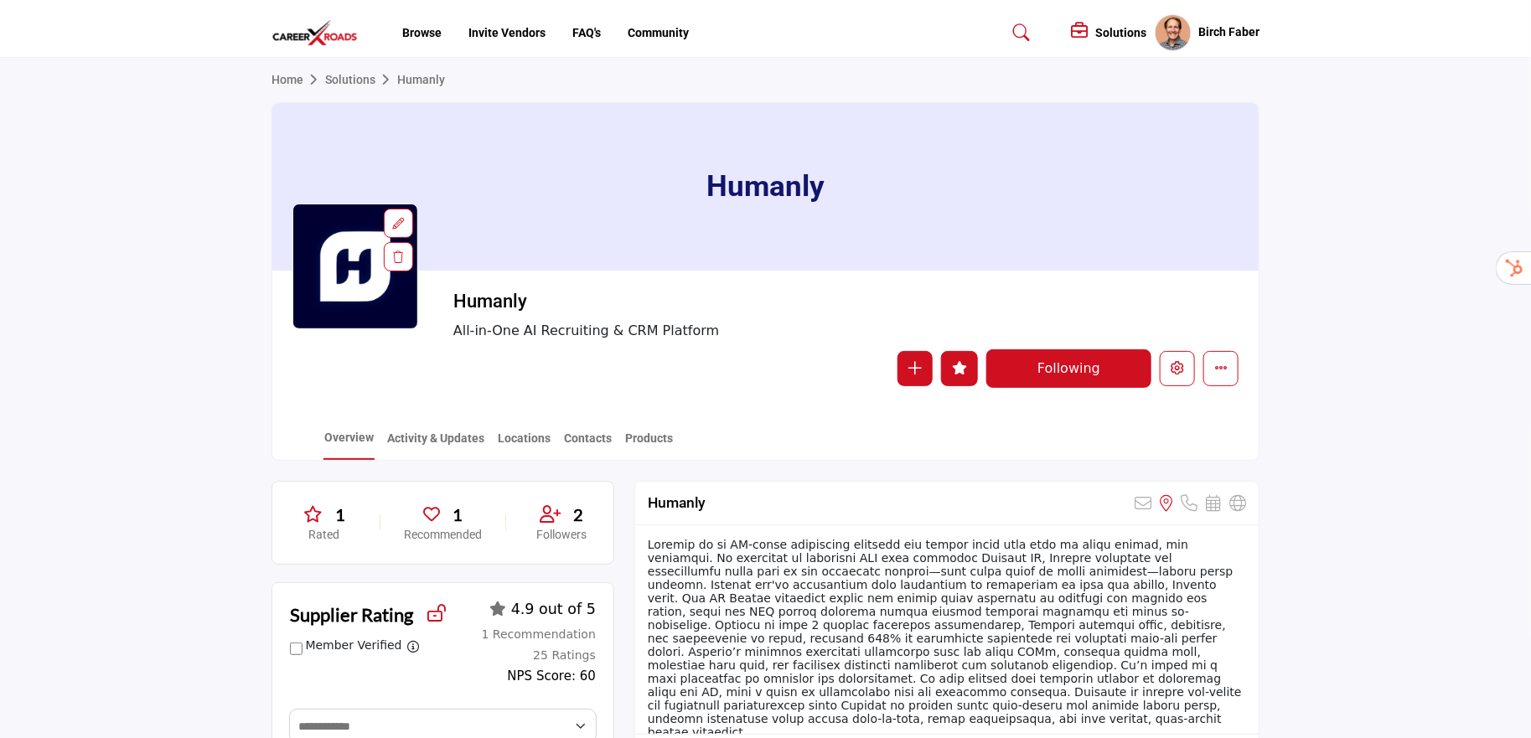
click at [1125, 28] on h5 "Solutions" at bounding box center [1120, 32] width 51 height 15
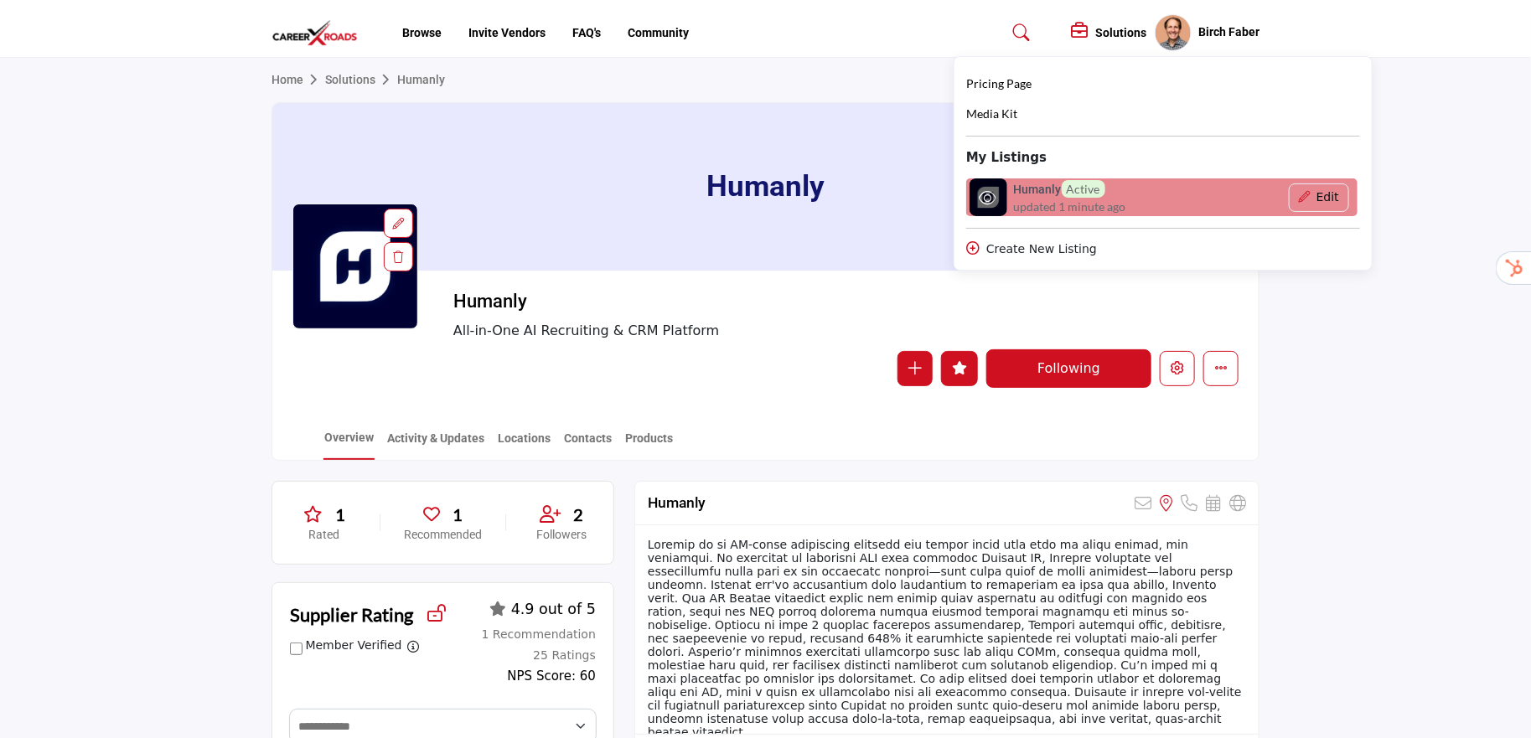
click at [1020, 199] on span "updated 1 minute ago" at bounding box center [1070, 207] width 112 height 18
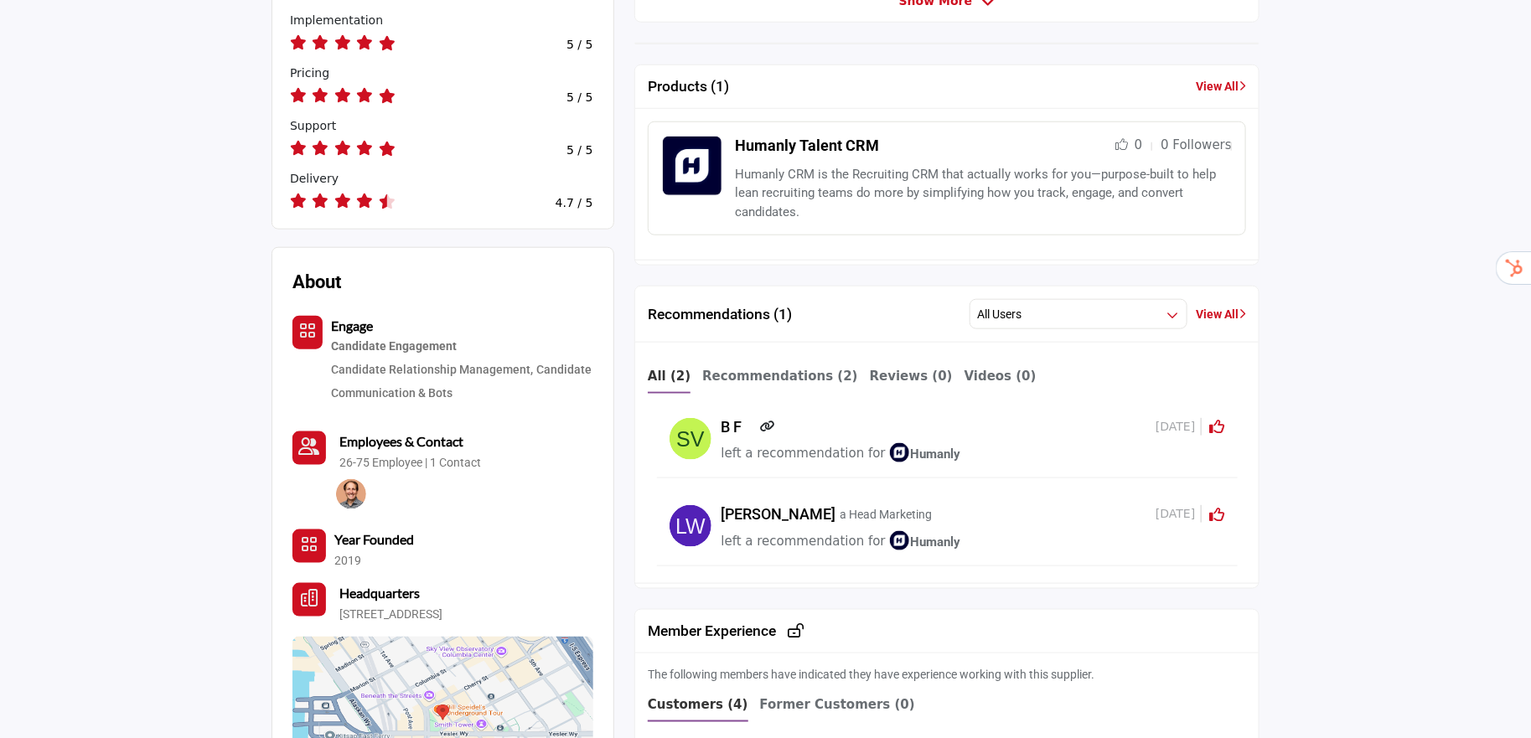
scroll to position [491, 0]
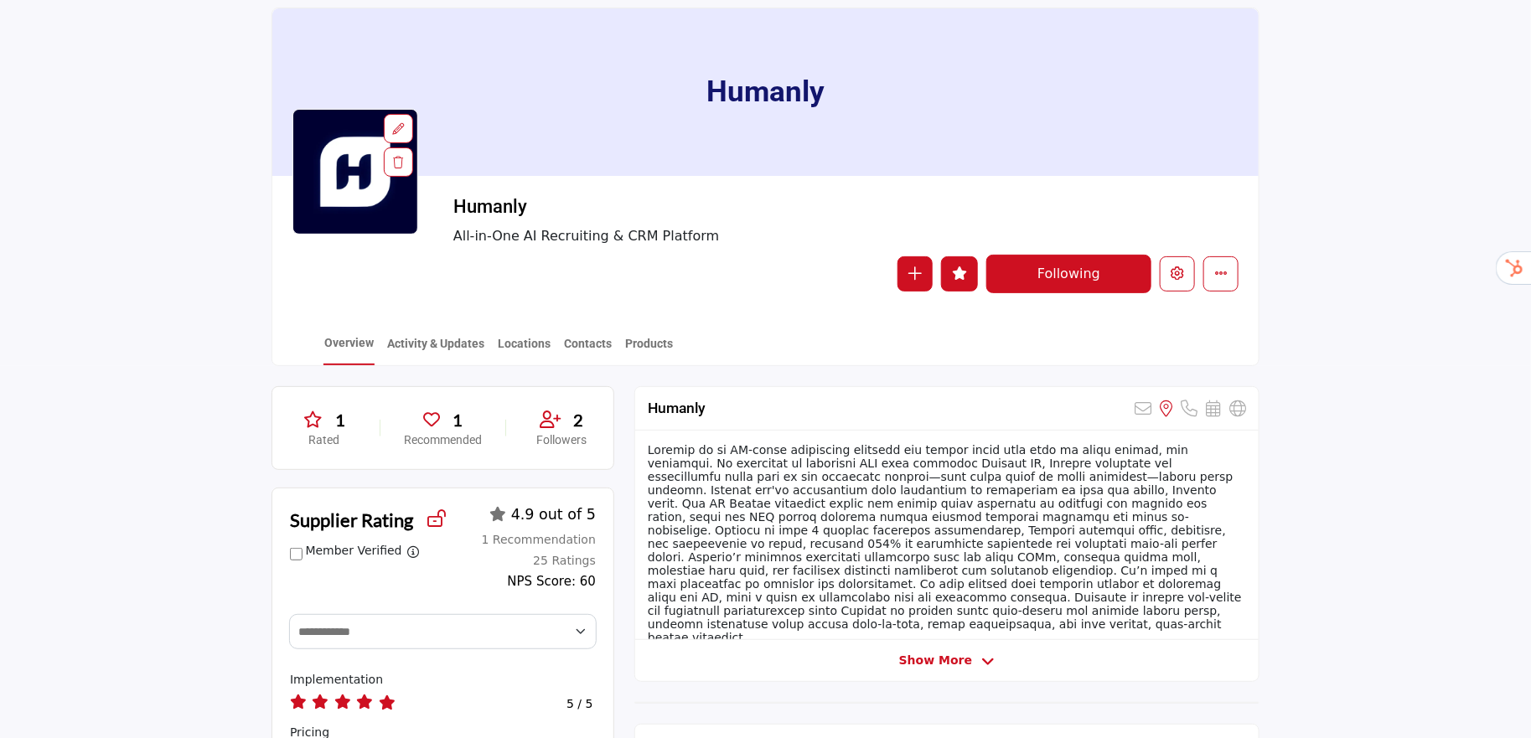
scroll to position [109, 0]
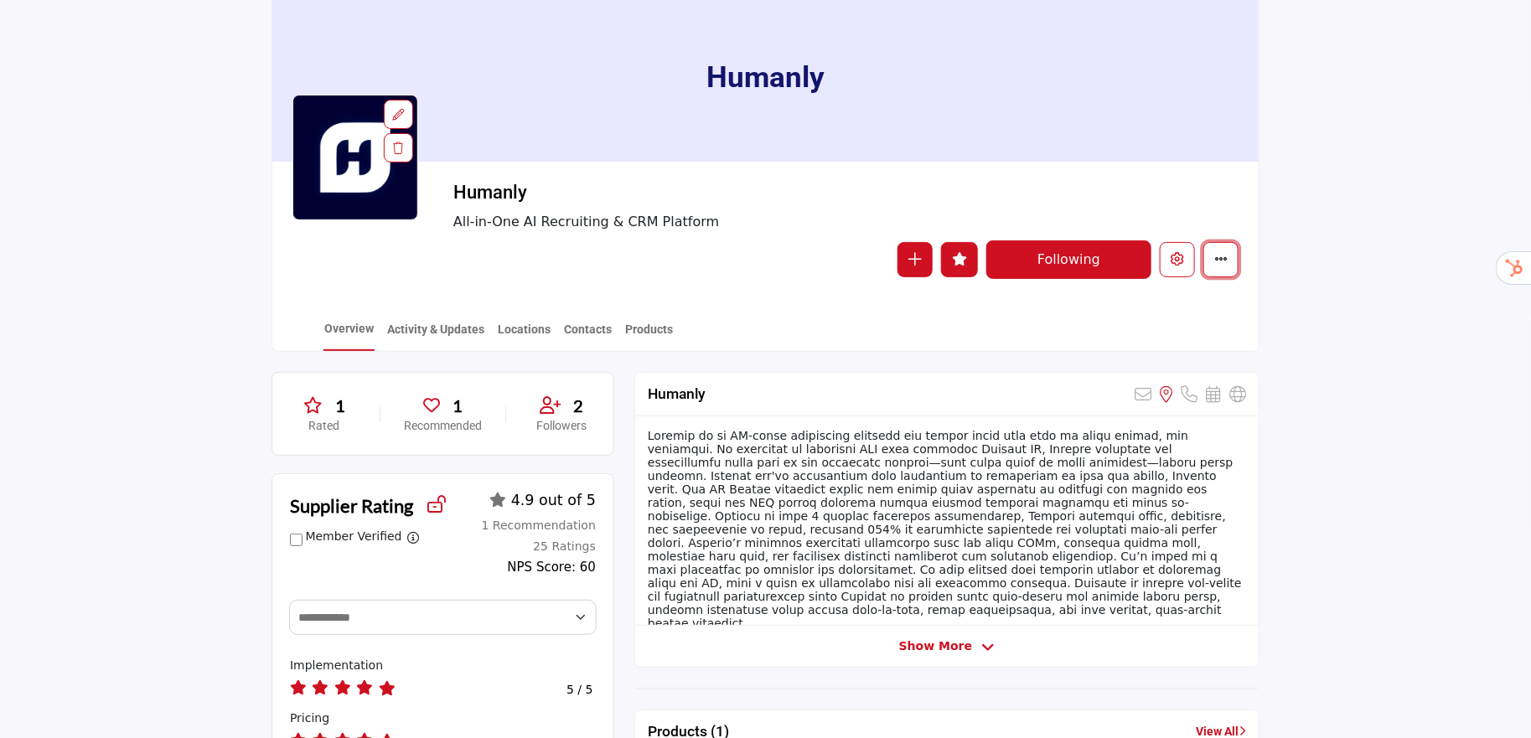
click at [1219, 266] on icon "More details" at bounding box center [1220, 258] width 13 height 13
click at [1020, 421] on div at bounding box center [946, 520] width 623 height 209
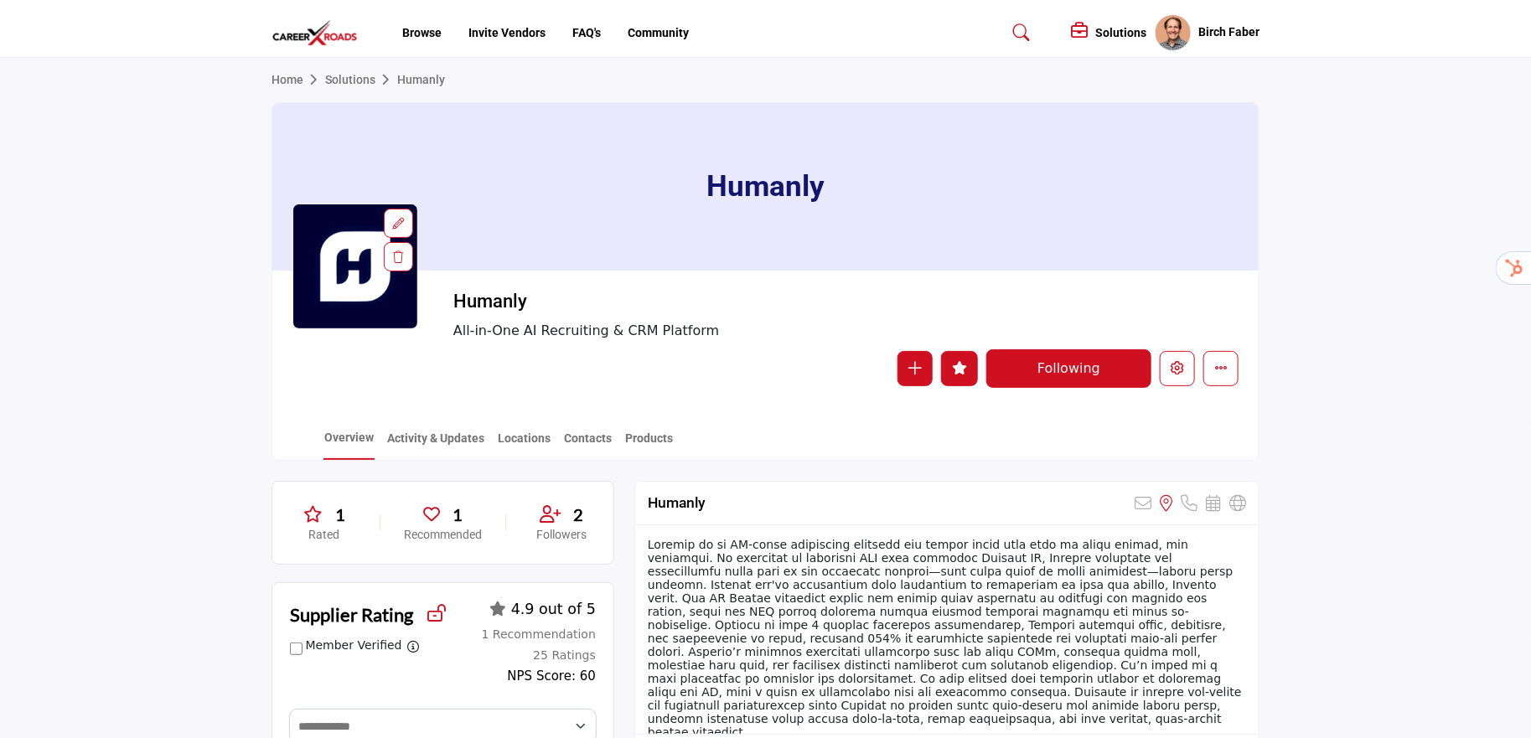
click at [1056, 37] on div "Solutions Pricing Page Media Kit" at bounding box center [1154, 32] width 209 height 37
click at [1087, 37] on div "Solutions" at bounding box center [1108, 33] width 75 height 20
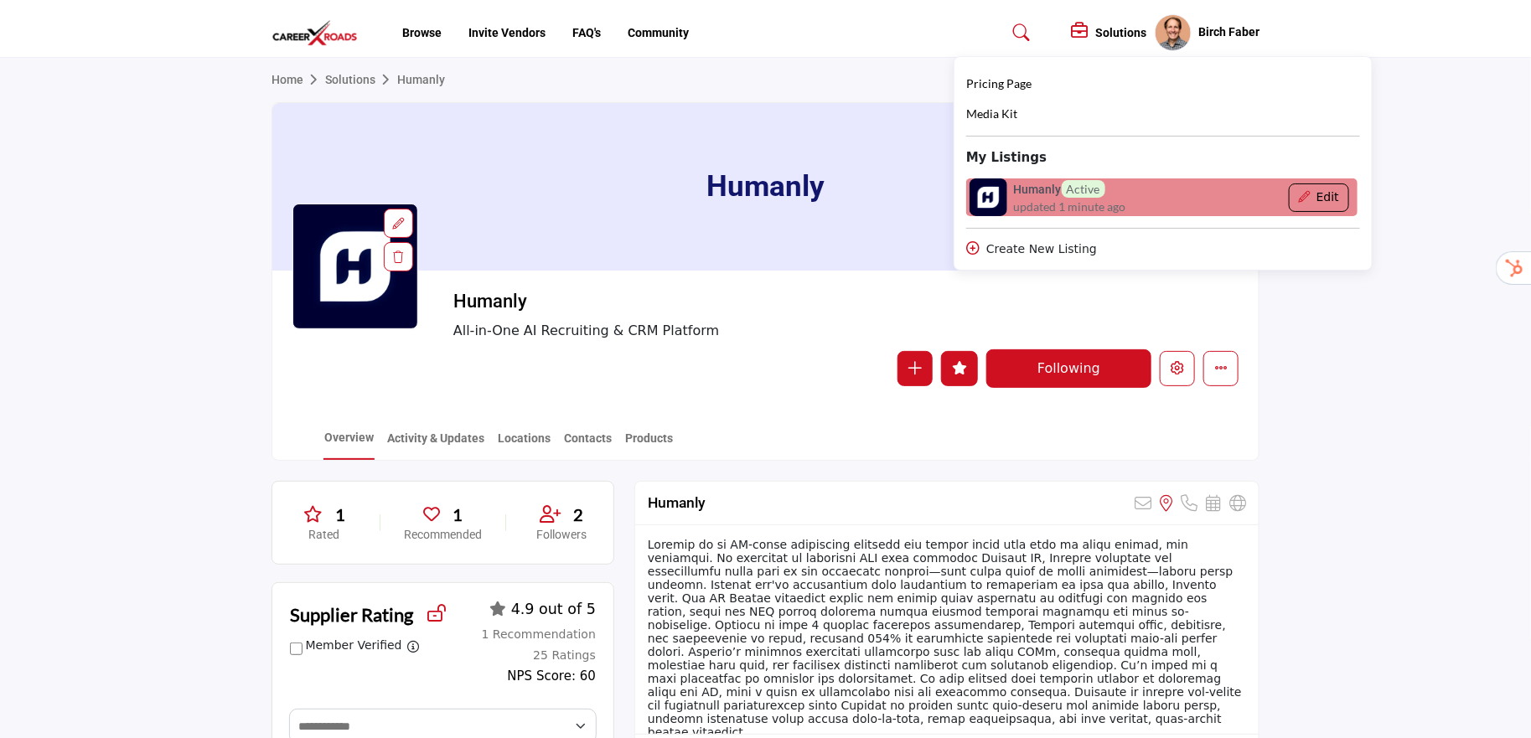
click at [1318, 198] on button "Edit" at bounding box center [1317, 197] width 59 height 28
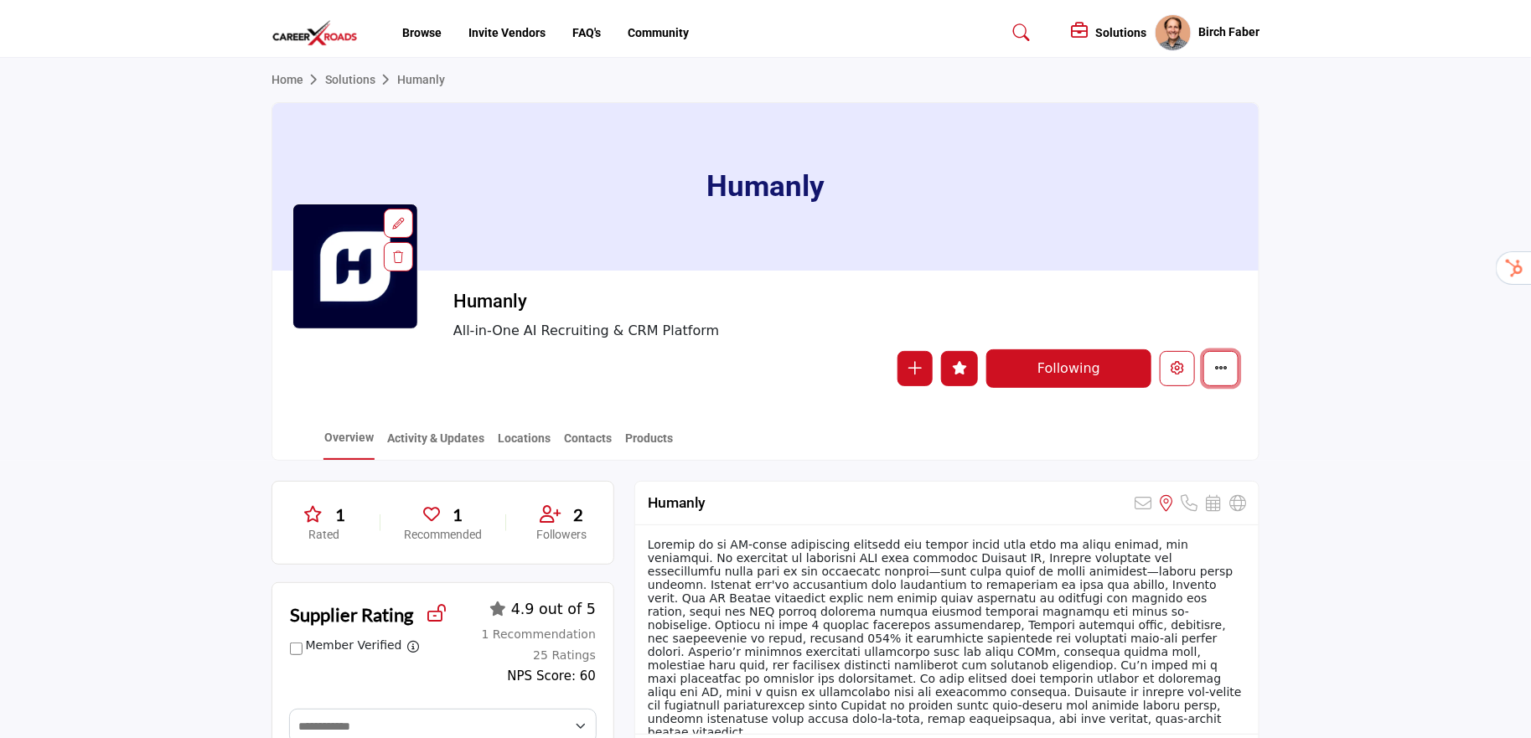
click at [1218, 365] on icon "More details" at bounding box center [1220, 367] width 13 height 13
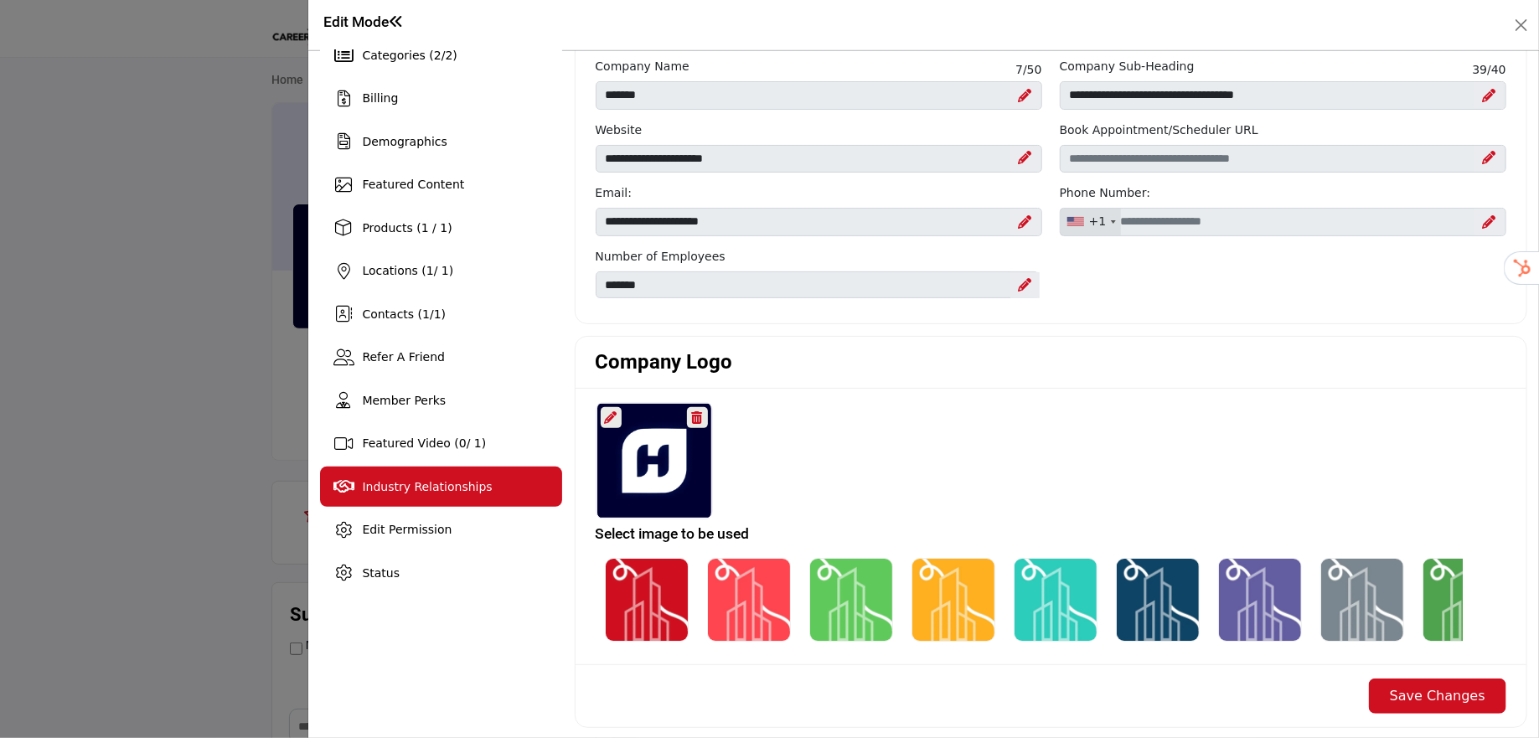
scroll to position [147, 0]
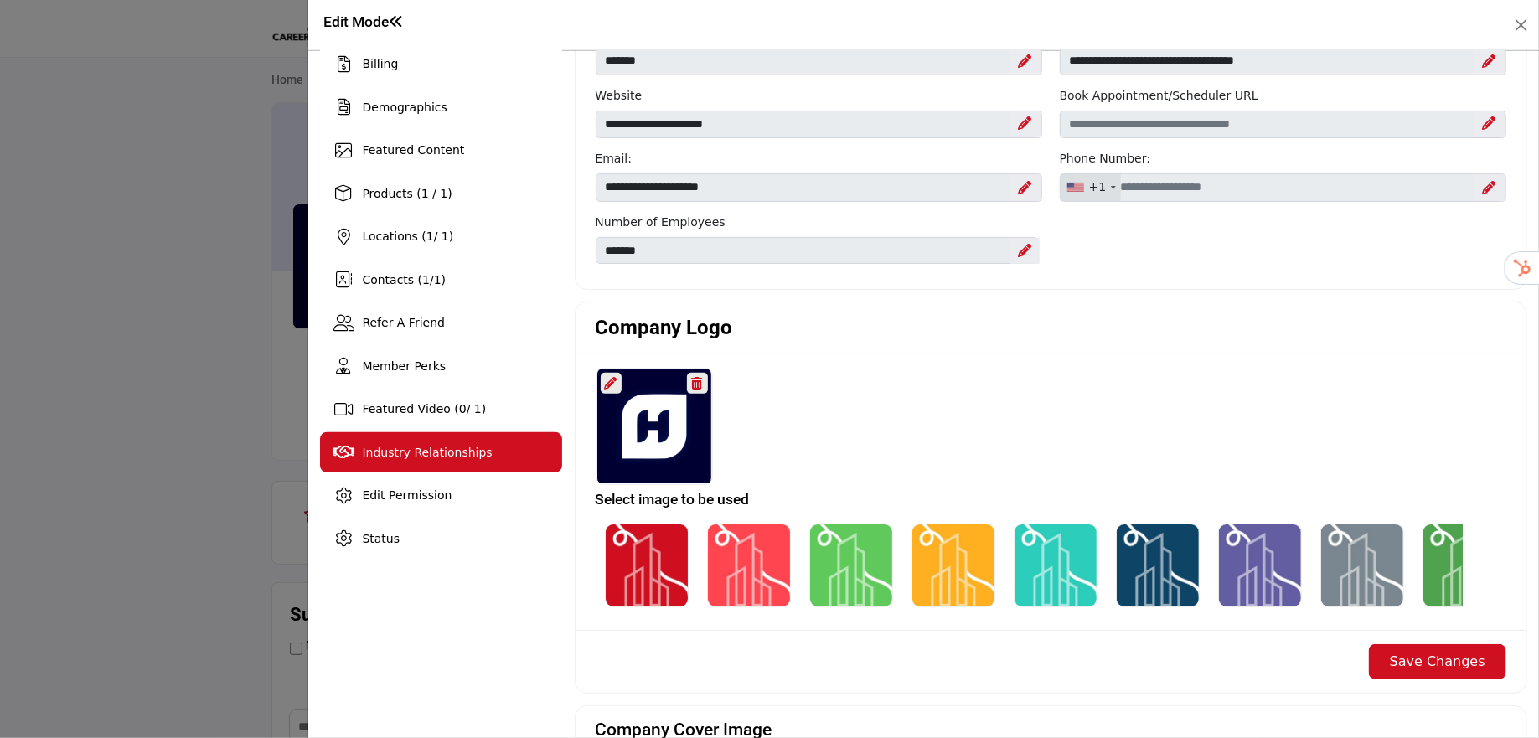
click at [426, 452] on span "Industry Relationships" at bounding box center [427, 452] width 130 height 13
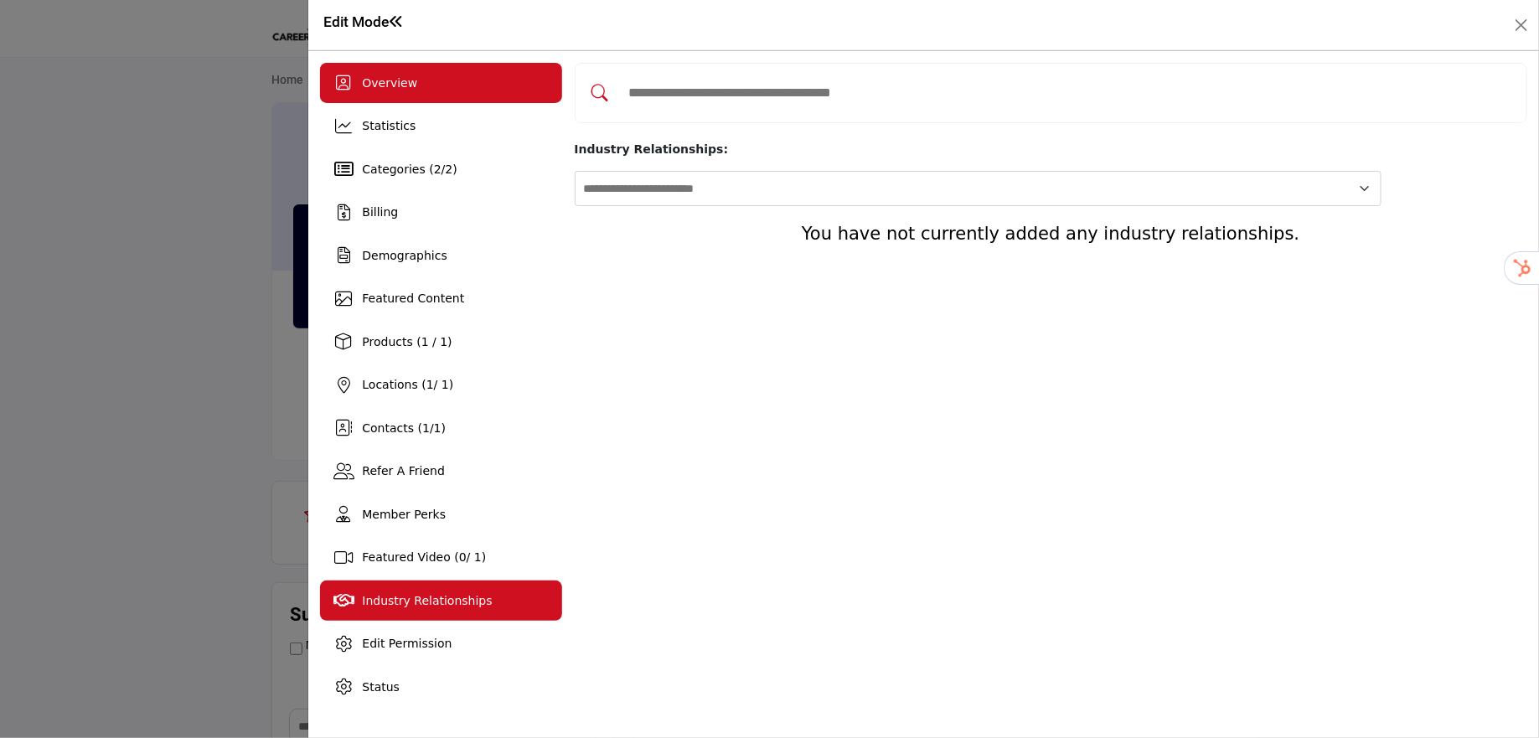
click at [377, 76] on span "Overview" at bounding box center [389, 82] width 55 height 13
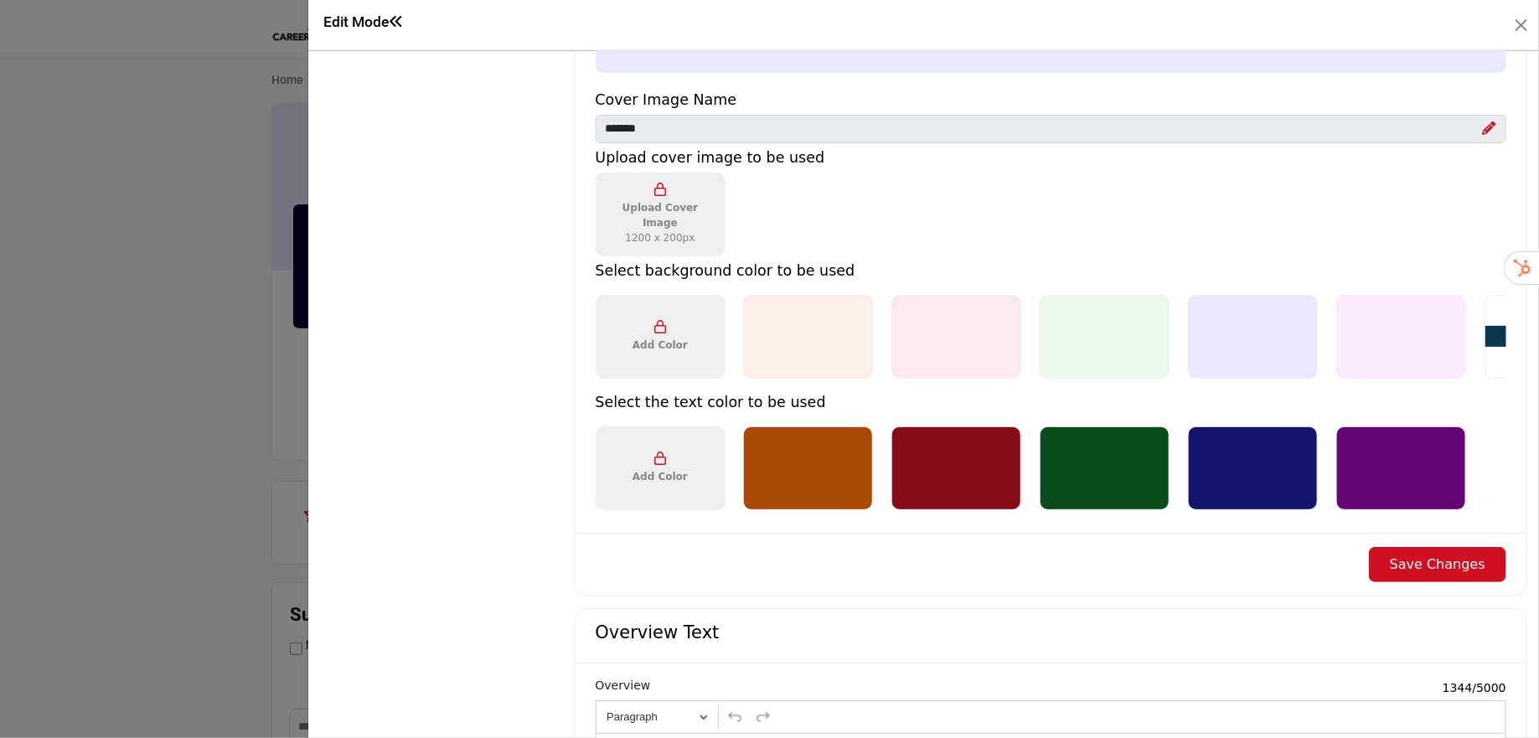
scroll to position [1646, 0]
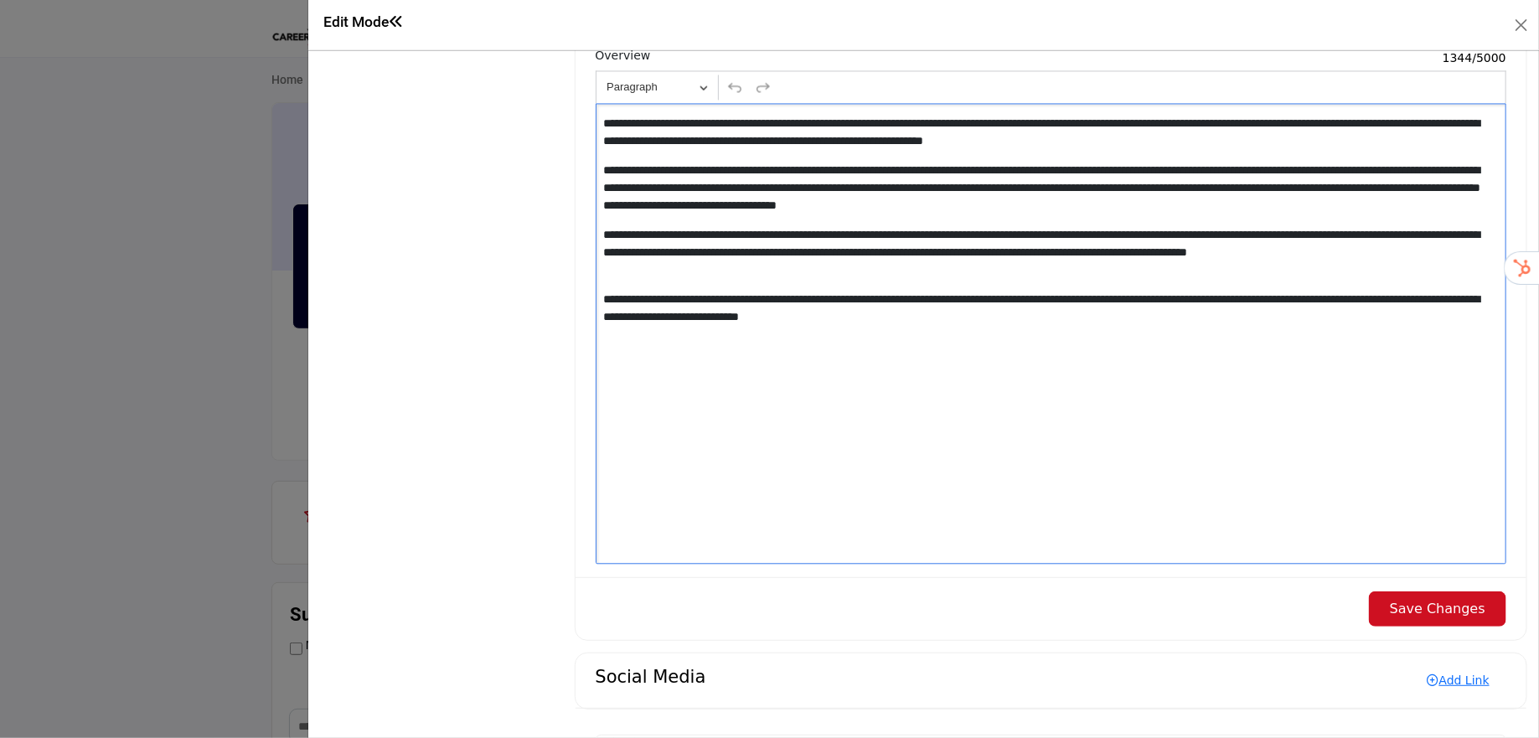
click at [971, 248] on p "**********" at bounding box center [1048, 252] width 891 height 53
click at [1406, 124] on p "**********" at bounding box center [1048, 132] width 891 height 35
click at [1386, 142] on p "**********" at bounding box center [1048, 132] width 891 height 35
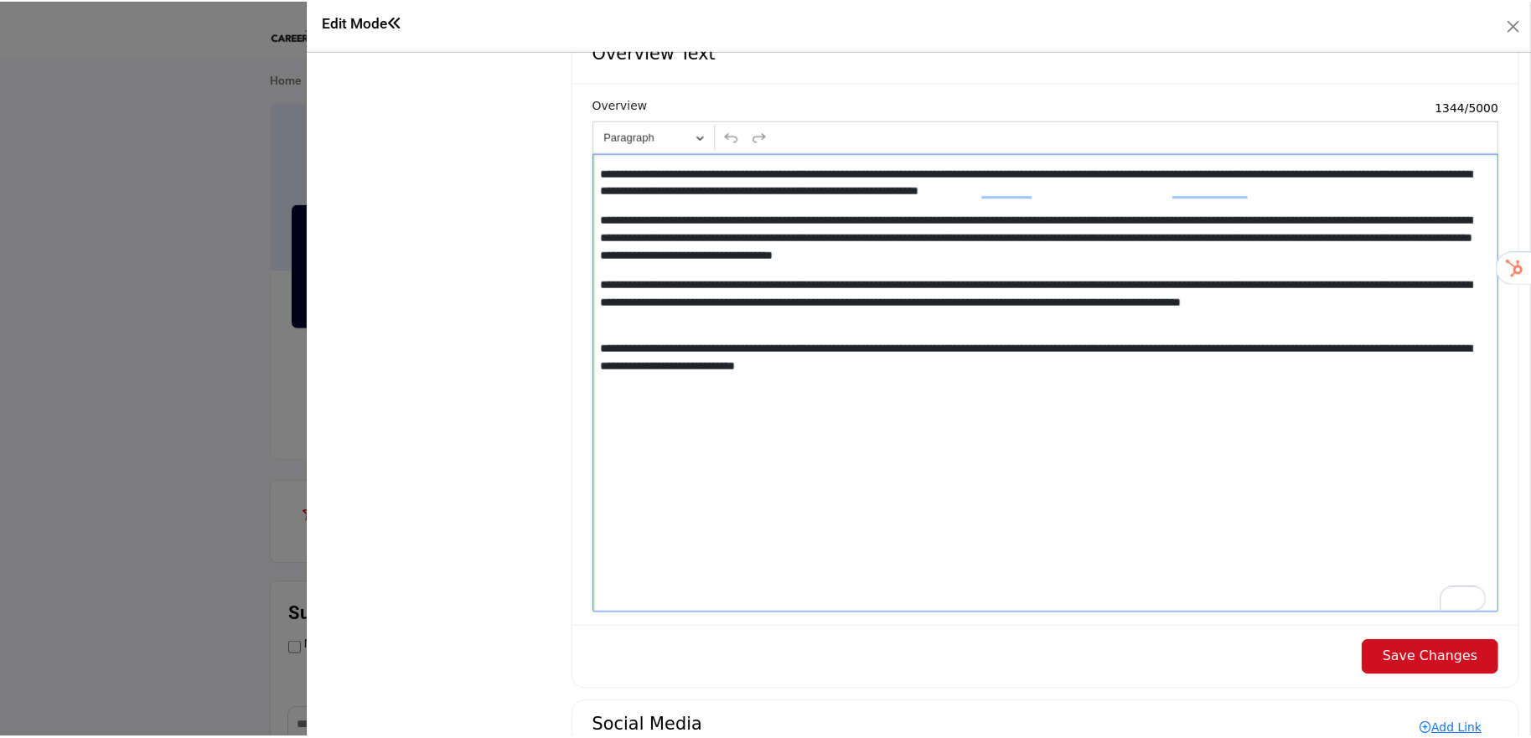
scroll to position [1531, 0]
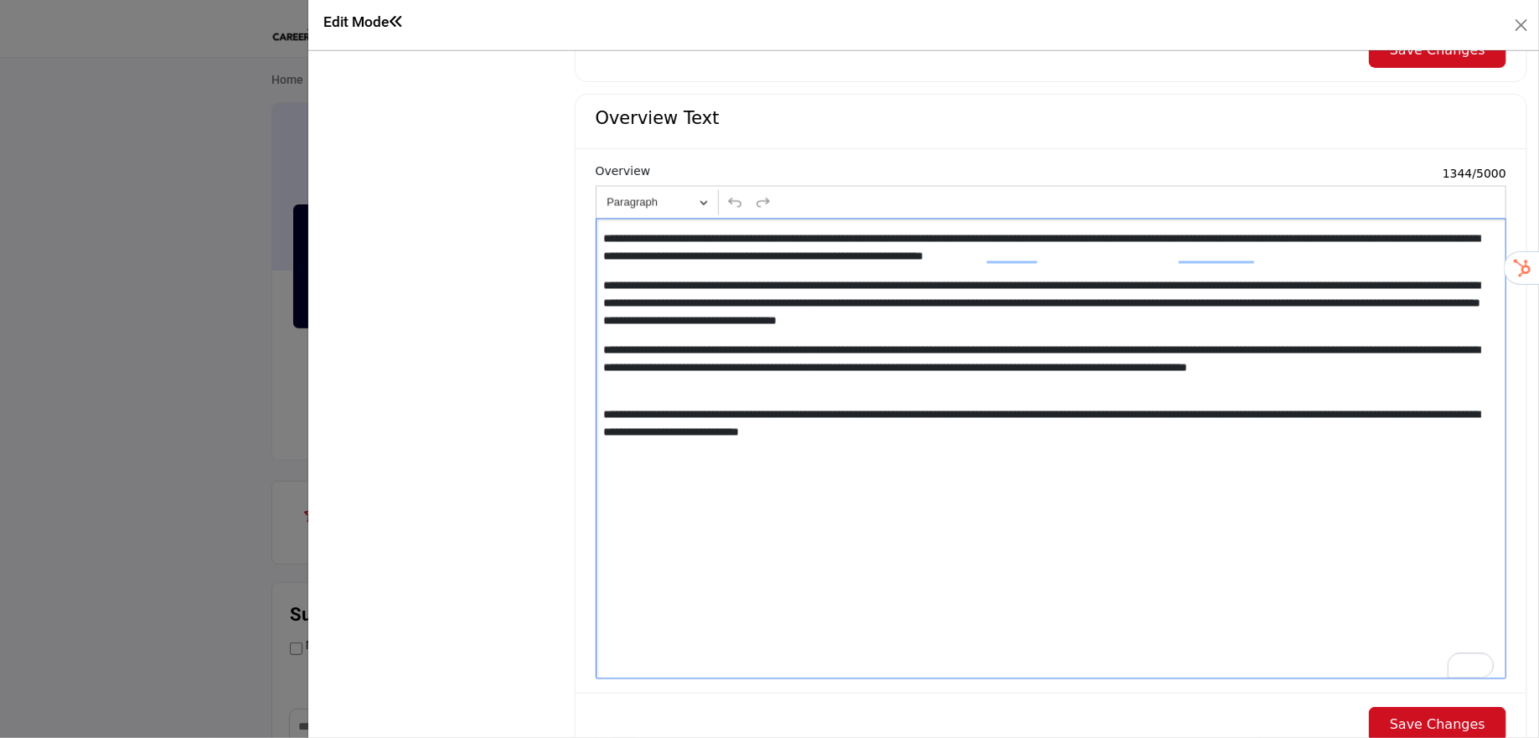
click at [875, 250] on p "**********" at bounding box center [1048, 247] width 891 height 35
click at [906, 281] on p "**********" at bounding box center [1048, 303] width 891 height 53
click at [945, 323] on p "**********" at bounding box center [1048, 303] width 891 height 53
click at [1169, 285] on p "**********" at bounding box center [1048, 303] width 891 height 53
click at [1020, 298] on p "**********" at bounding box center [1048, 303] width 891 height 53
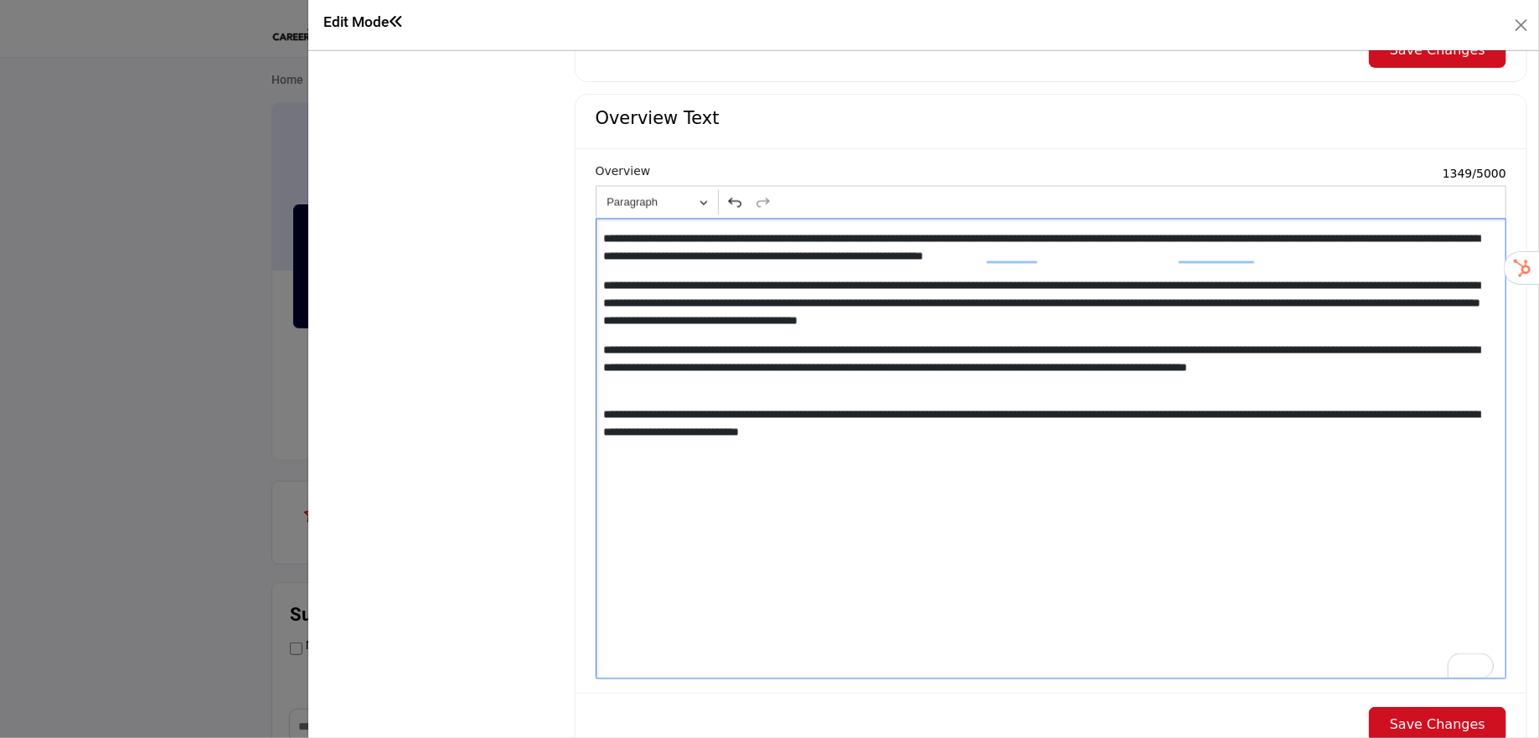
click at [1040, 336] on div "**********" at bounding box center [1051, 449] width 911 height 461
click at [1083, 439] on div "**********" at bounding box center [1051, 449] width 911 height 461
click at [1393, 716] on button "Save Changes" at bounding box center [1437, 724] width 137 height 35
click at [1518, 22] on button "Close" at bounding box center [1521, 24] width 23 height 23
